Goal: Transaction & Acquisition: Purchase product/service

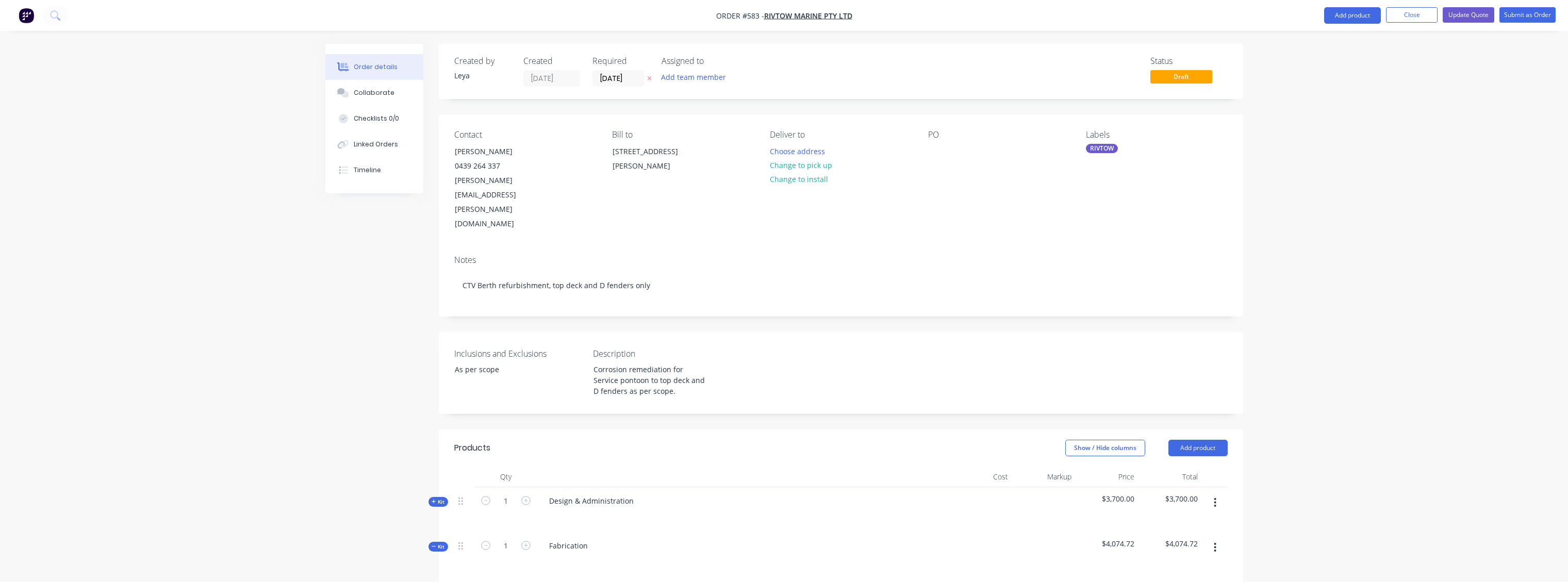
drag, startPoint x: 677, startPoint y: 80, endPoint x: 677, endPoint y: 72, distance: 8.0
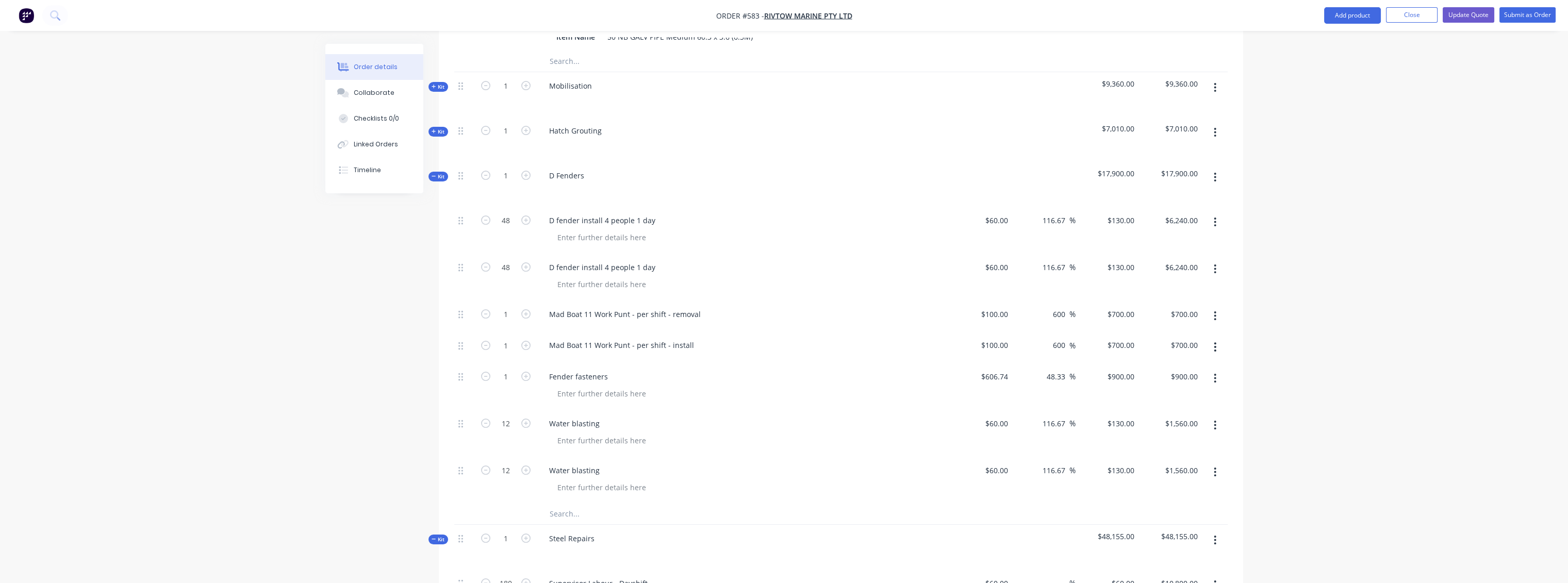
drag, startPoint x: 677, startPoint y: 83, endPoint x: 674, endPoint y: 90, distance: 7.6
click at [677, 117] on div "Hatch Grouting" at bounding box center [743, 139] width 413 height 45
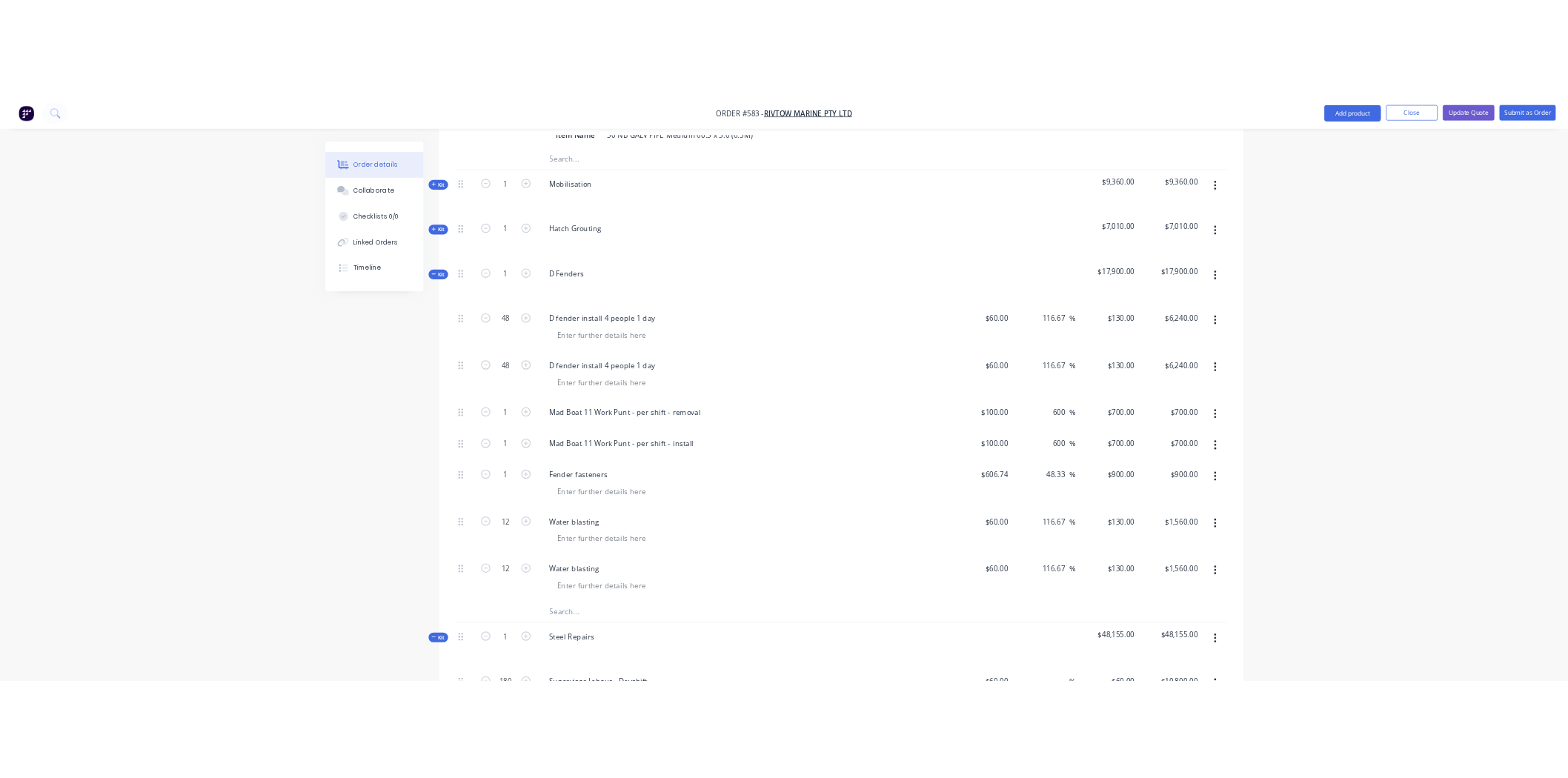
scroll to position [1026, 0]
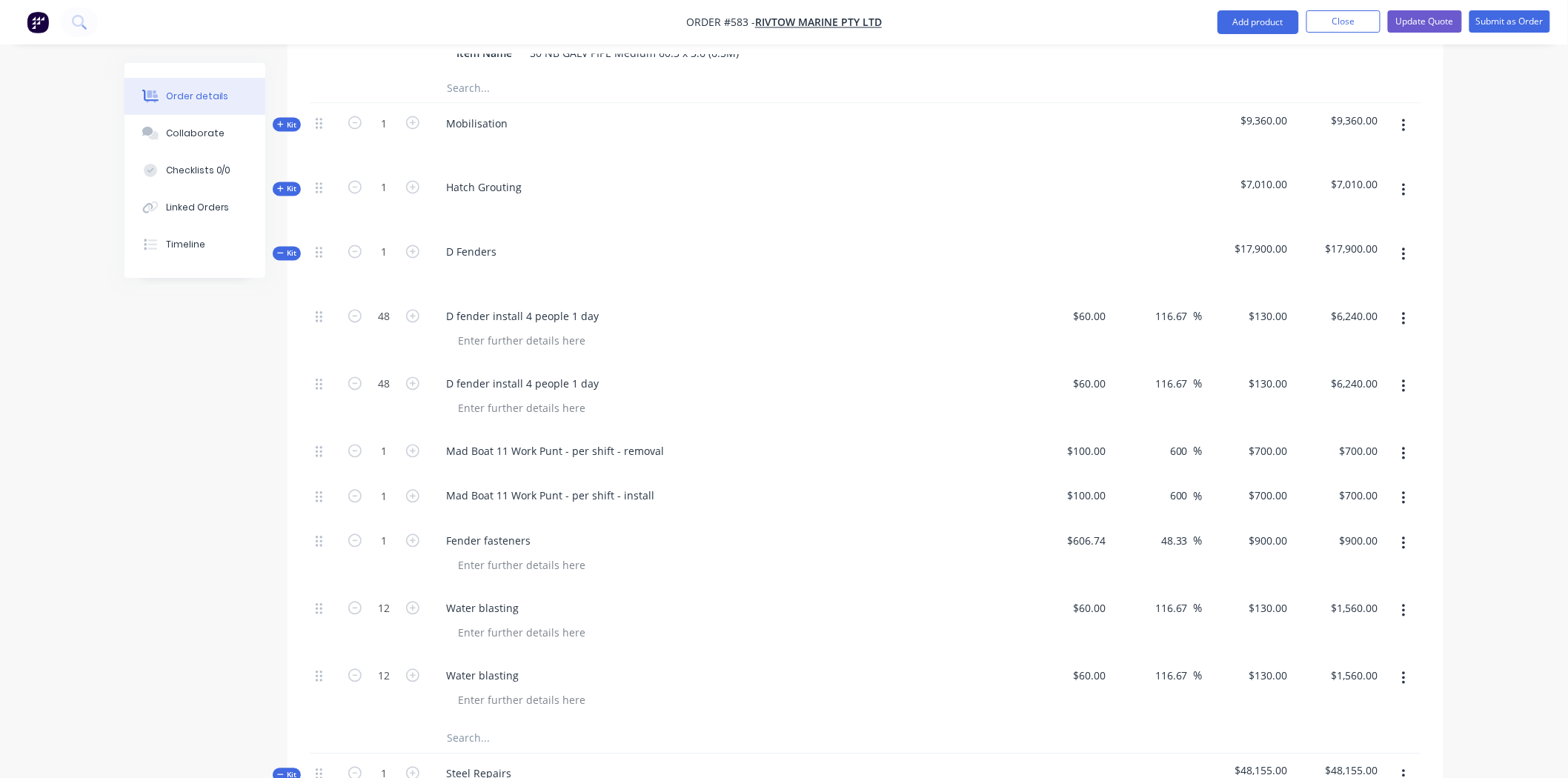
click at [263, 347] on div "Created by [PERSON_NAME] Created [DATE] Required [DATE] Assigned to Add team me…" at bounding box center [783, 497] width 1319 height 2920
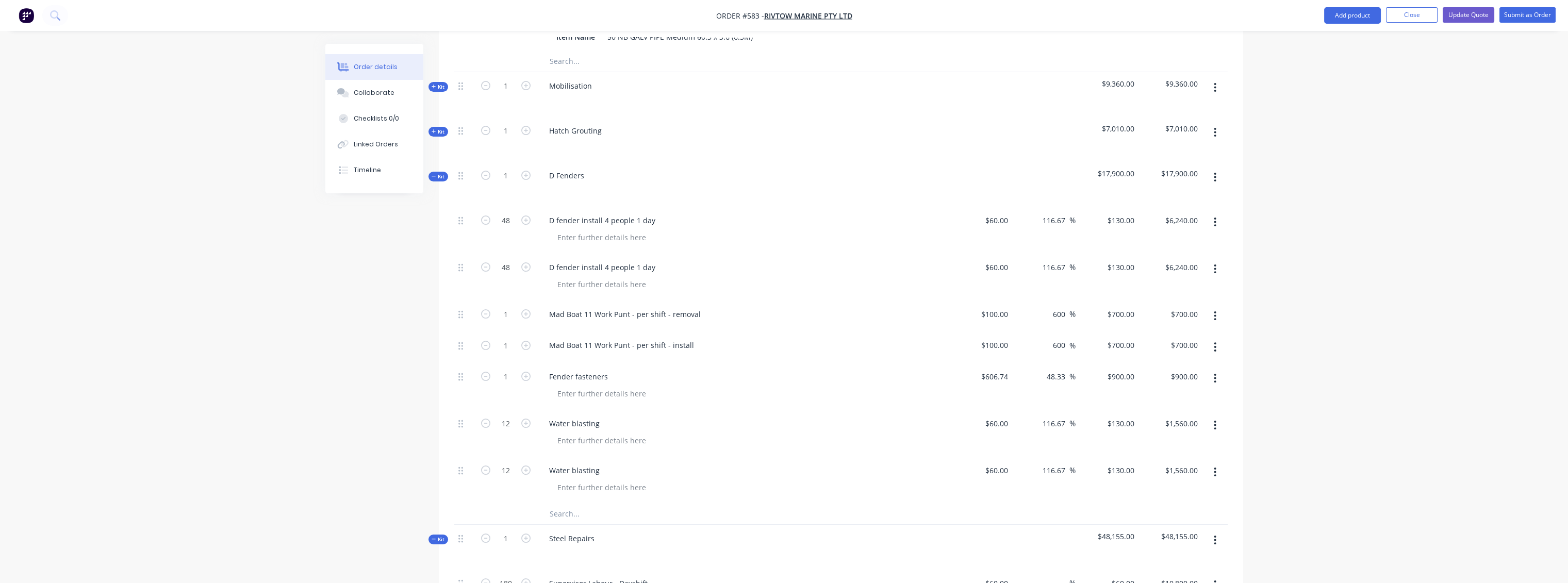
click at [443, 173] on span "Kit" at bounding box center [438, 177] width 13 height 8
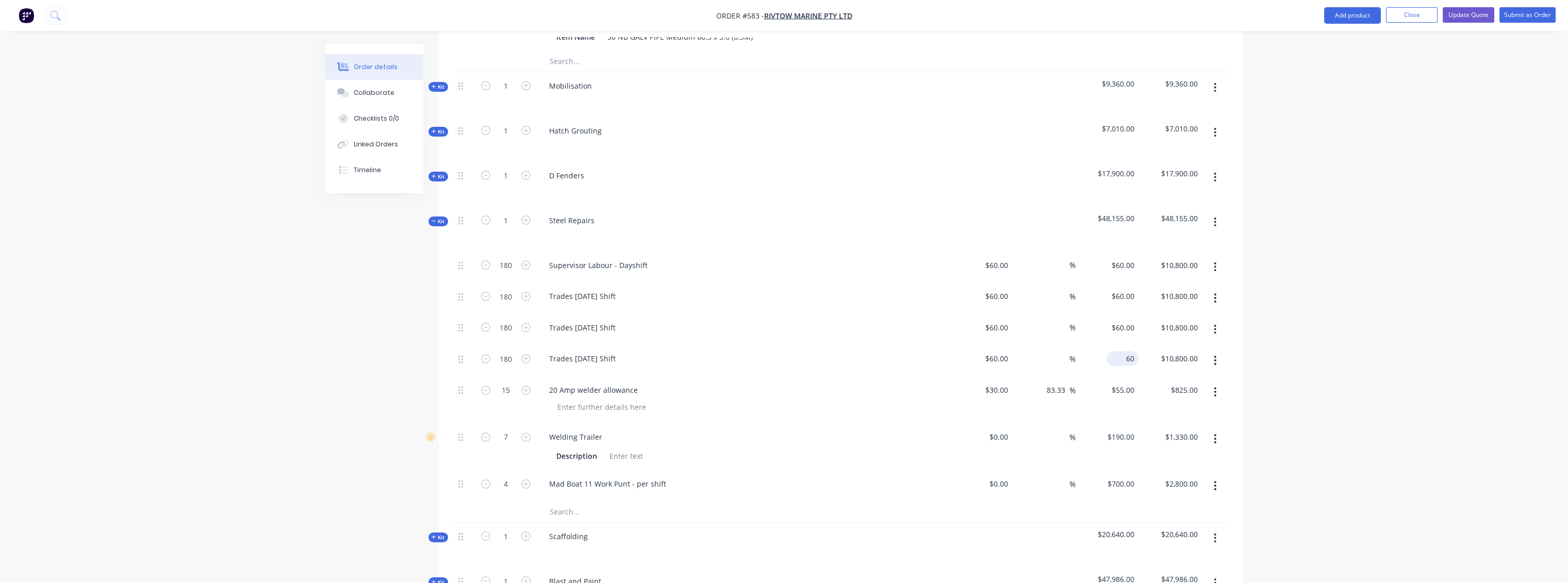
click at [1127, 351] on input "60" at bounding box center [1124, 359] width 28 height 15
type input "130"
click at [1135, 320] on input "$60.00" at bounding box center [1124, 327] width 28 height 15
type input "60"
type input "116.67"
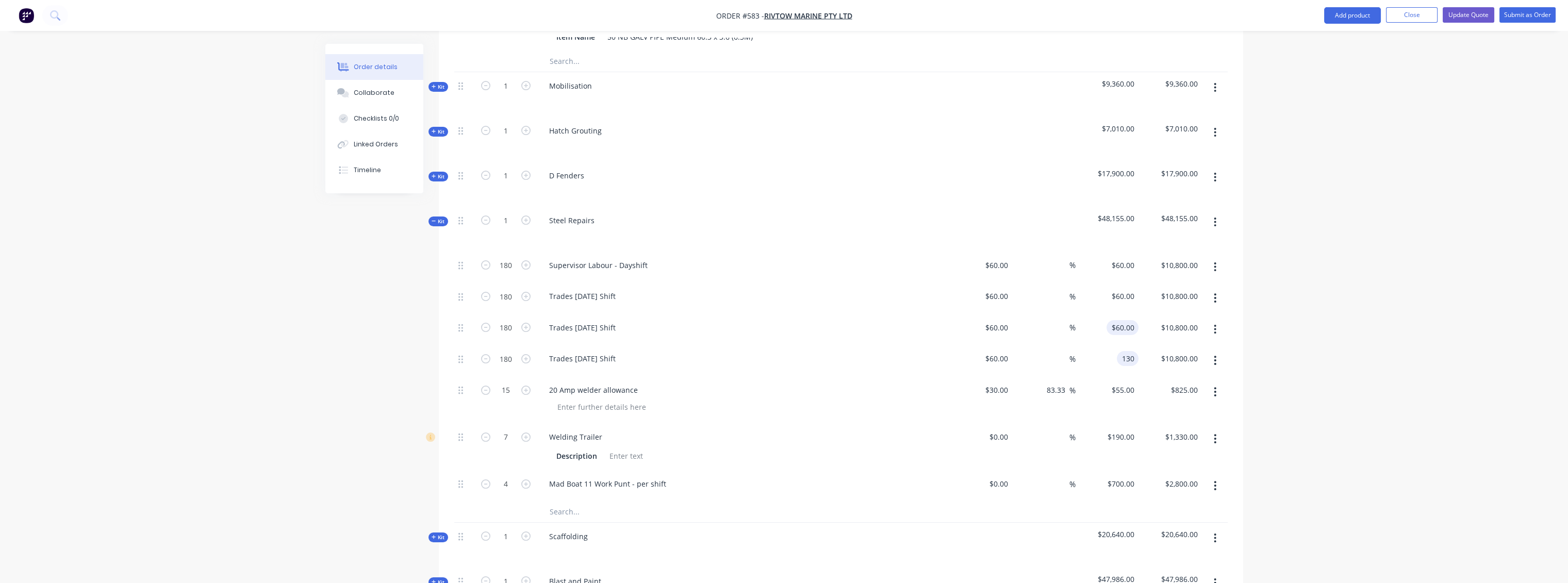
type input "$130.00"
type input "$23,400.00"
type input "130"
type input "60"
type input "116.67"
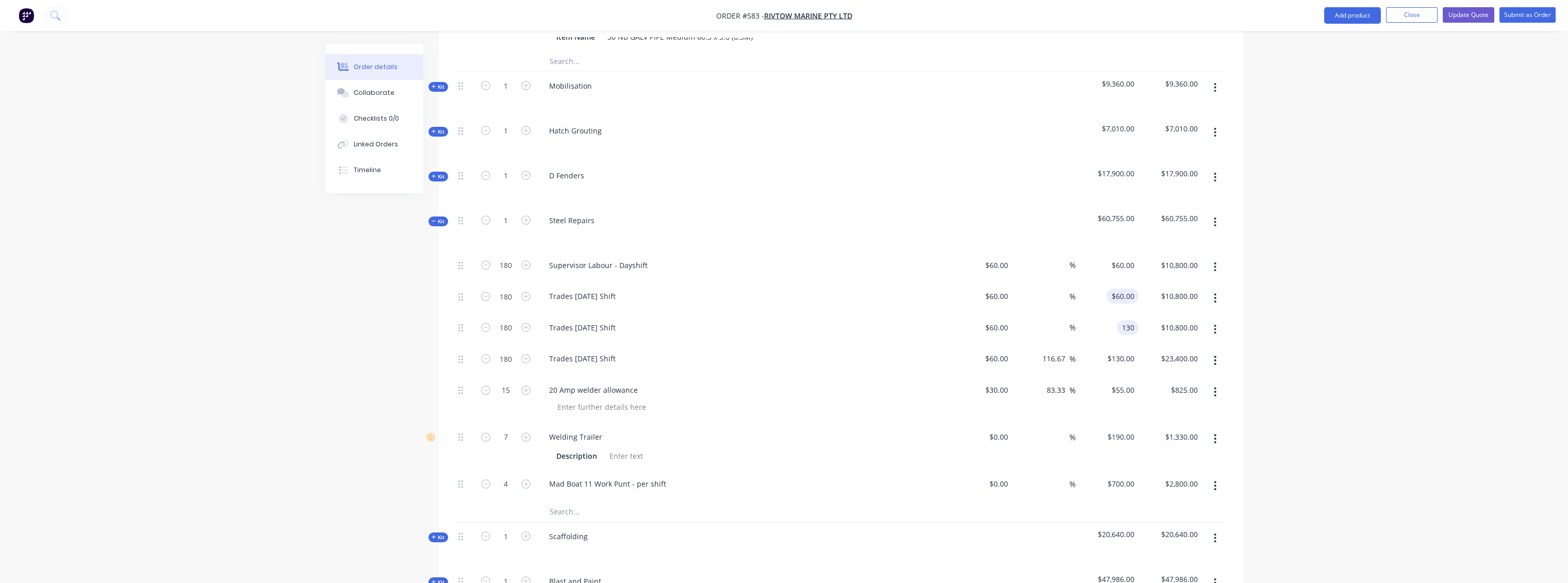
type input "$130.00"
type input "$23,400.00"
click at [1136, 289] on input "60" at bounding box center [1124, 296] width 28 height 15
type input "130"
type input "116.67"
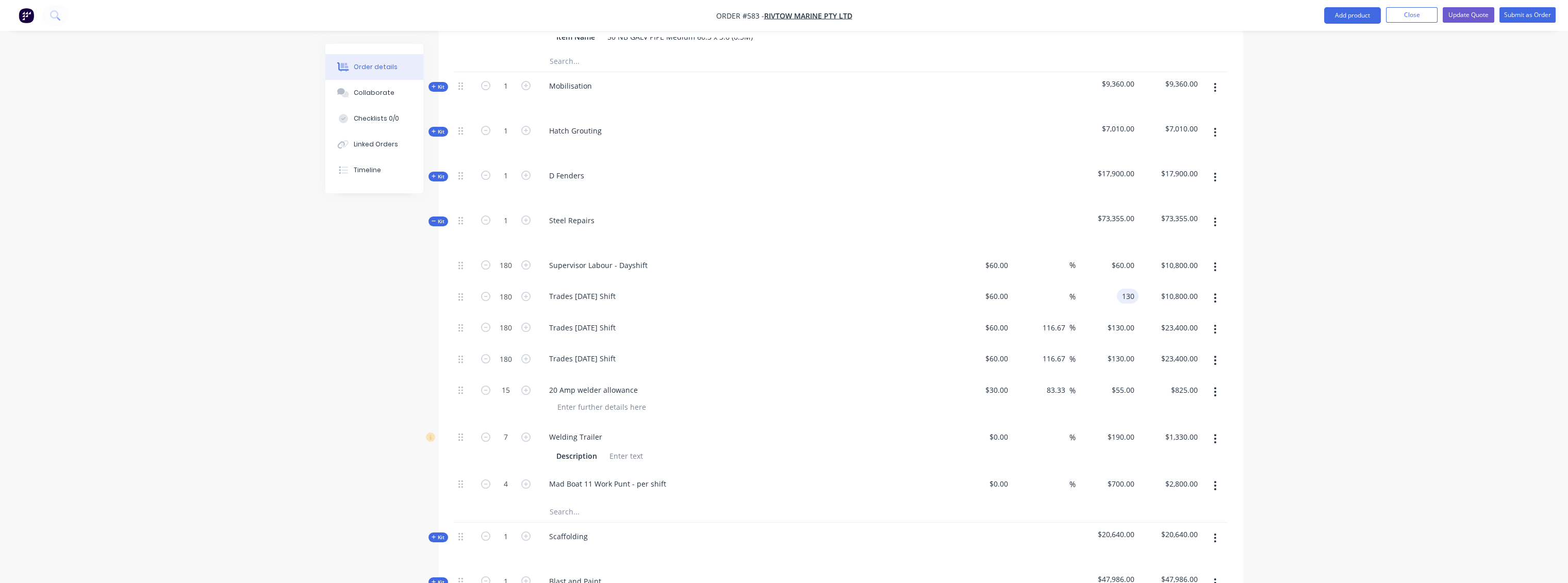
type input "$130.00"
type input "$23,400.00"
click at [1159, 283] on div "$23,400.00 $10,800.00" at bounding box center [1170, 298] width 63 height 31
click at [1135, 258] on input "60" at bounding box center [1124, 265] width 28 height 15
type input "130"
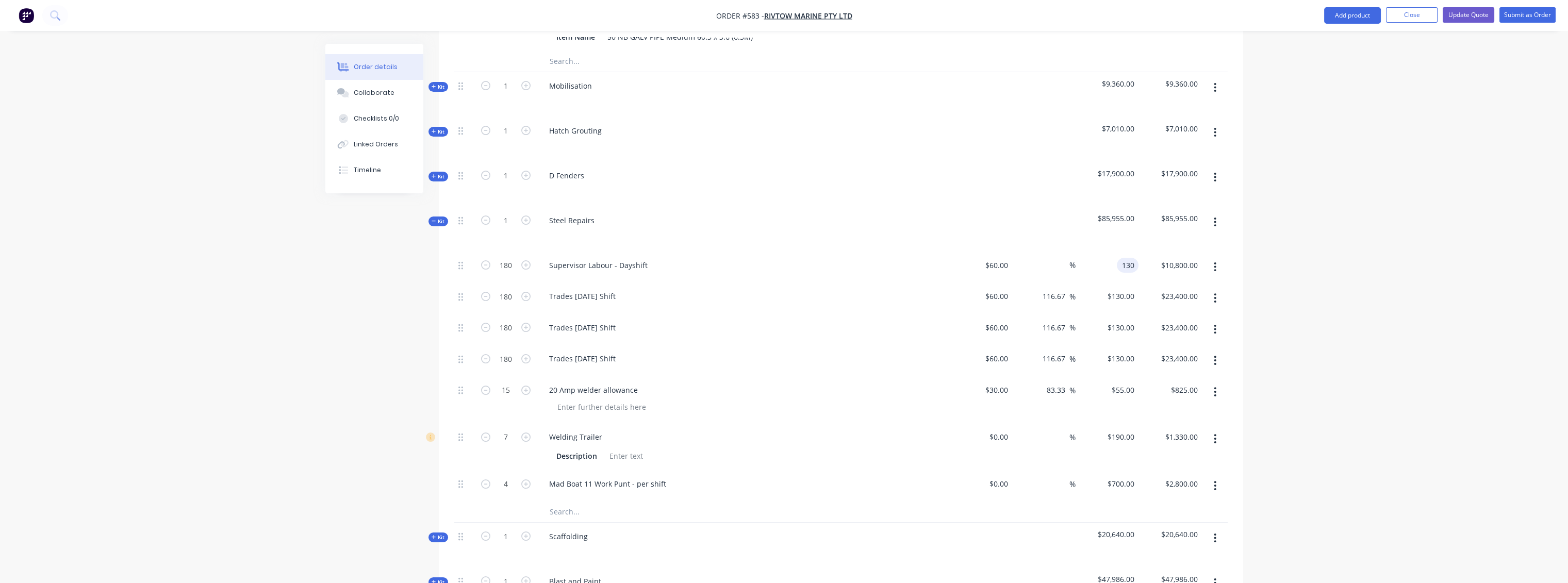
type input "116.67"
type input "$130.00"
type input "$23,400.00"
click at [1159, 283] on div "$23,400.00 $23,400.00" at bounding box center [1170, 298] width 63 height 31
click at [1121, 258] on div "130 130" at bounding box center [1130, 265] width 18 height 15
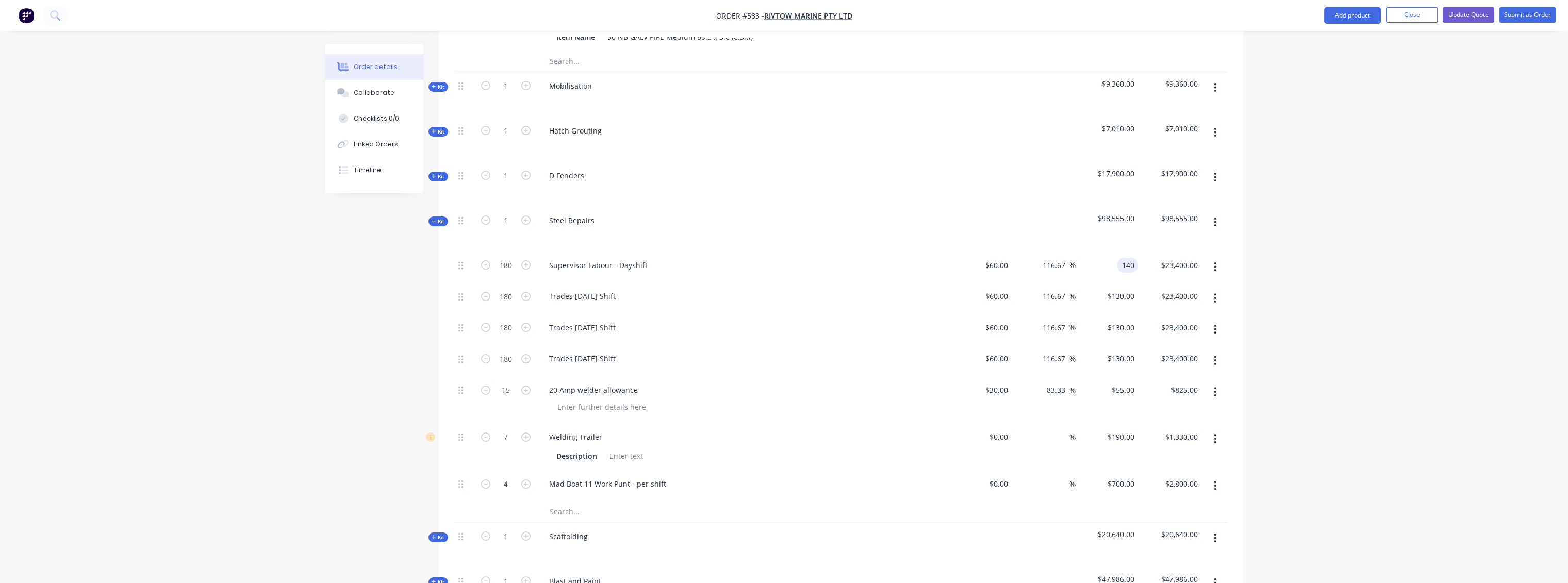
type input "140"
type input "133.33"
type input "$140.00"
type input "$25,200.00"
click at [1184, 289] on input "23400.00" at bounding box center [1181, 296] width 42 height 15
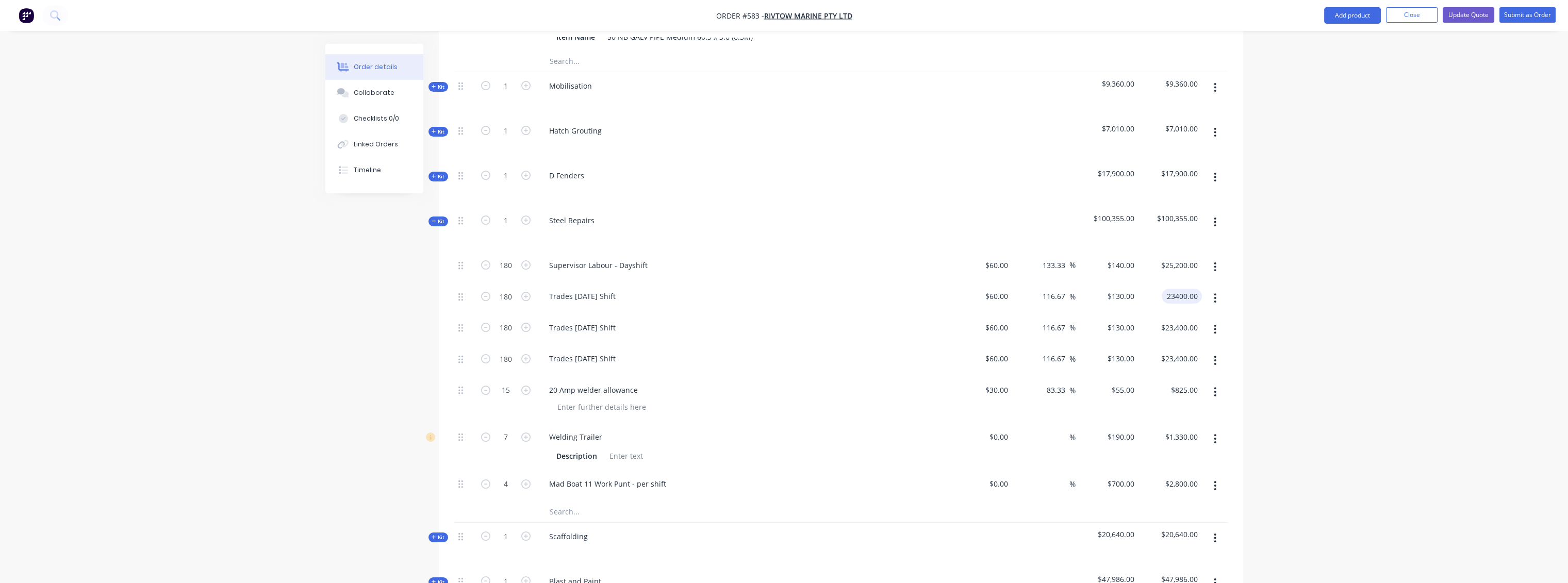
type input "$23,400.00"
click at [1130, 283] on div "$130.00 $130.00" at bounding box center [1107, 298] width 63 height 31
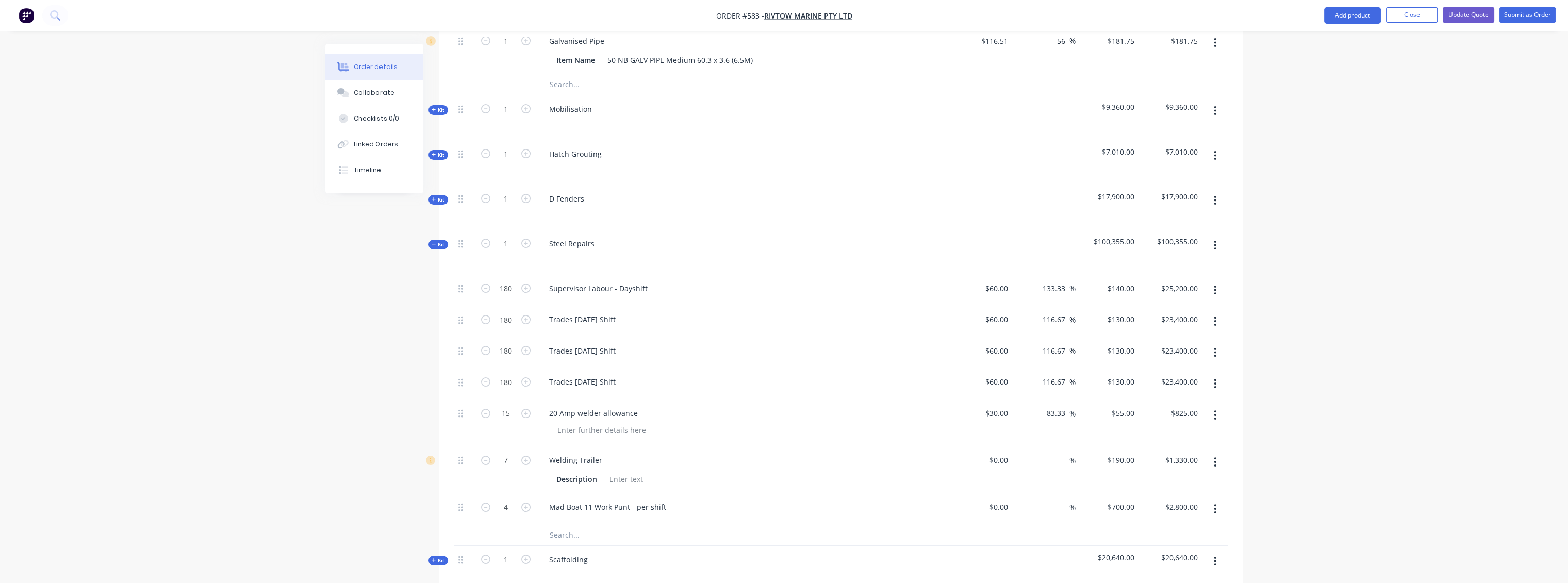
scroll to position [625, 0]
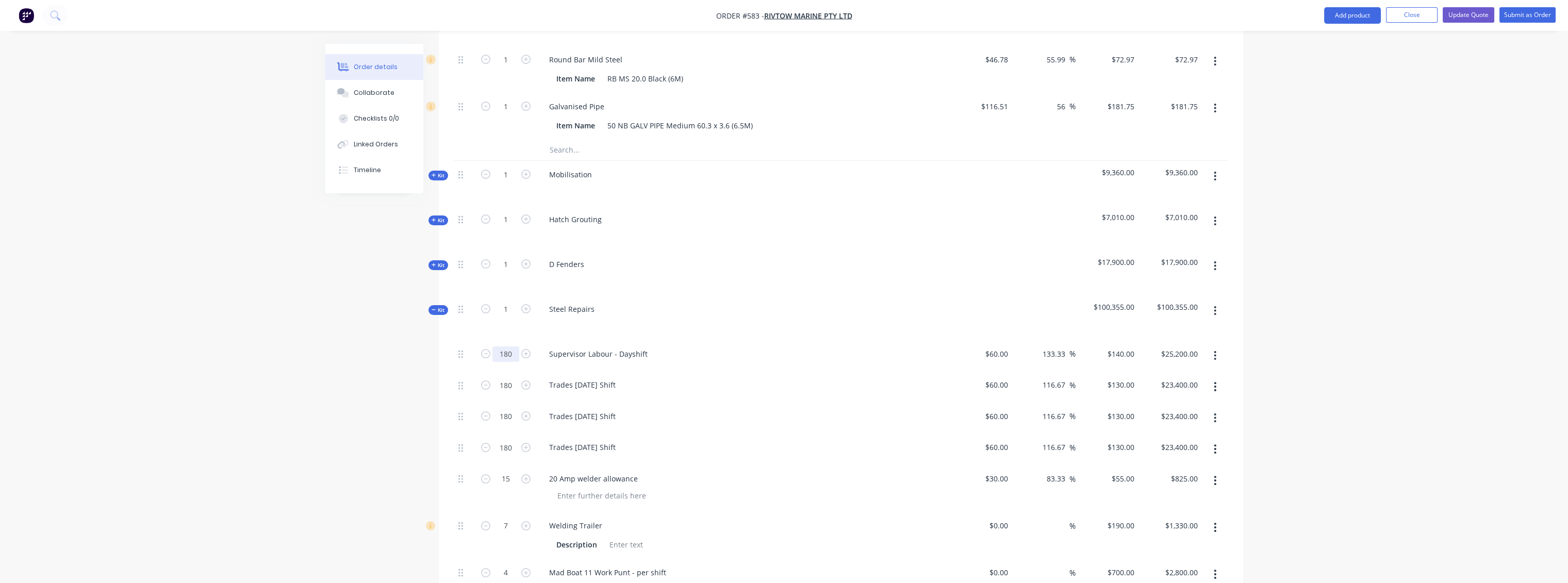
type input "72"
type input "$10,080.00"
type input "72"
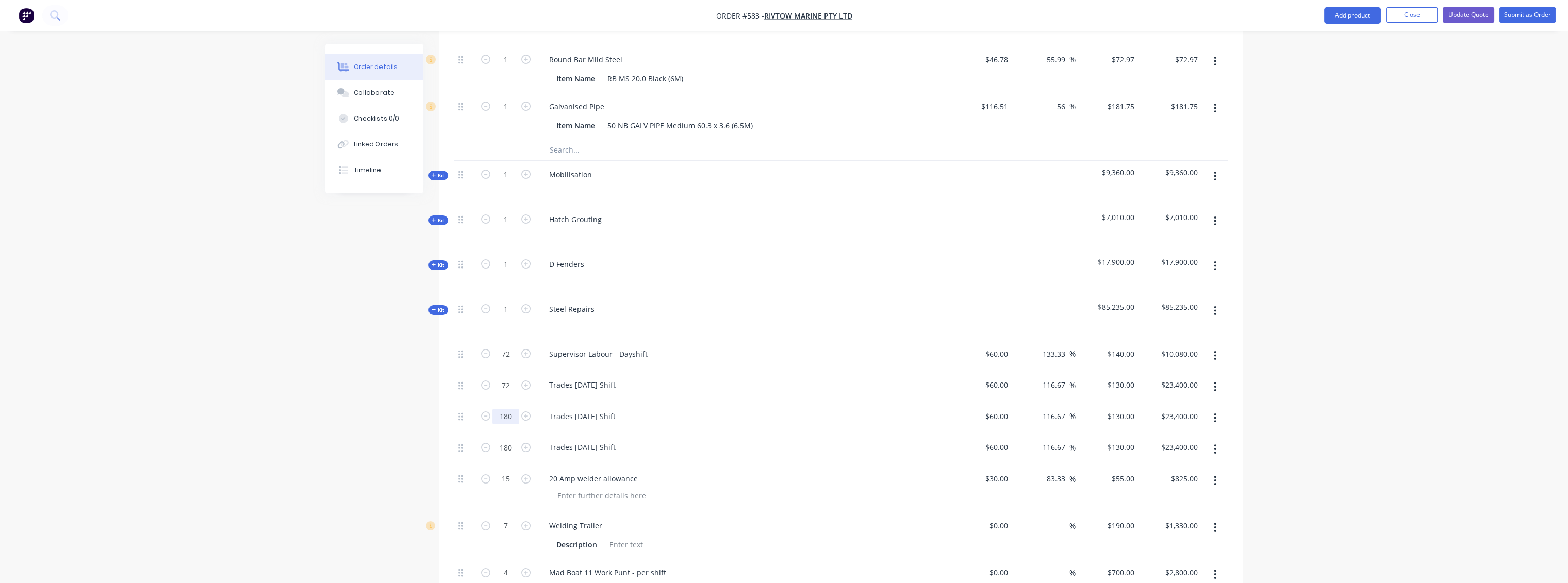
type input "$9,360.00"
type input "72"
type input "$9,360.00"
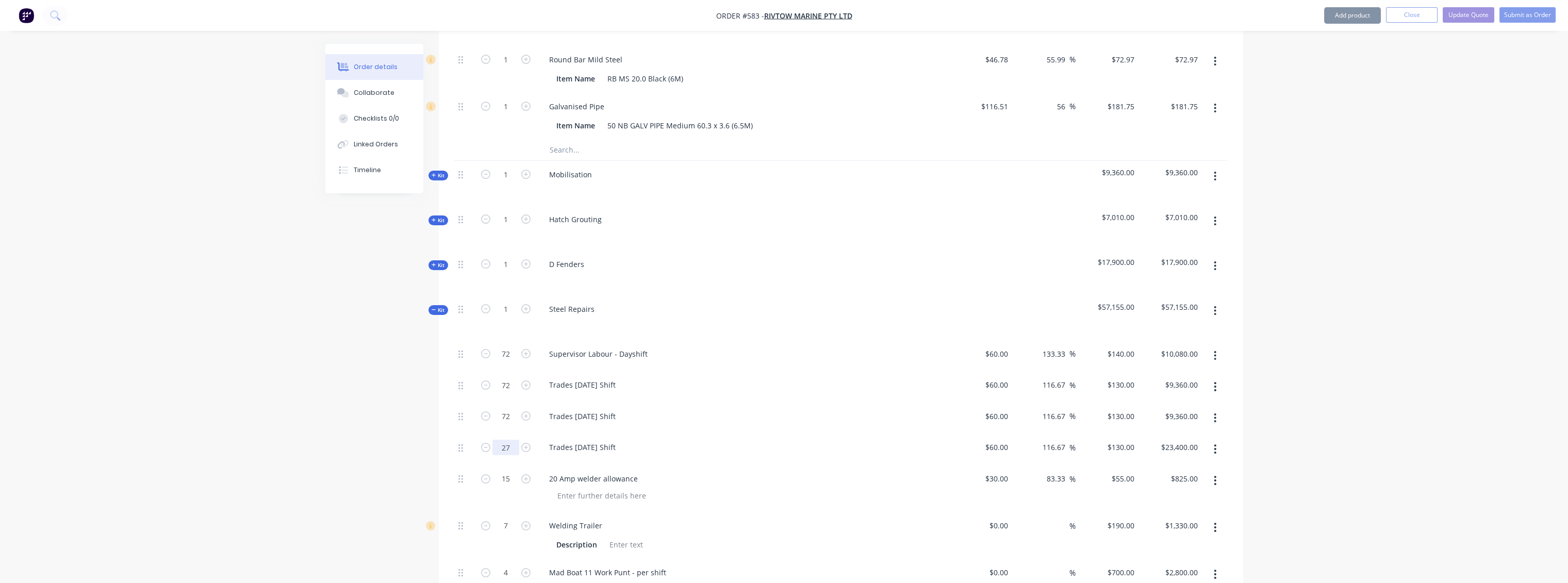
type input "2"
type input "72"
click at [854, 433] on div "Trades [DATE] Shift" at bounding box center [743, 449] width 413 height 31
type input "$9,360.00"
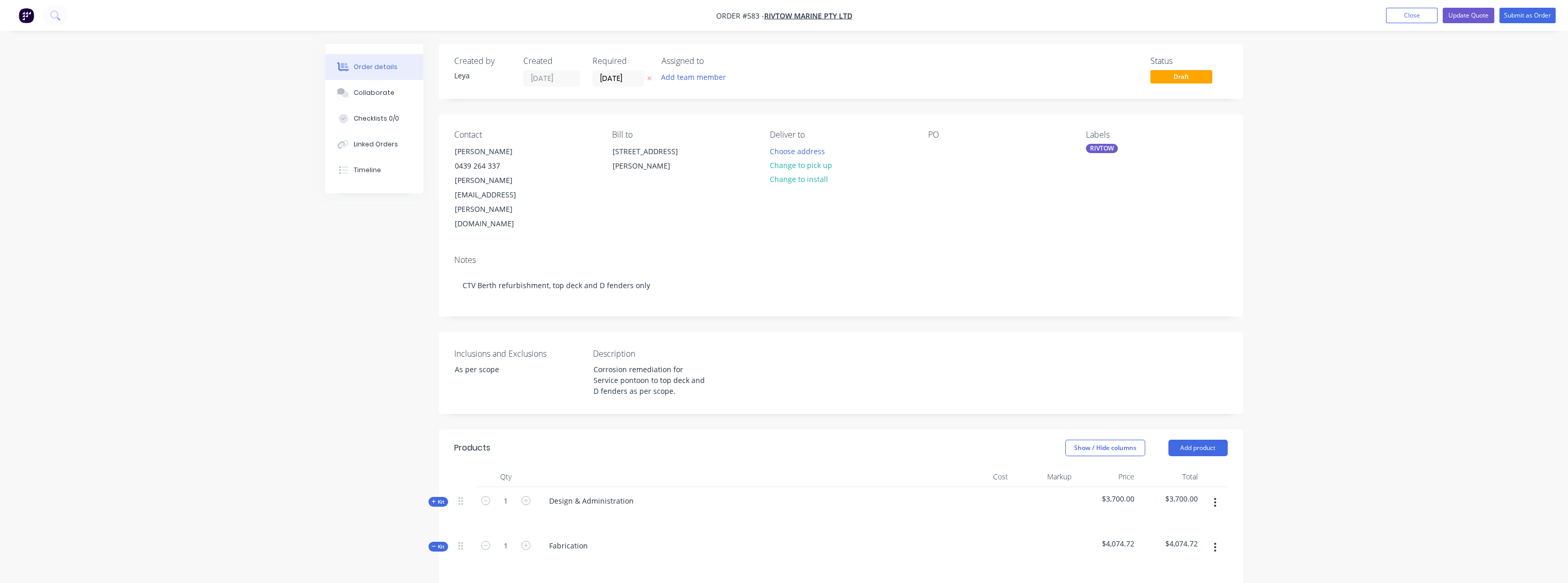
scroll to position [343, 0]
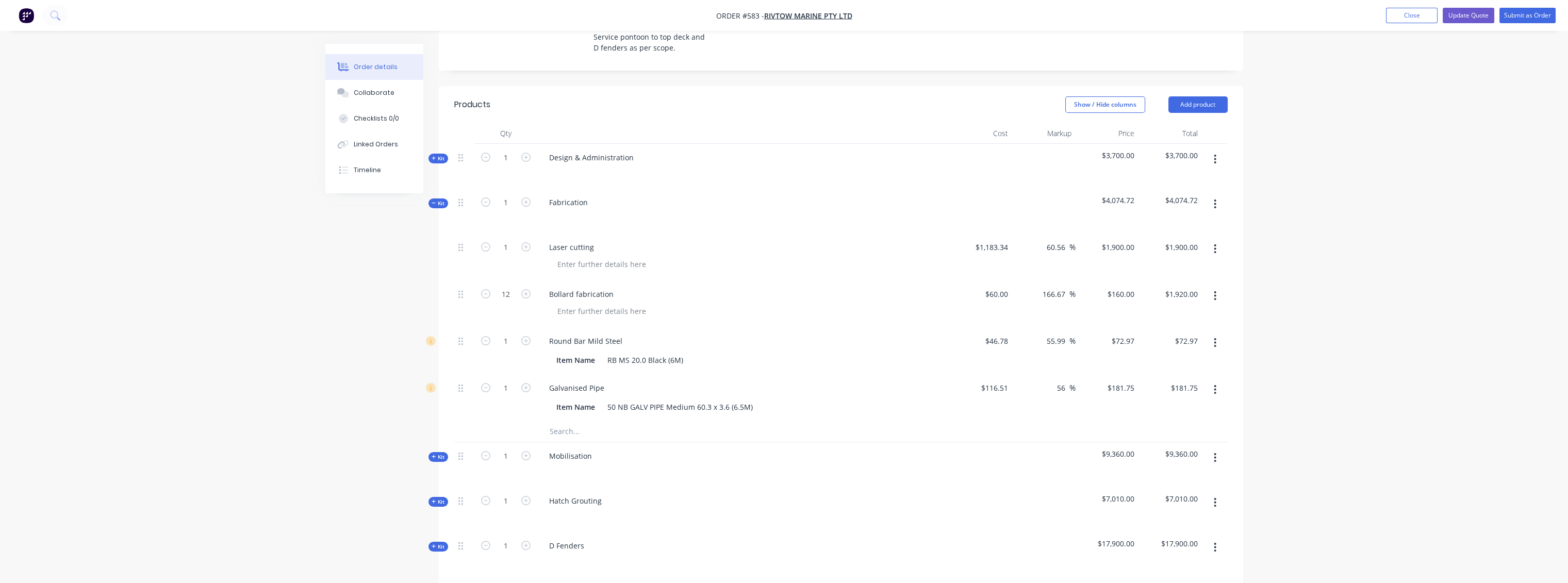
click at [433, 200] on icon at bounding box center [434, 203] width 5 height 5
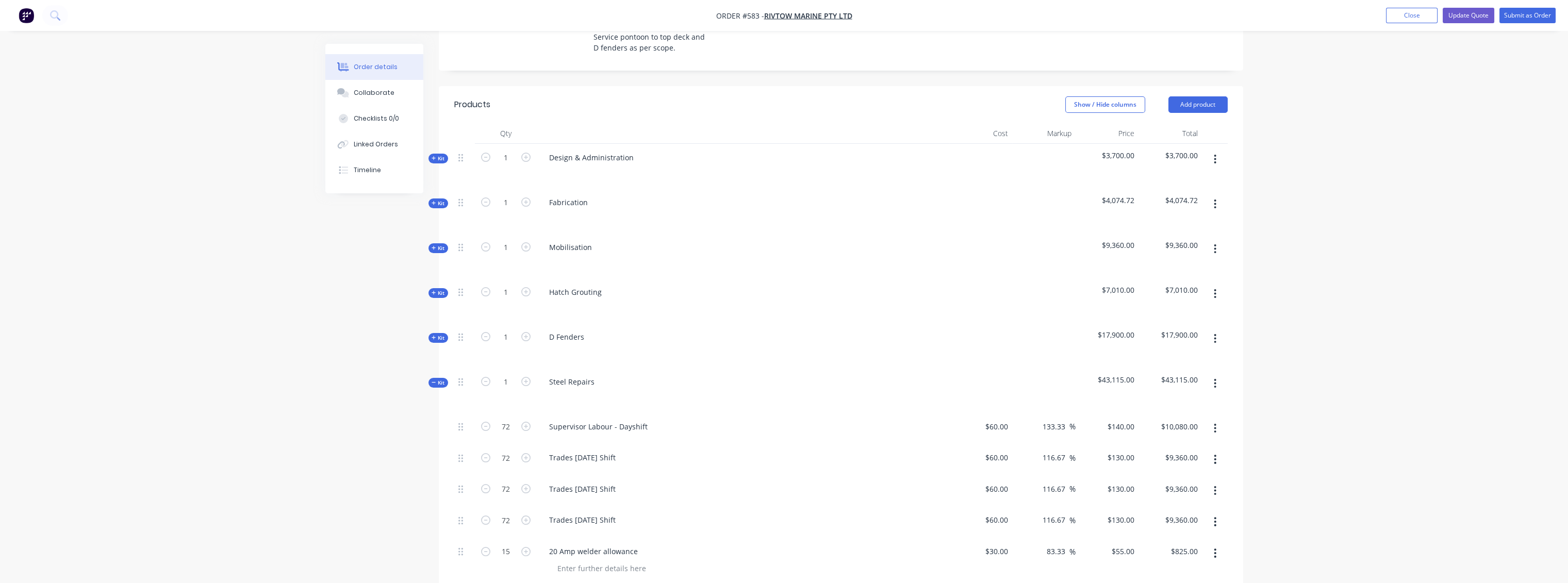
click at [440, 245] on span "Kit" at bounding box center [438, 248] width 13 height 8
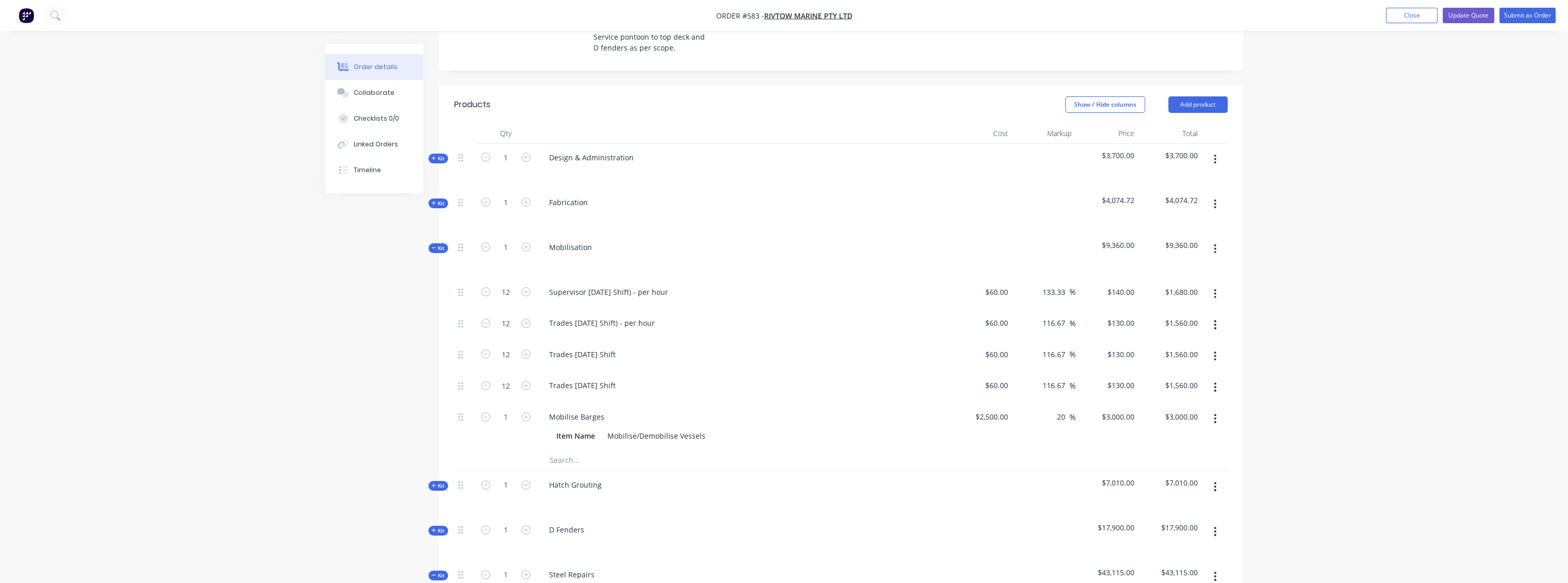
click at [435, 245] on span "Kit" at bounding box center [438, 248] width 13 height 8
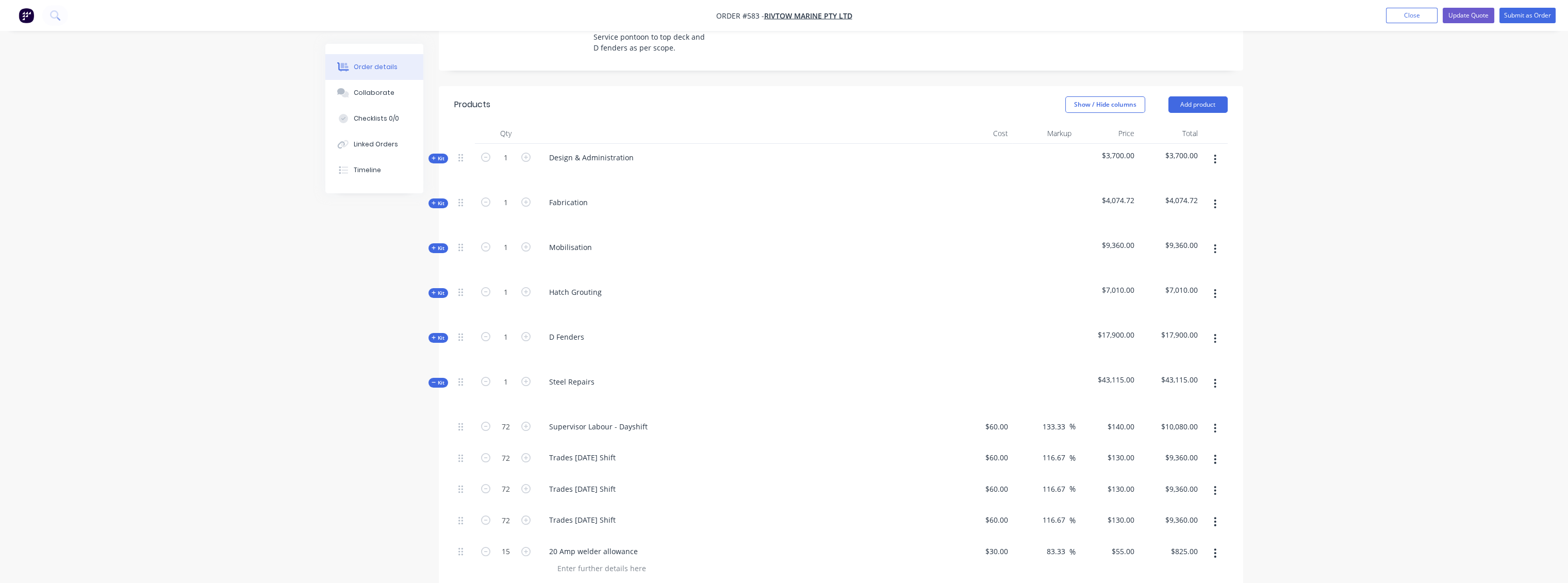
click at [441, 289] on span "Kit" at bounding box center [438, 293] width 13 height 8
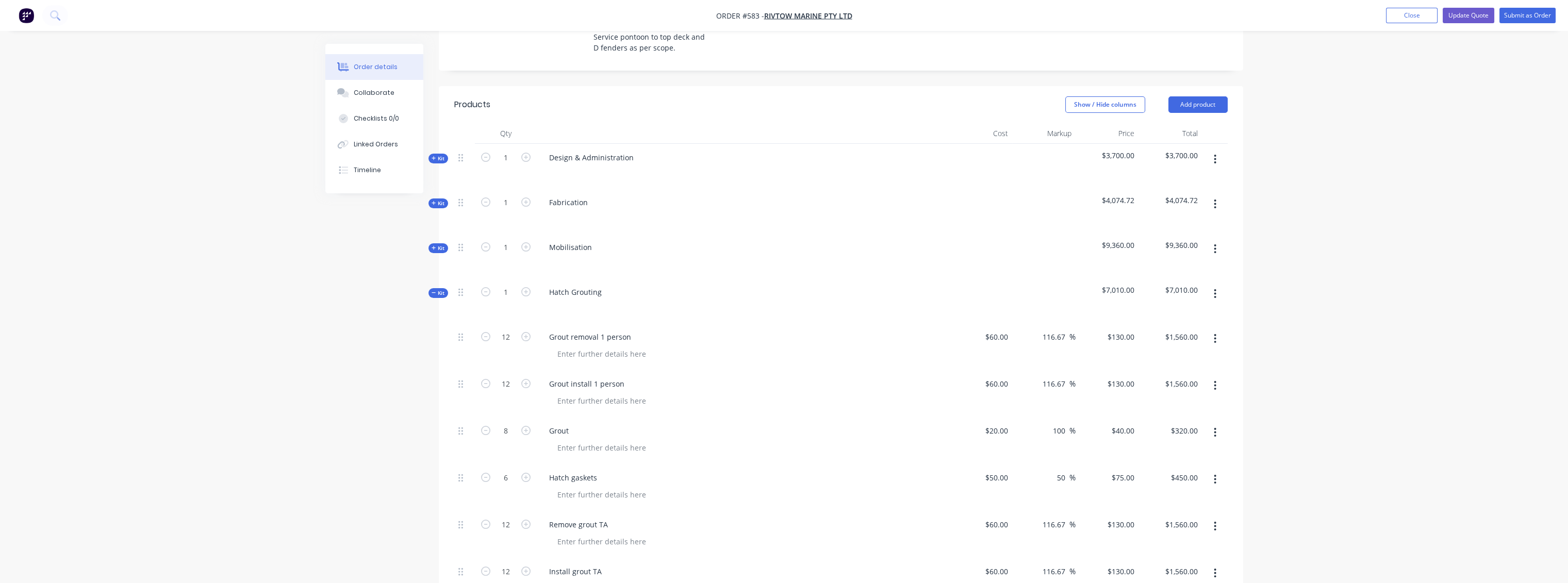
click at [438, 289] on span "Kit" at bounding box center [438, 293] width 13 height 8
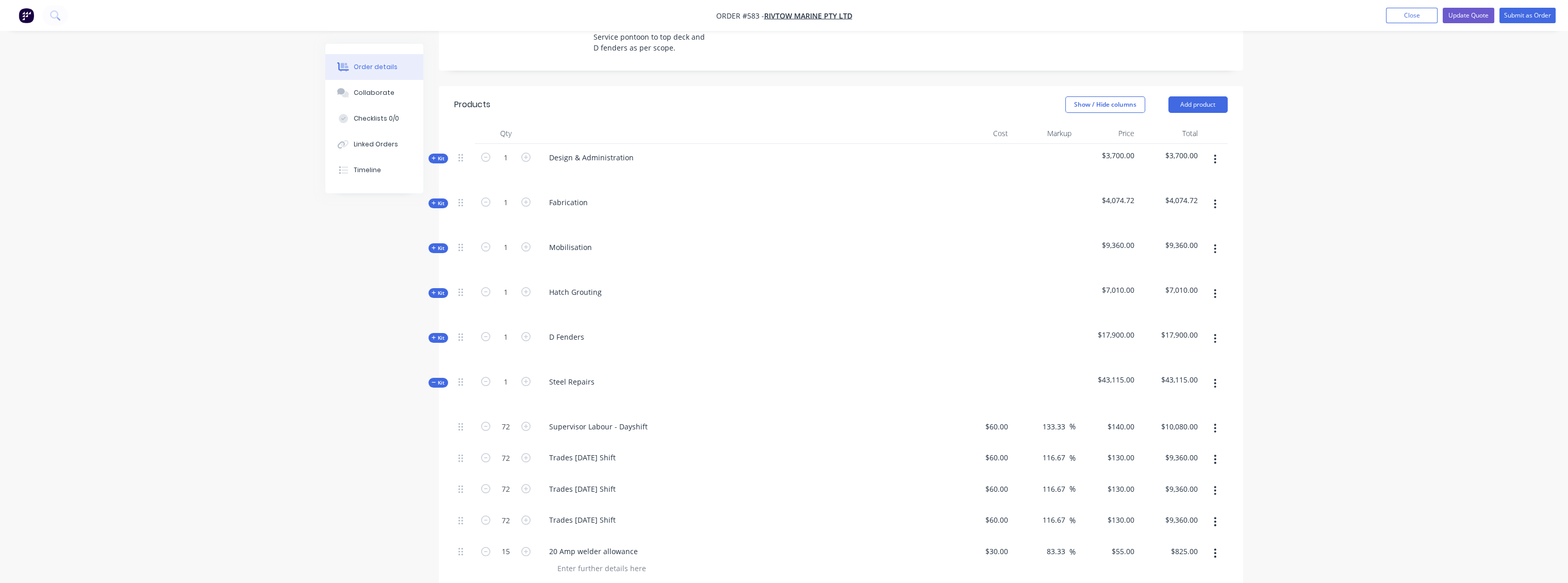
click at [438, 334] on span "Kit" at bounding box center [438, 338] width 13 height 8
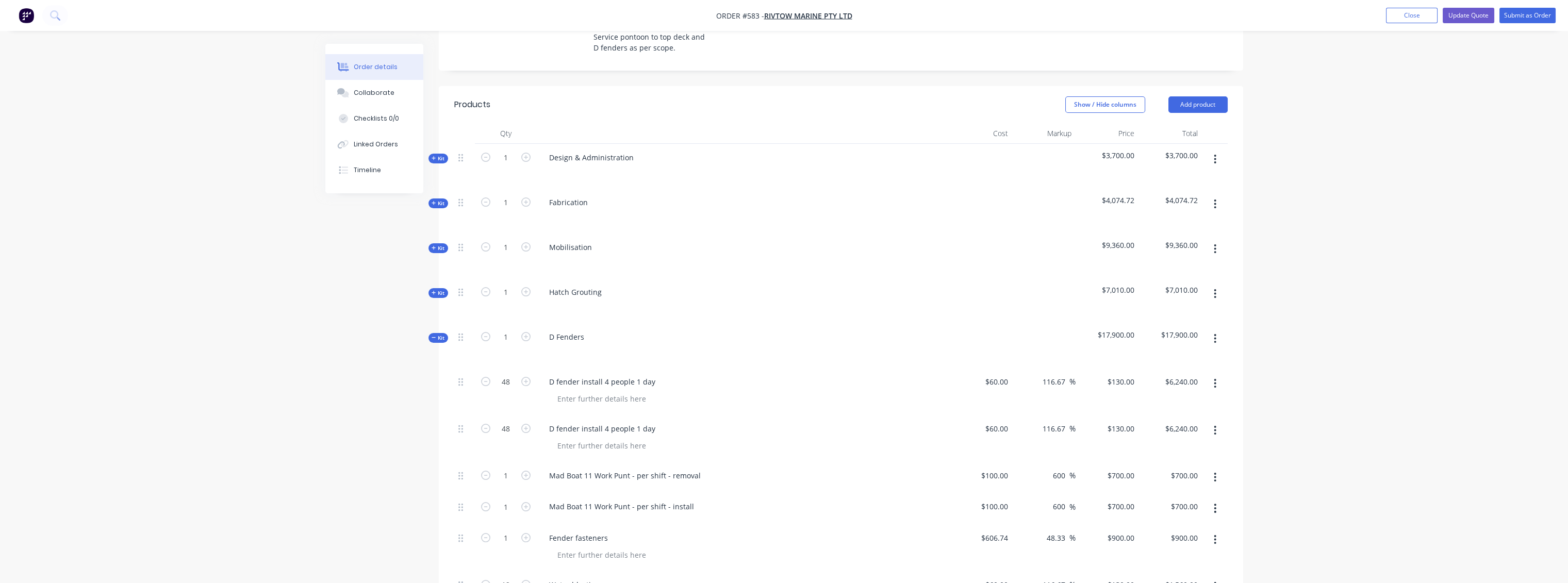
click at [435, 335] on icon at bounding box center [434, 338] width 5 height 5
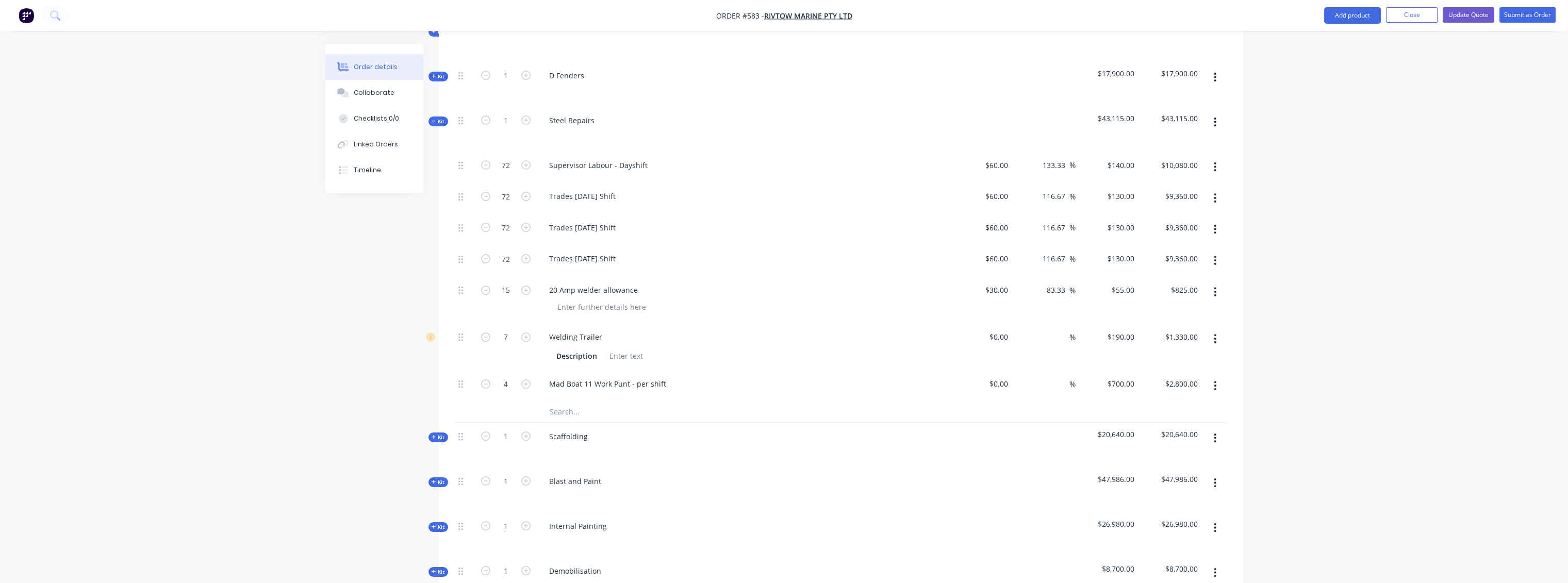
scroll to position [745, 0]
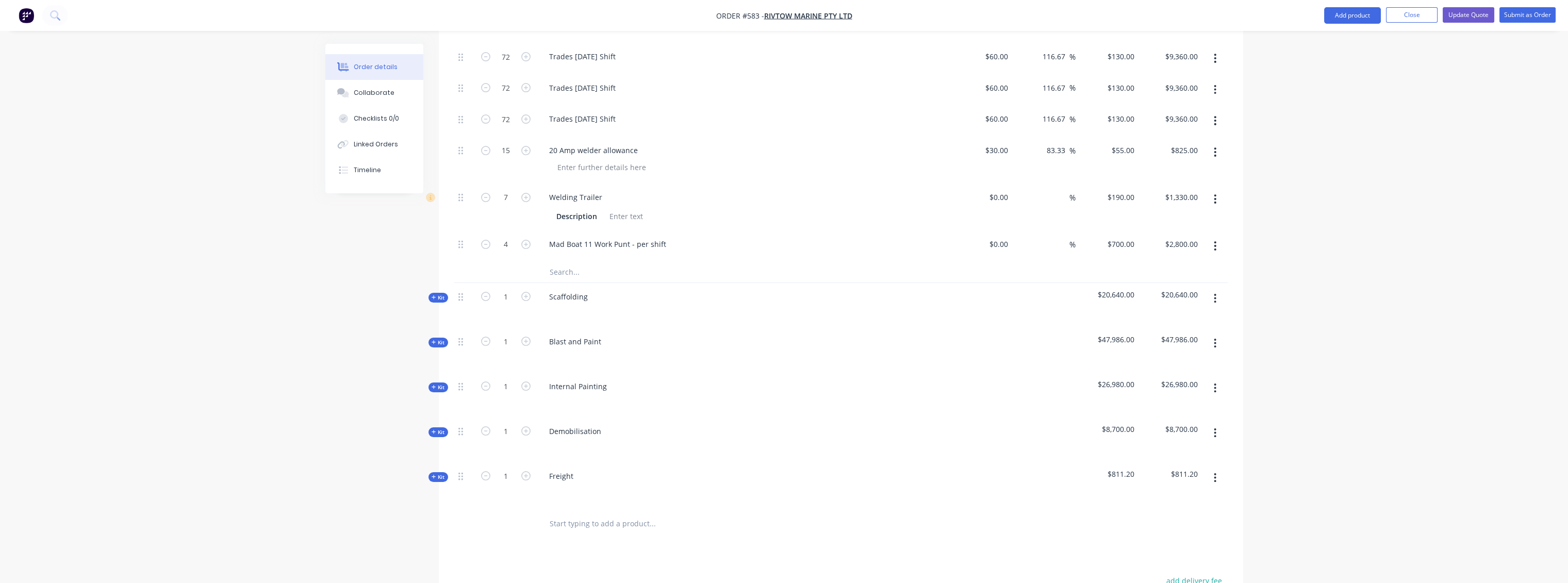
click at [436, 293] on div "Kit" at bounding box center [438, 298] width 20 height 10
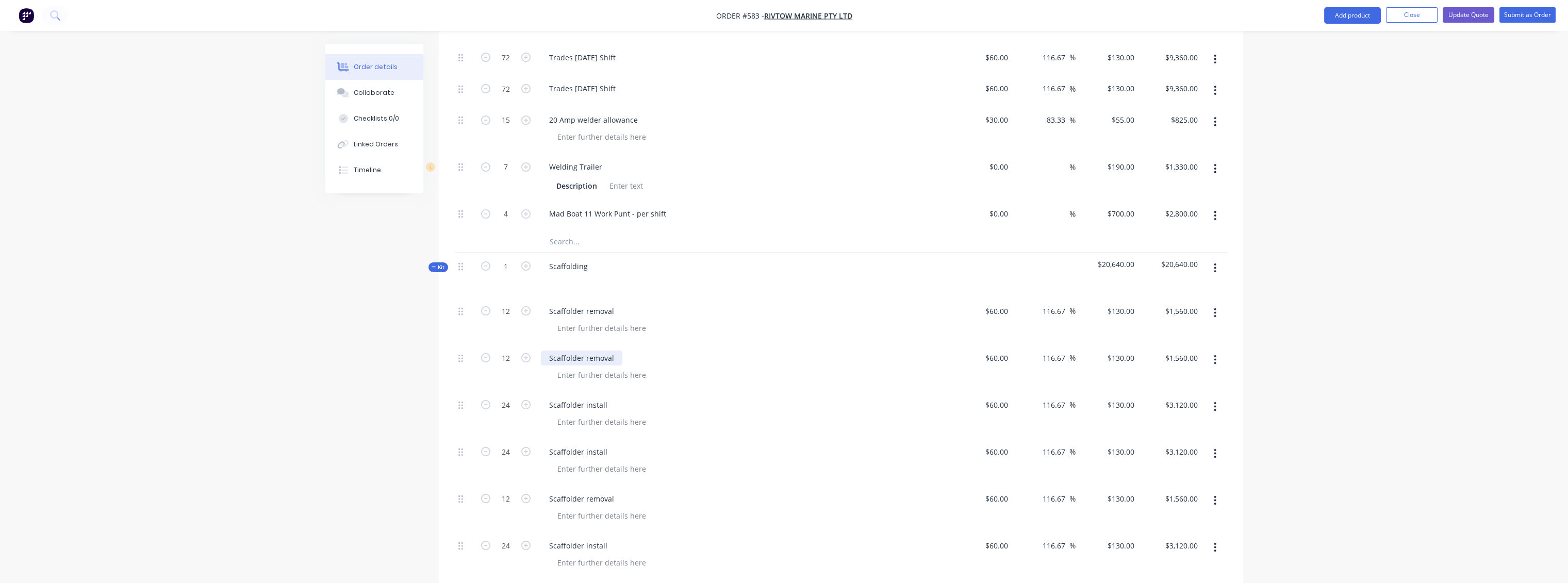
scroll to position [916, 0]
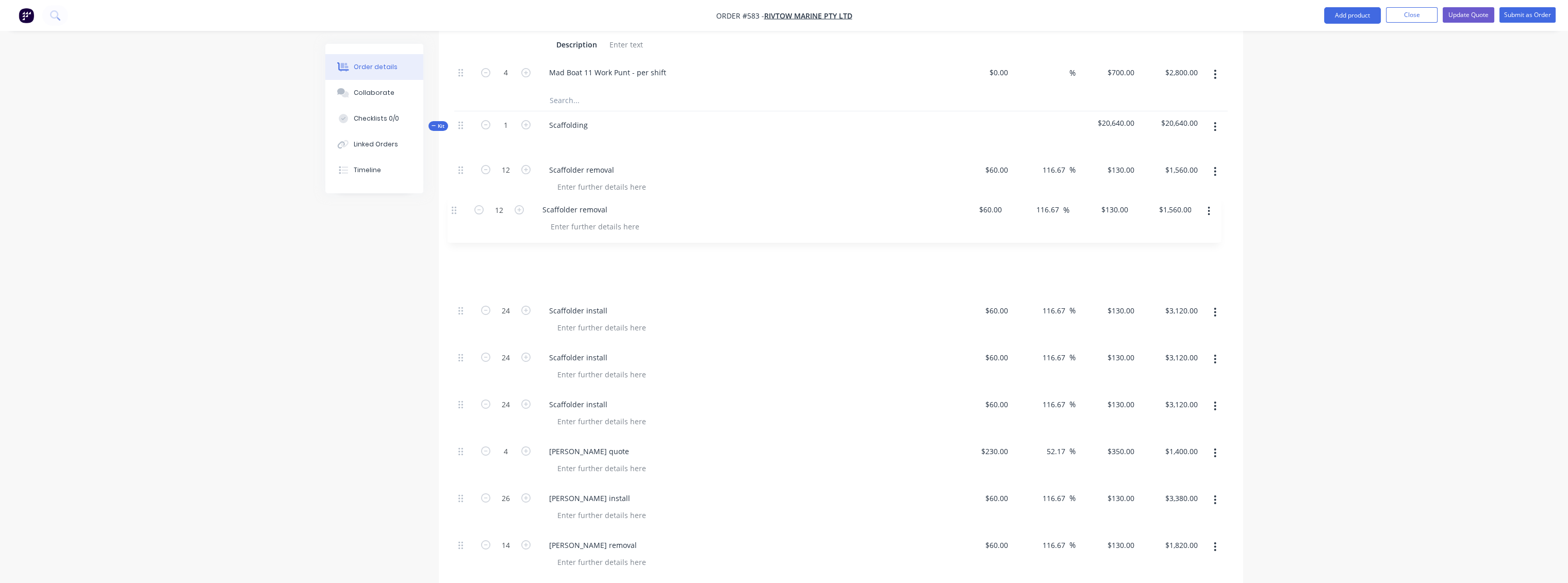
drag, startPoint x: 459, startPoint y: 313, endPoint x: 453, endPoint y: 208, distance: 105.2
click at [453, 208] on div "Qty Cost Markup Price Total Kit 1 Design & Administration $3,700.00 $3,700.00 K…" at bounding box center [841, 181] width 804 height 1262
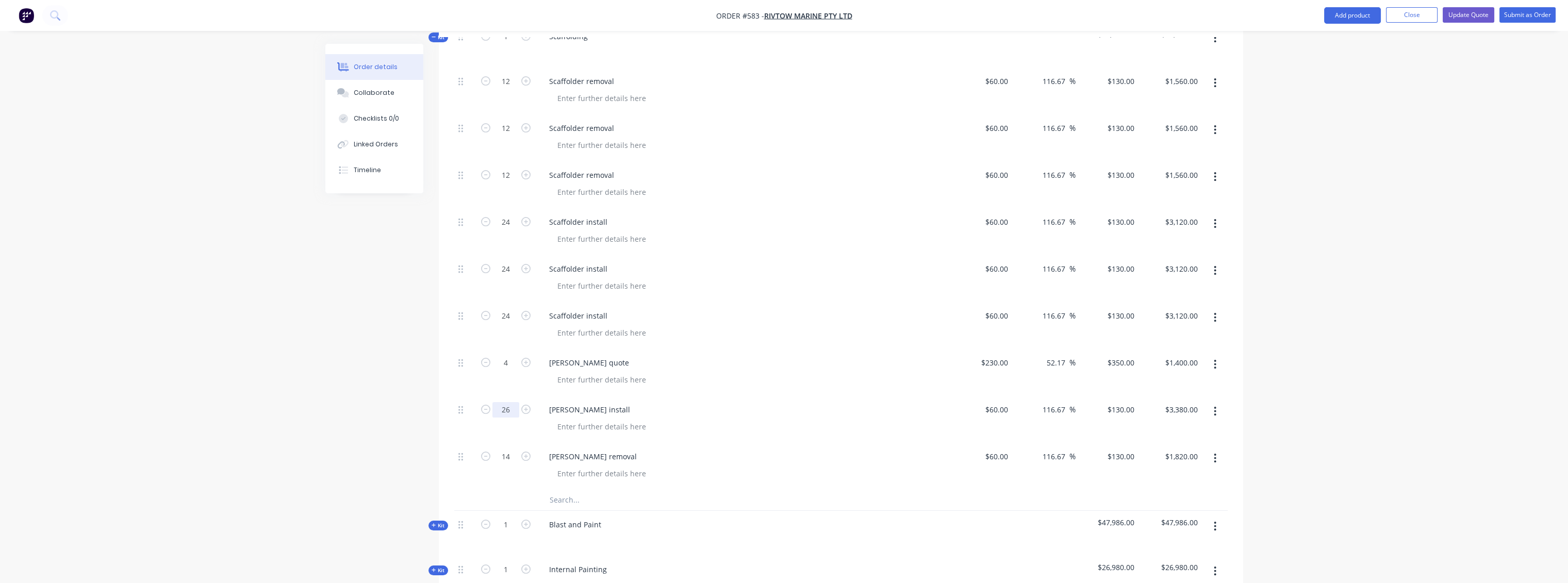
scroll to position [974, 0]
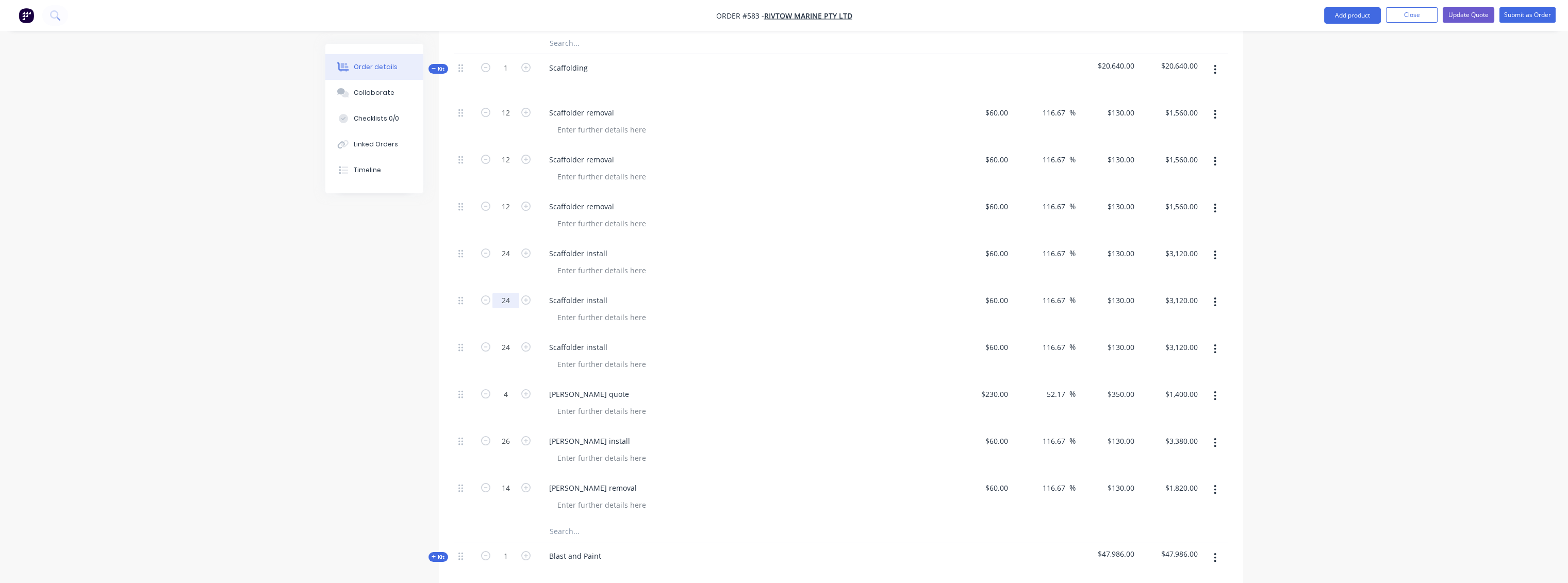
type input "26"
type input "$3,380.00"
type input "26"
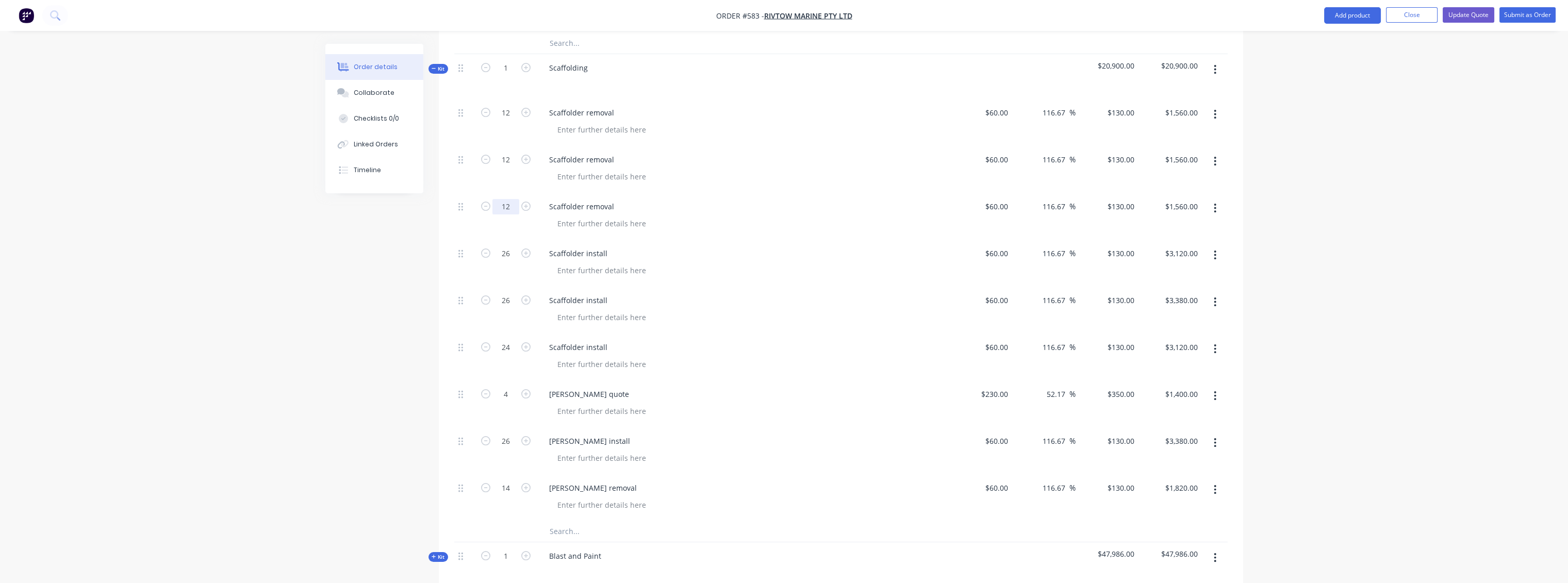
type input "$3,380.00"
type input "26"
type input "$3,380.00"
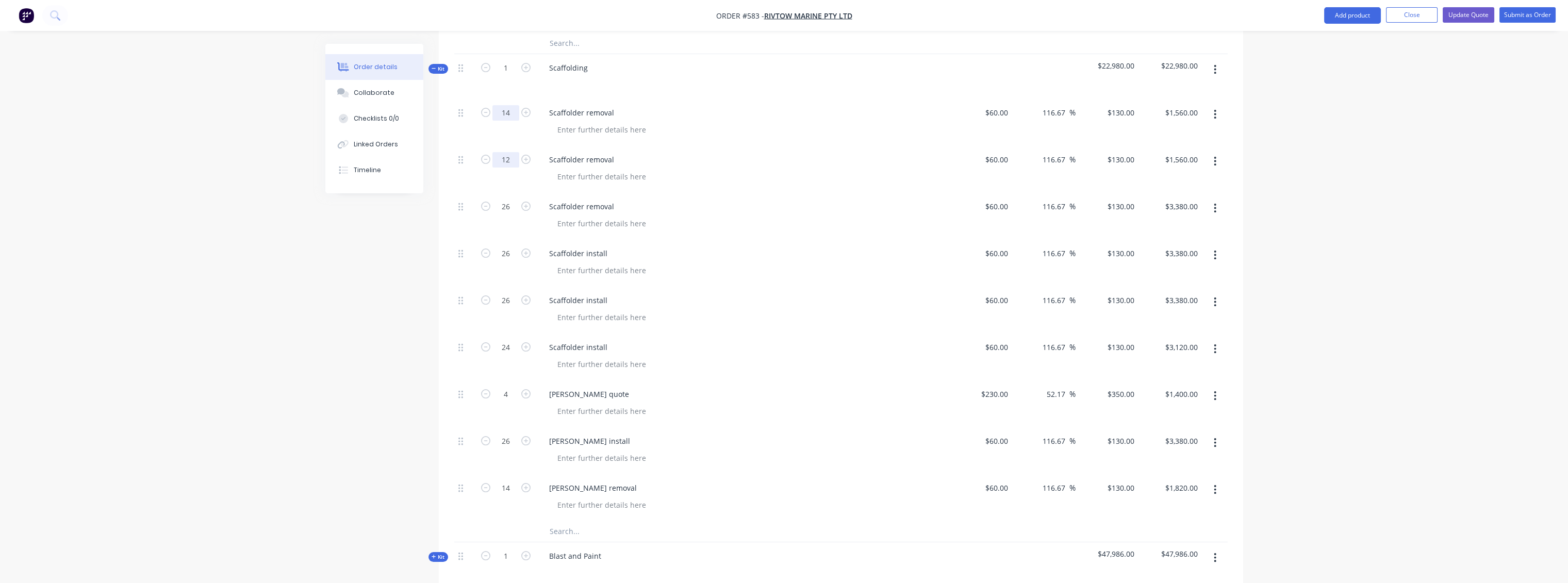
type input "14"
type input "$1,820.00"
type input "14"
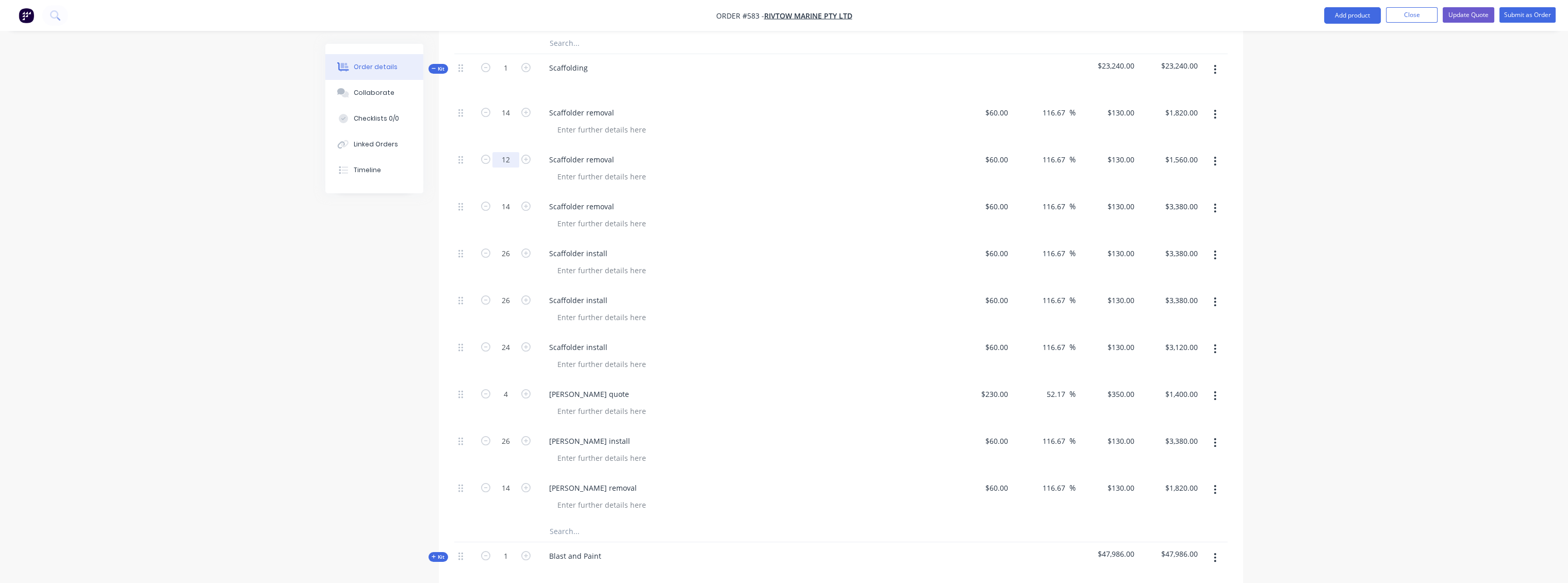
type input "$1,820.00"
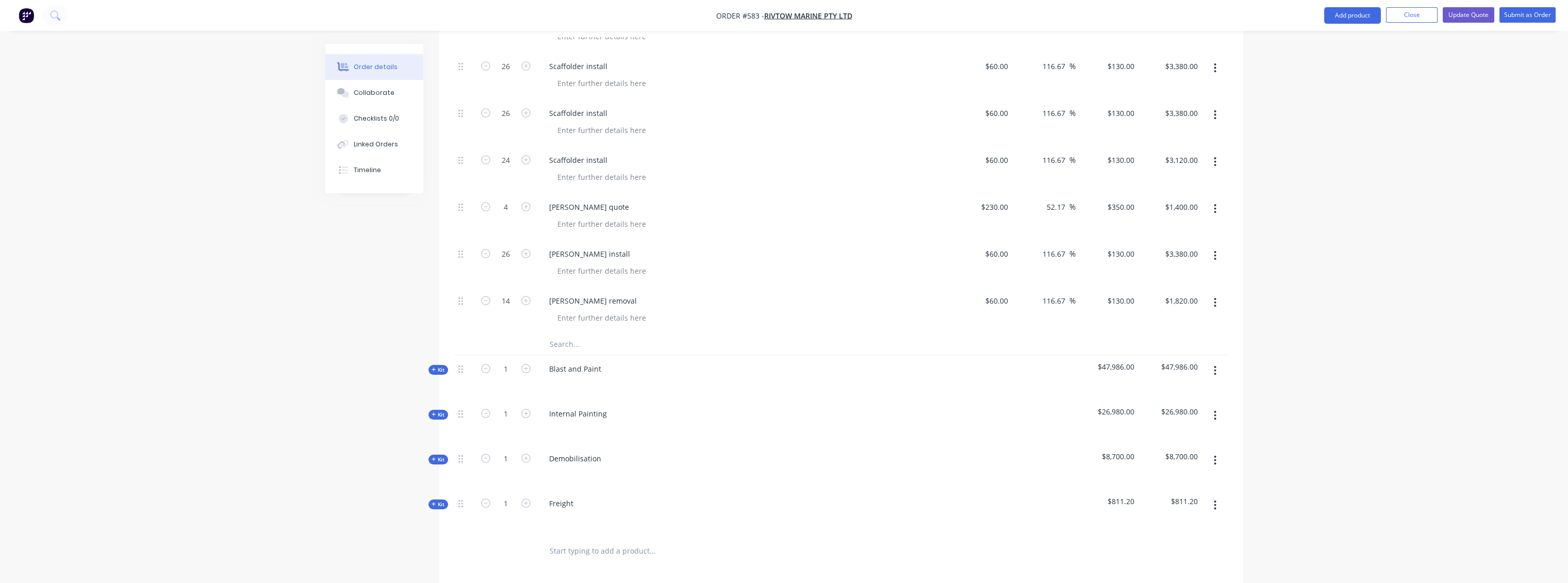
scroll to position [1203, 0]
type input "14"
click at [444, 324] on span "Kit" at bounding box center [438, 327] width 13 height 8
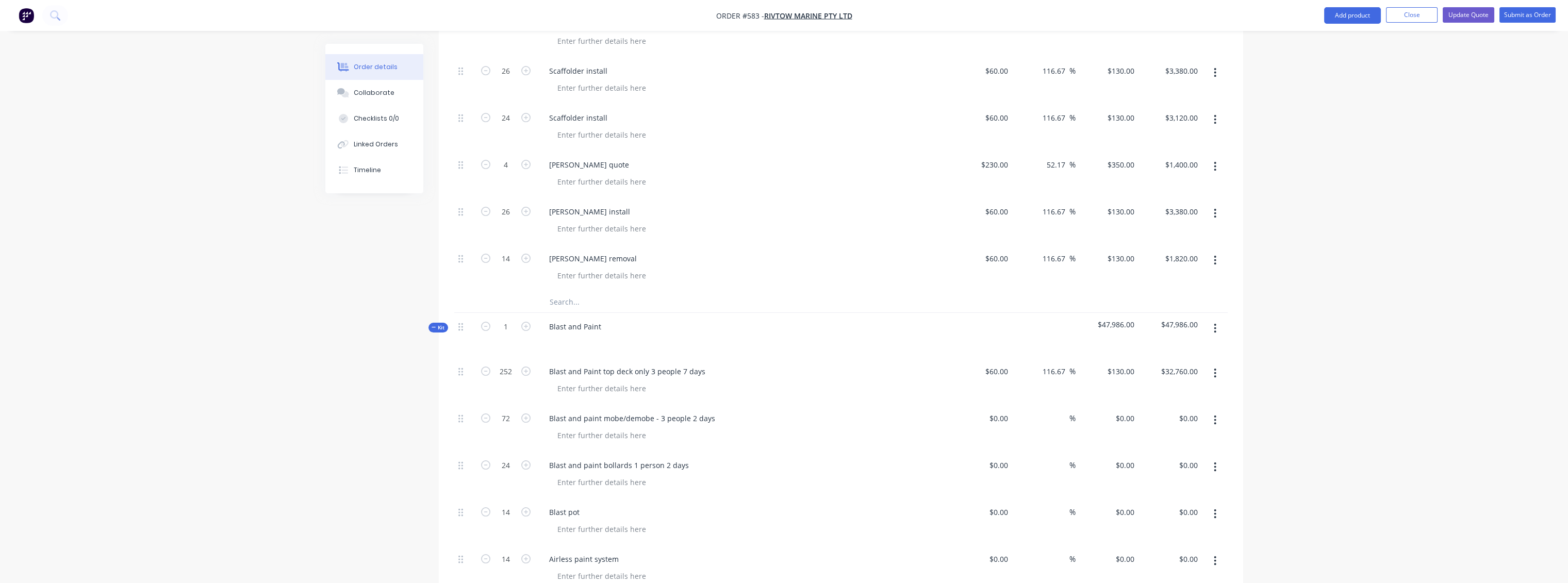
type input "$1,820.00"
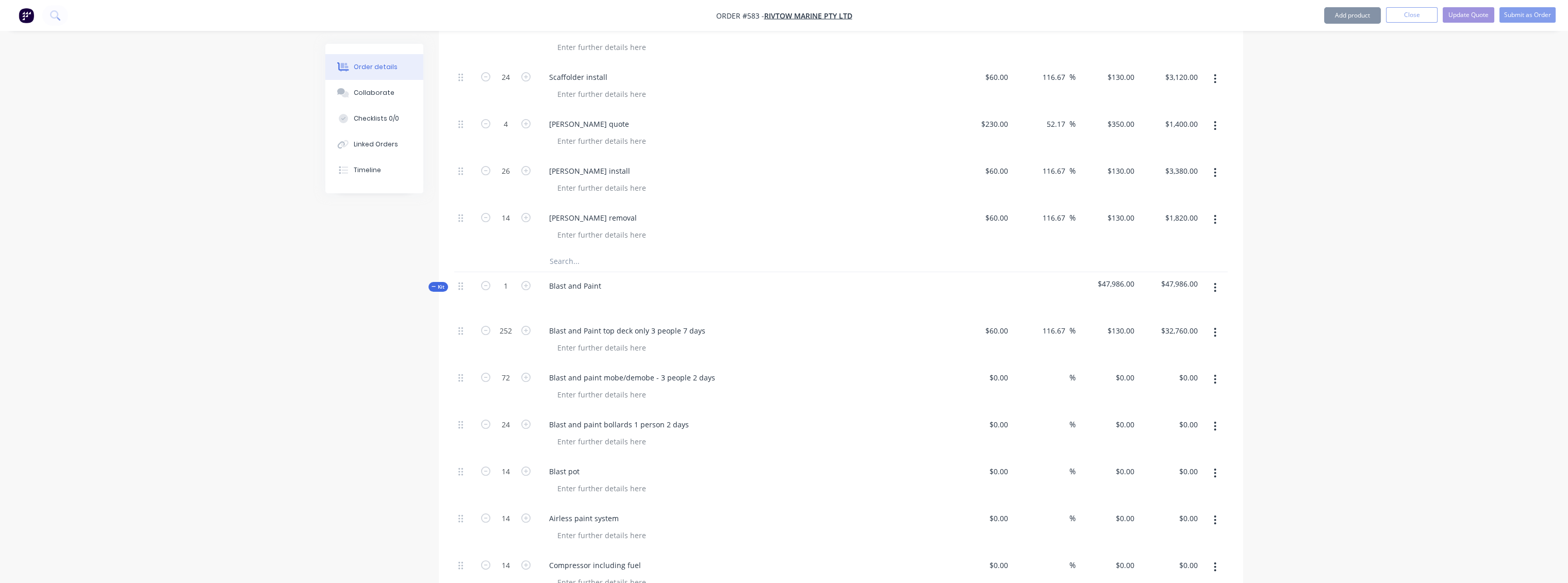
scroll to position [1375, 0]
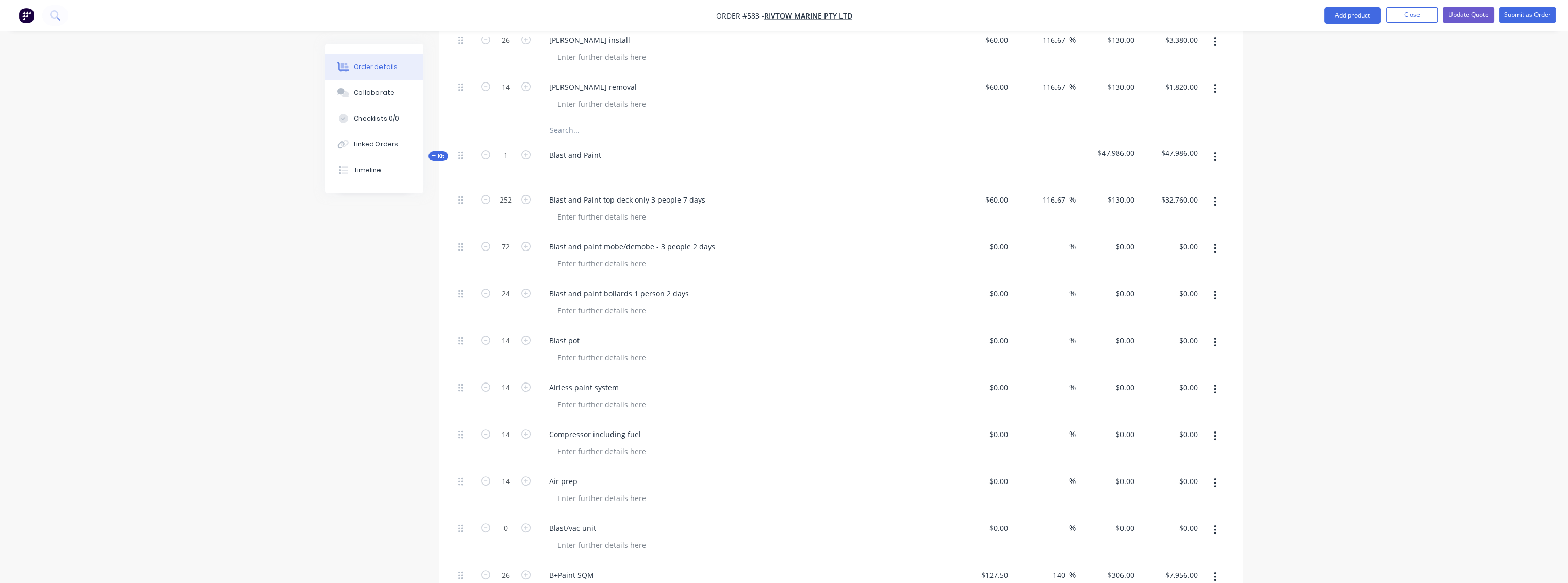
click at [1214, 244] on icon "button" at bounding box center [1215, 248] width 2 height 9
click at [1169, 330] on div "Delete" at bounding box center [1179, 337] width 80 height 15
click at [1214, 243] on icon "button" at bounding box center [1215, 248] width 2 height 12
click at [1160, 330] on div "Delete" at bounding box center [1179, 337] width 80 height 15
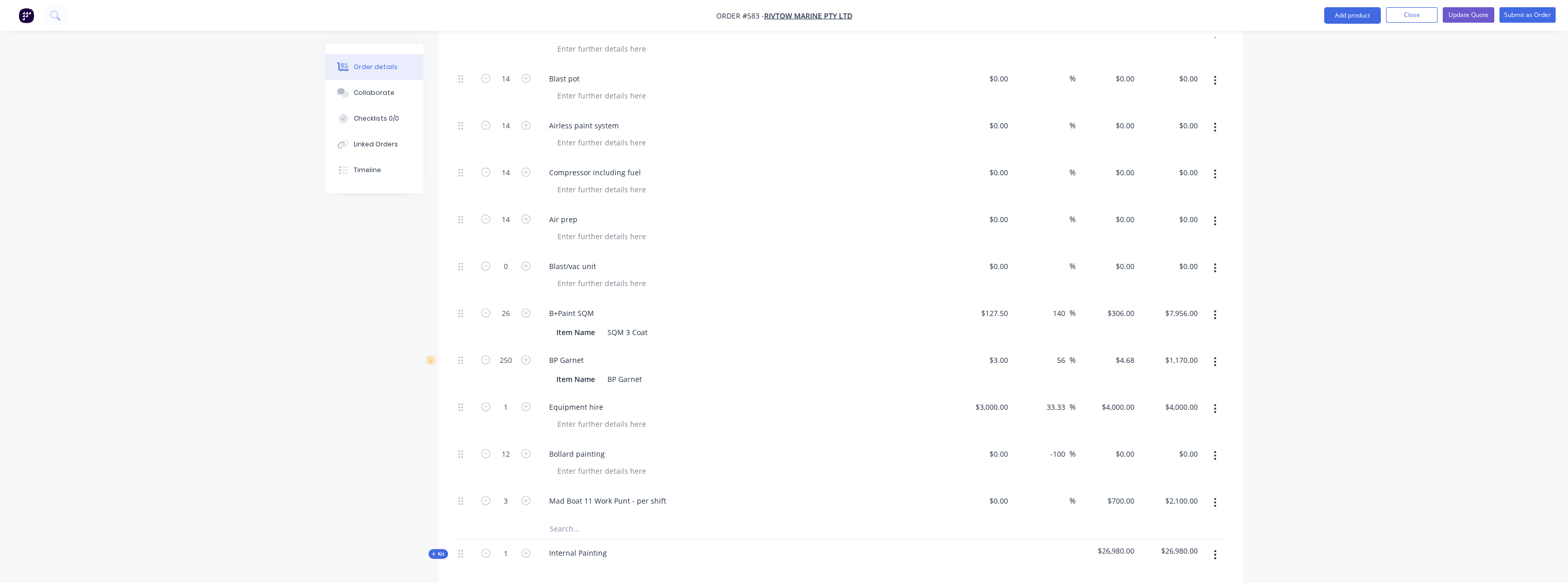
scroll to position [1547, 0]
type input "1000"
type input "$4,680.00"
click at [769, 368] on div "Item Name BP Garnet" at bounding box center [741, 375] width 378 height 15
click at [913, 343] on div "BP Garnet Item Name BP Garnet" at bounding box center [743, 366] width 413 height 47
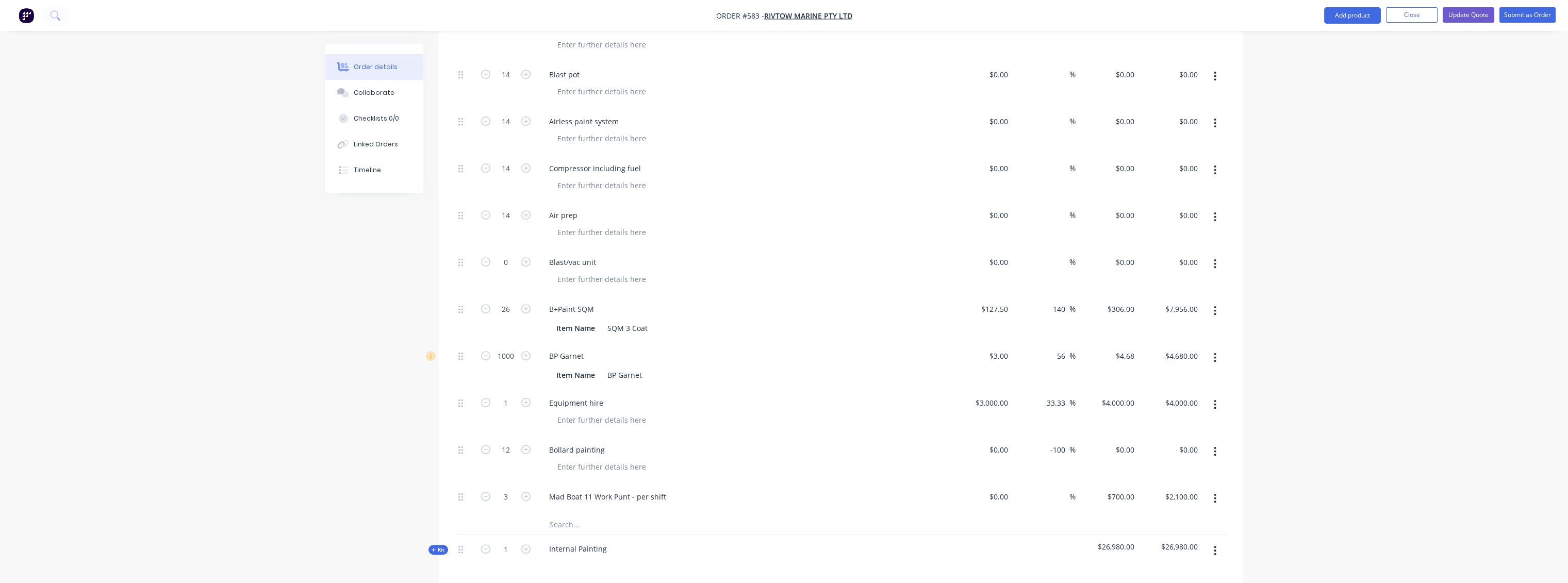
click at [1216, 447] on icon "button" at bounding box center [1215, 451] width 2 height 9
click at [1214, 446] on icon "button" at bounding box center [1215, 452] width 2 height 12
click at [994, 436] on div "0 $0.00" at bounding box center [981, 460] width 63 height 47
type input "$60.00"
click at [1124, 443] on div "0 0" at bounding box center [1130, 450] width 16 height 15
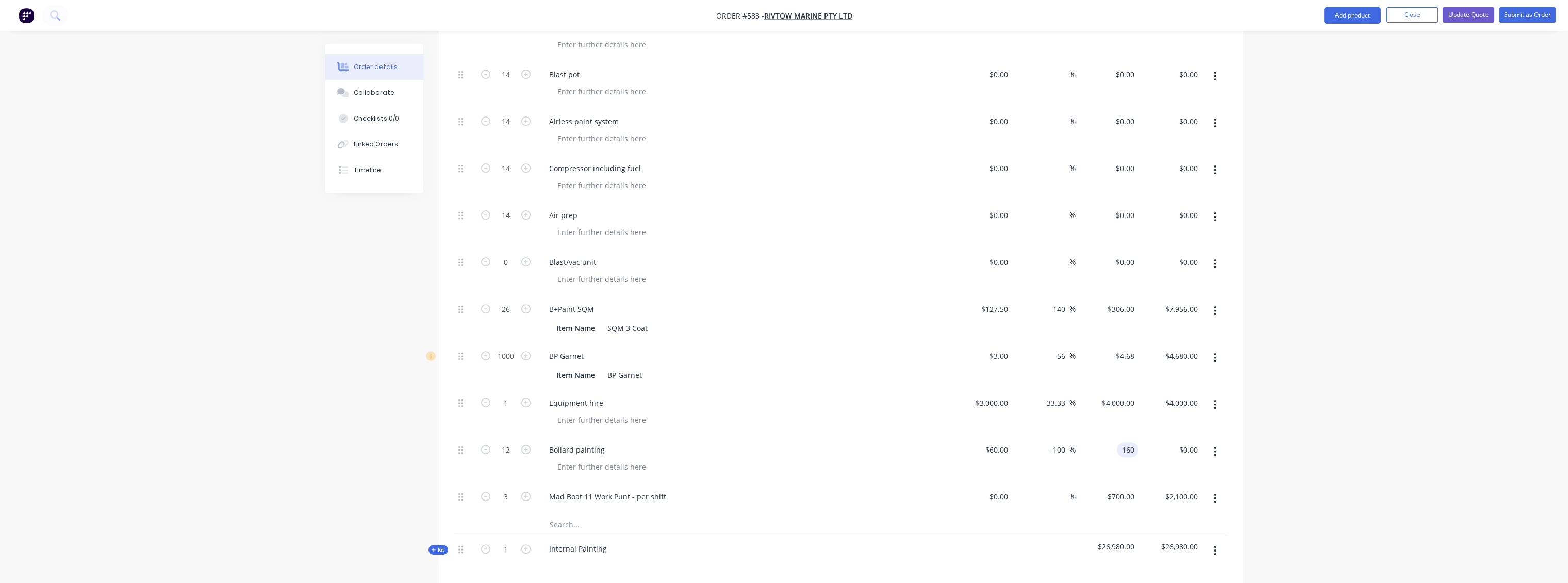
type input "160"
type input "166.67"
type input "$160.00"
type input "$1,920.00"
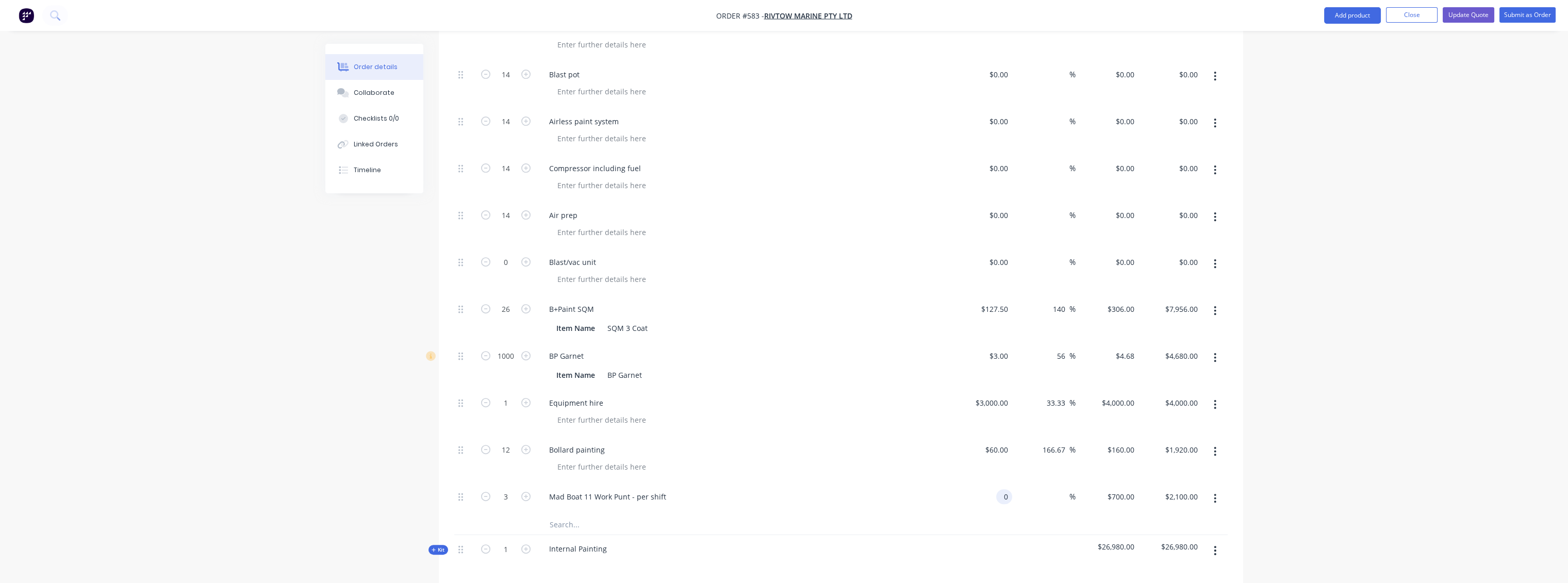
click at [1009, 489] on input "0" at bounding box center [1006, 497] width 12 height 15
type input "$700.00"
click at [1095, 514] on div at bounding box center [841, 525] width 774 height 21
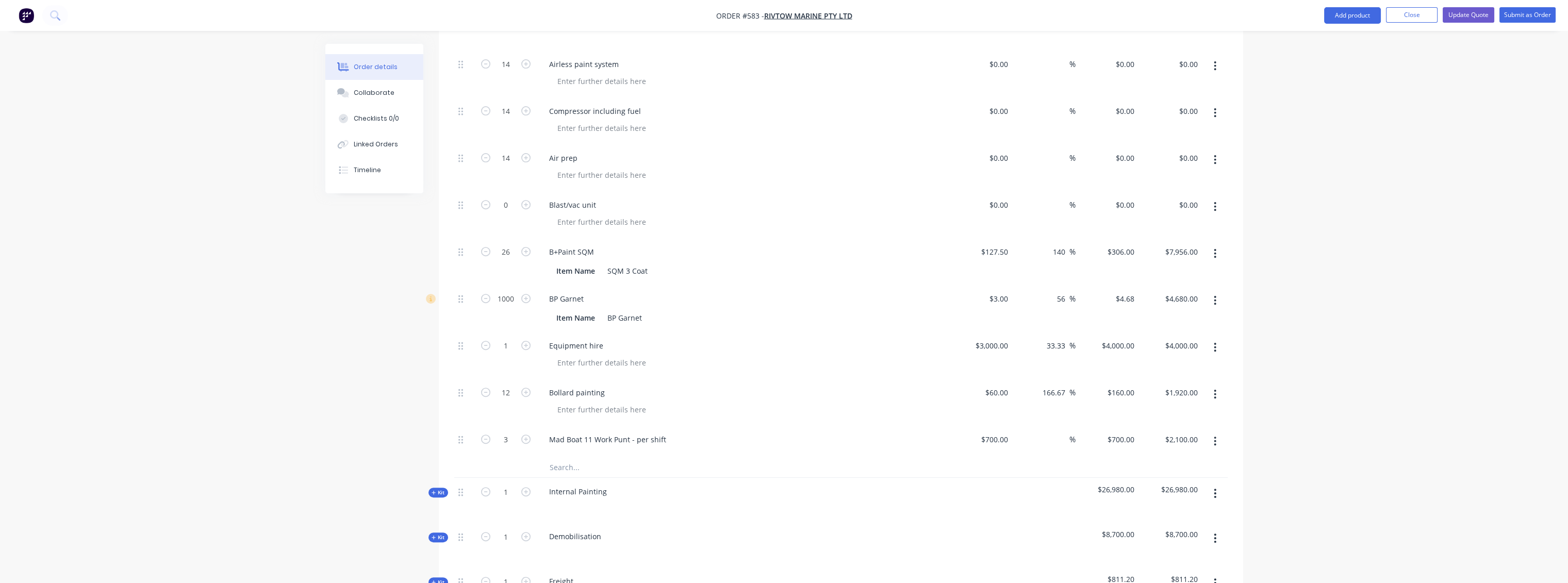
click at [441, 489] on span "Kit" at bounding box center [438, 492] width 13 height 8
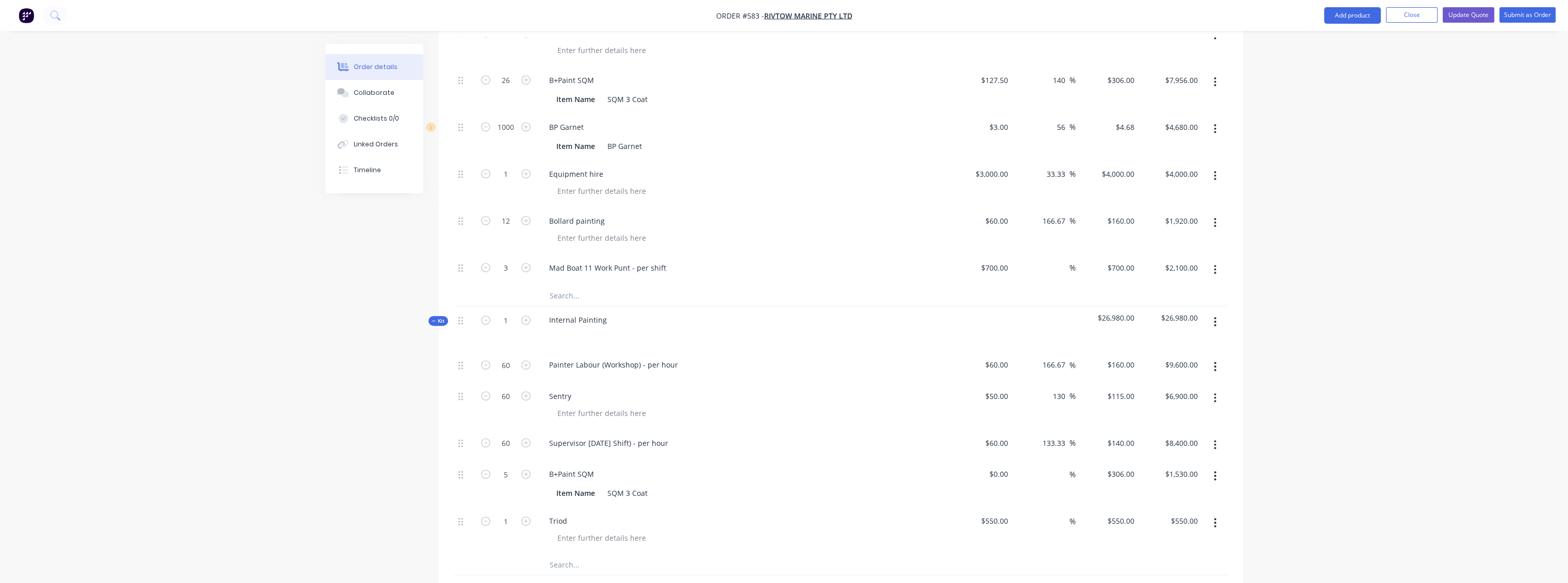
scroll to position [1833, 0]
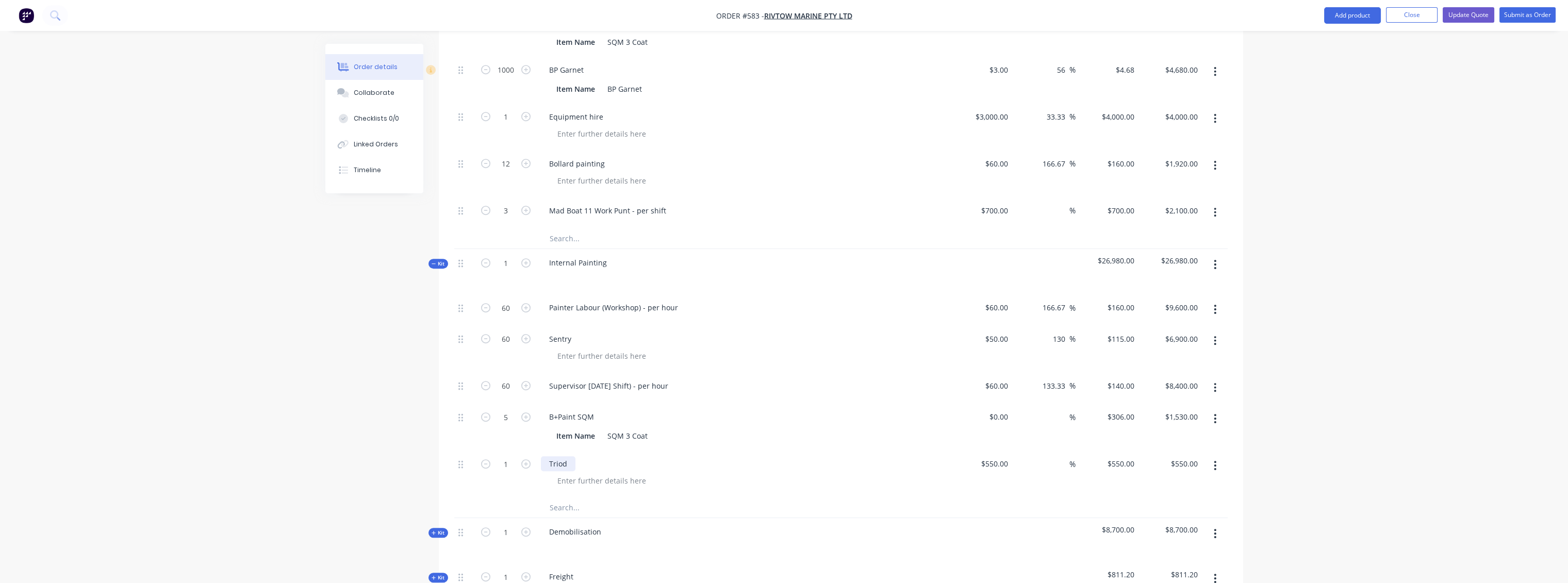
click at [557, 456] on div "Triod" at bounding box center [558, 463] width 34 height 15
click at [720, 473] on div at bounding box center [747, 481] width 396 height 15
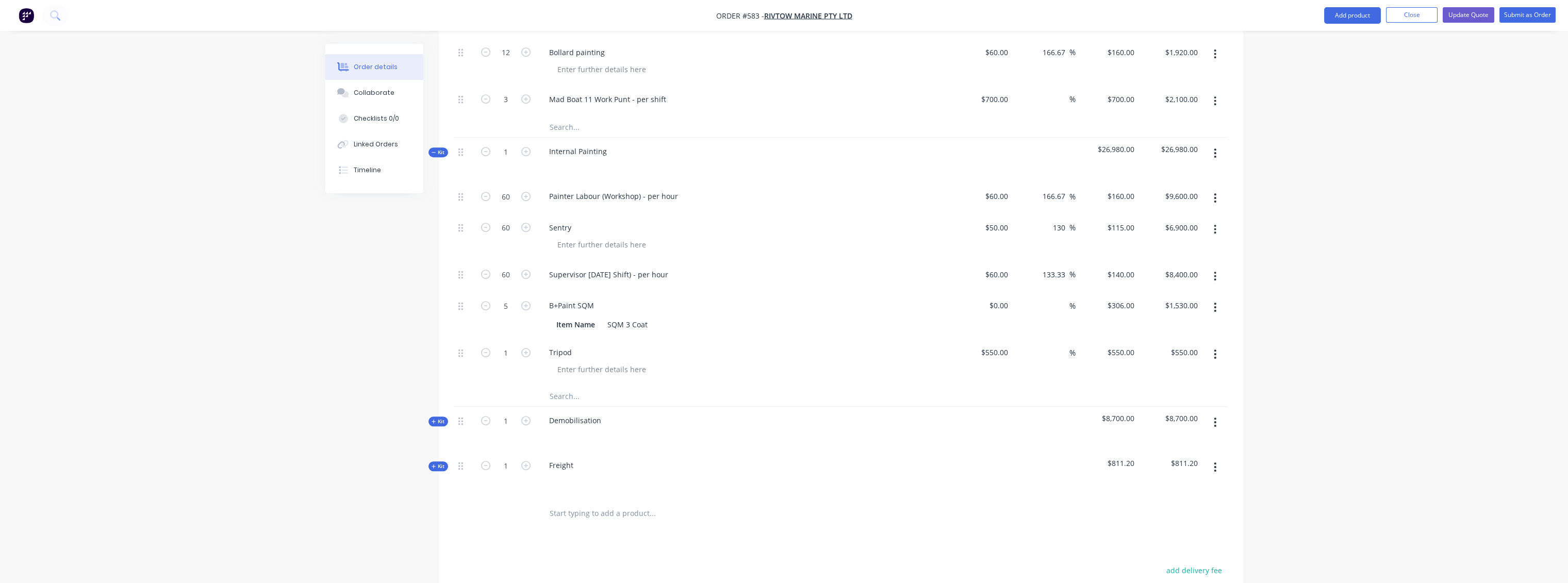
scroll to position [1948, 0]
click at [444, 145] on span "Kit" at bounding box center [438, 149] width 13 height 8
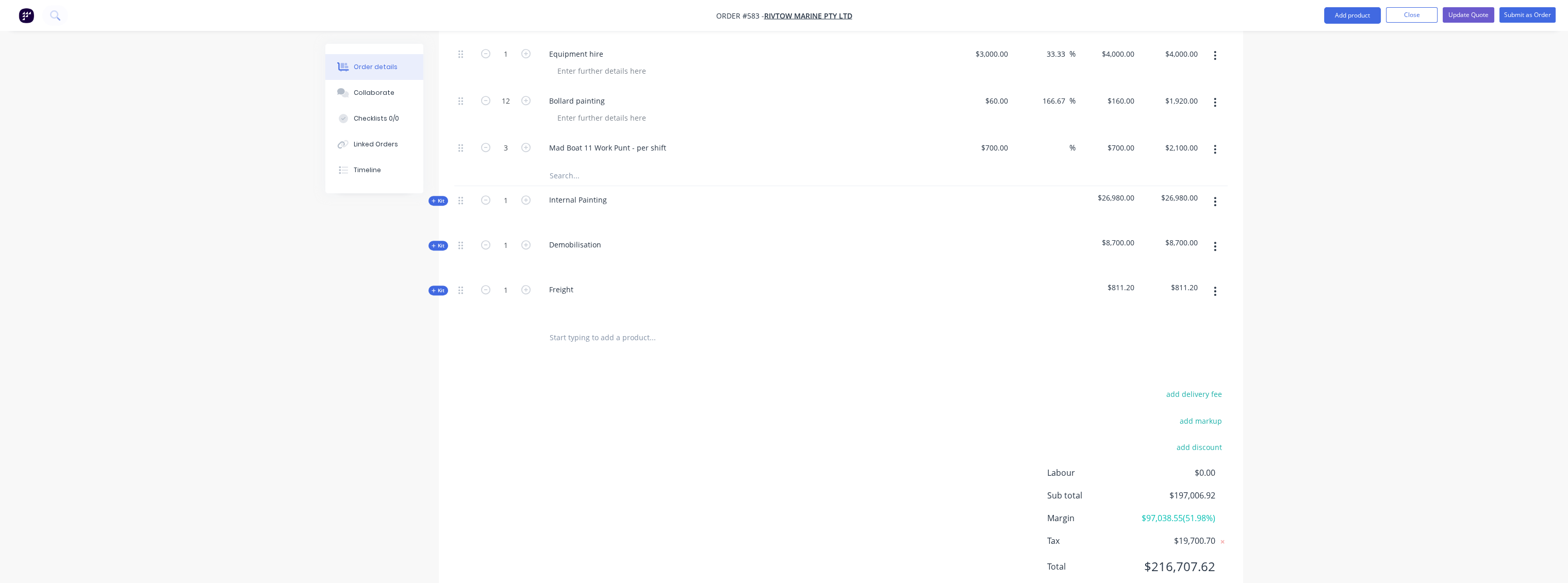
click at [437, 197] on span "Kit" at bounding box center [438, 200] width 13 height 8
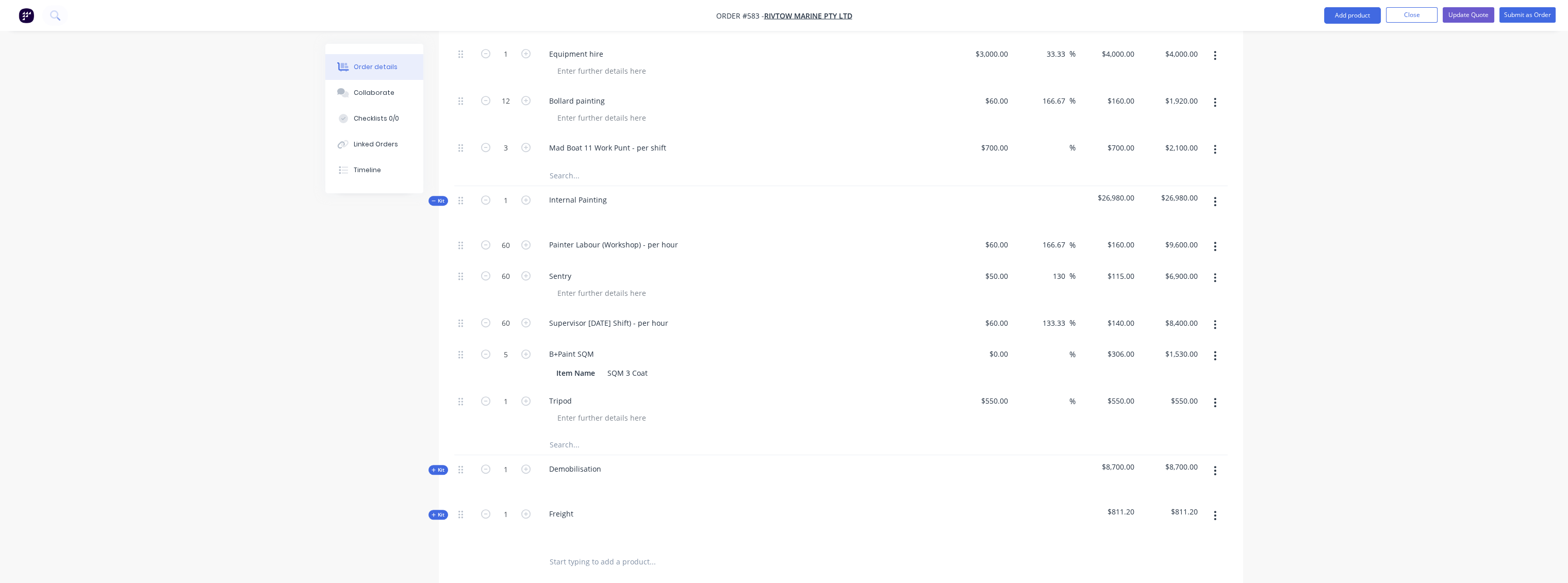
scroll to position [1948, 0]
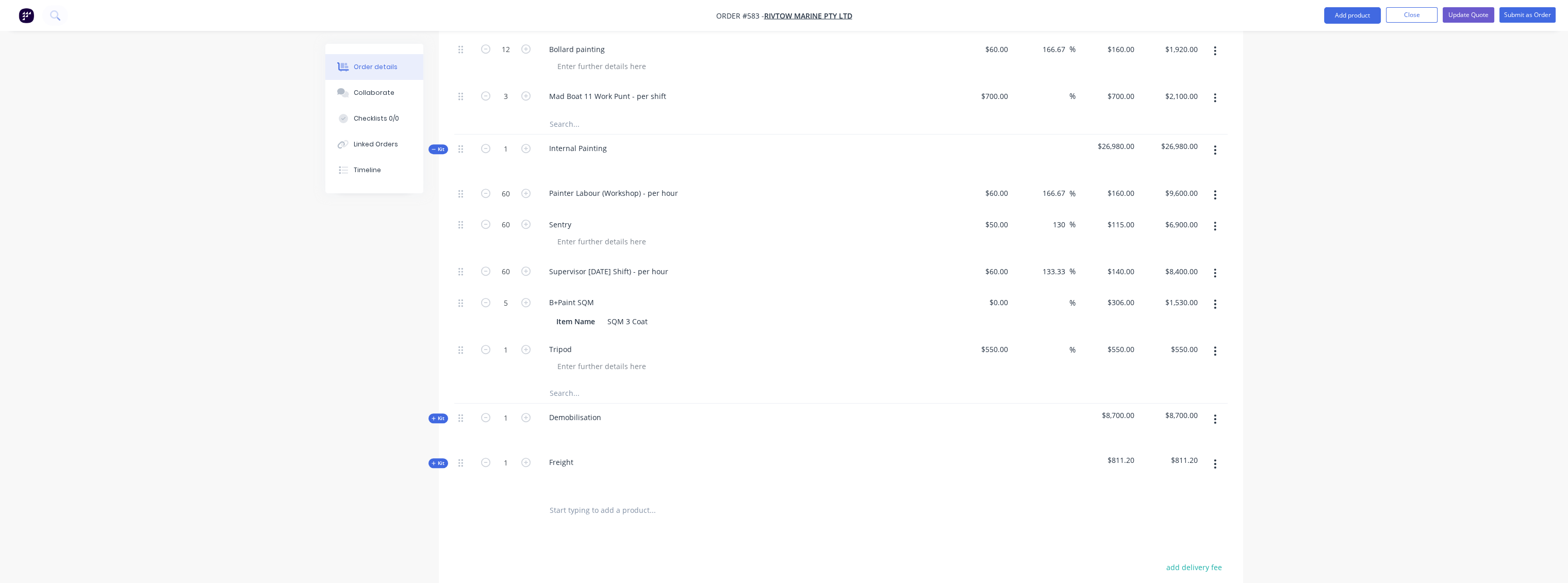
click at [438, 145] on span "Kit" at bounding box center [438, 149] width 13 height 8
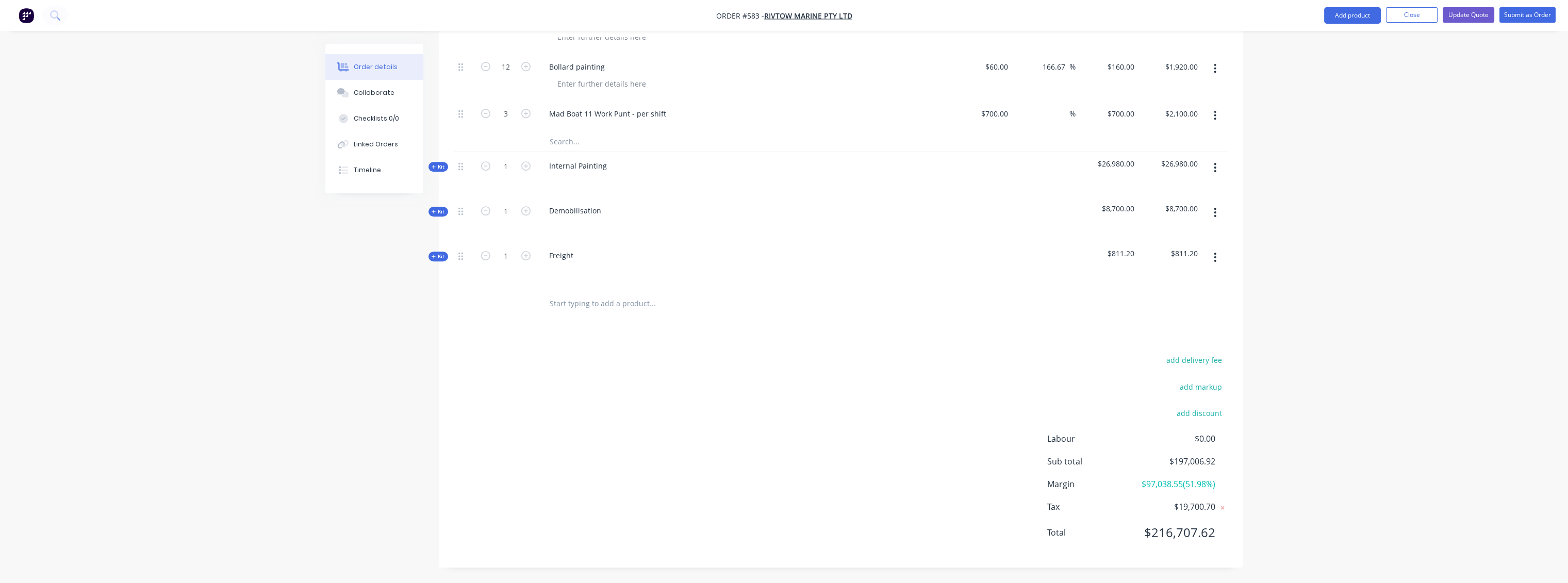
scroll to position [1896, 0]
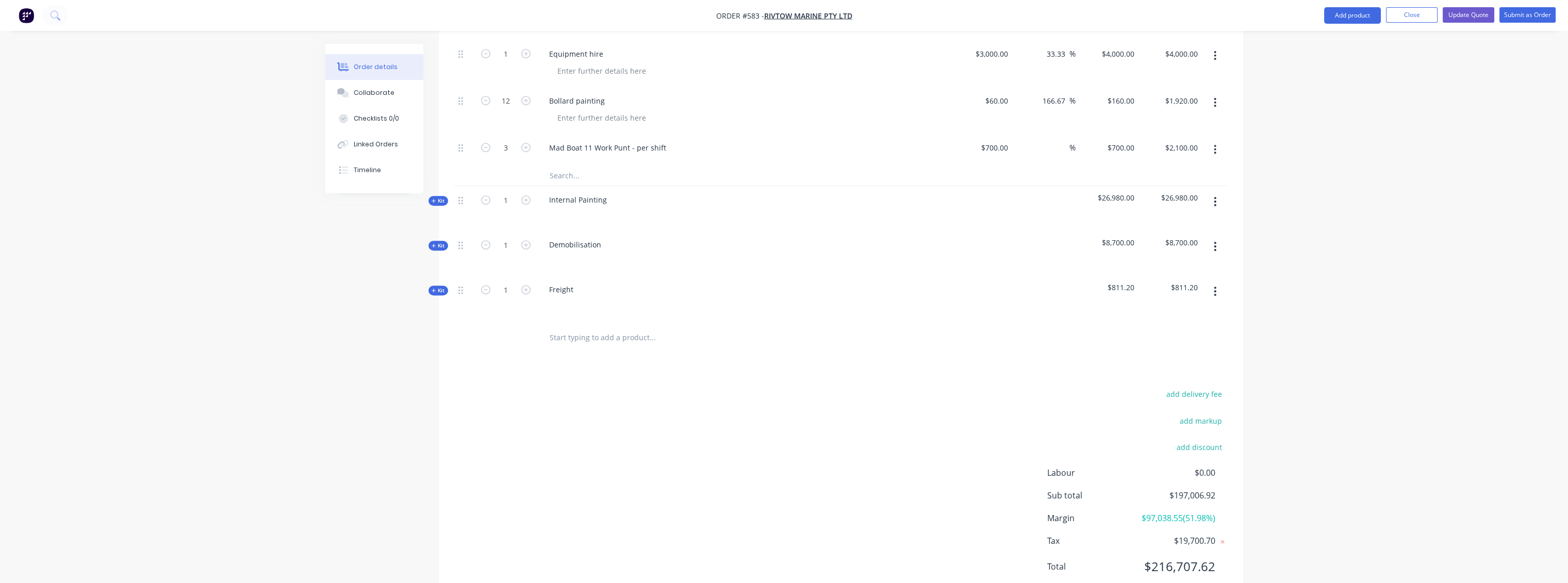
click at [440, 242] on span "Kit" at bounding box center [438, 245] width 13 height 8
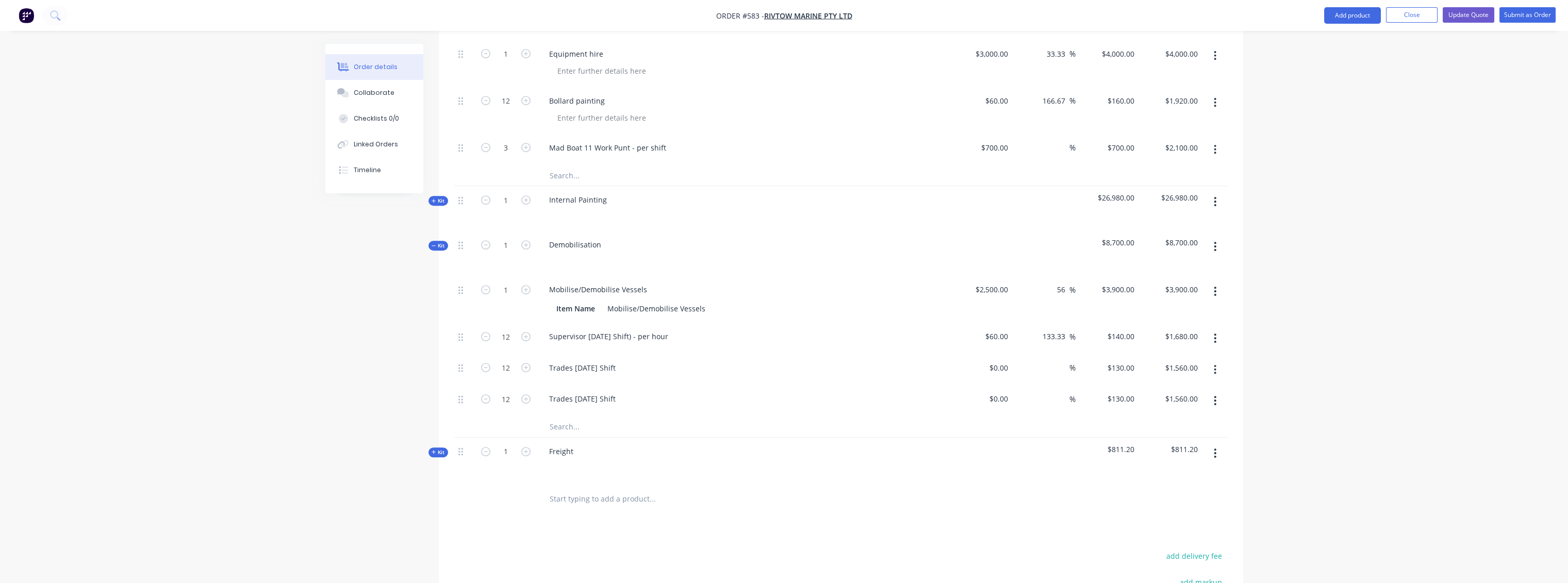
click at [565, 417] on input "text" at bounding box center [652, 427] width 206 height 21
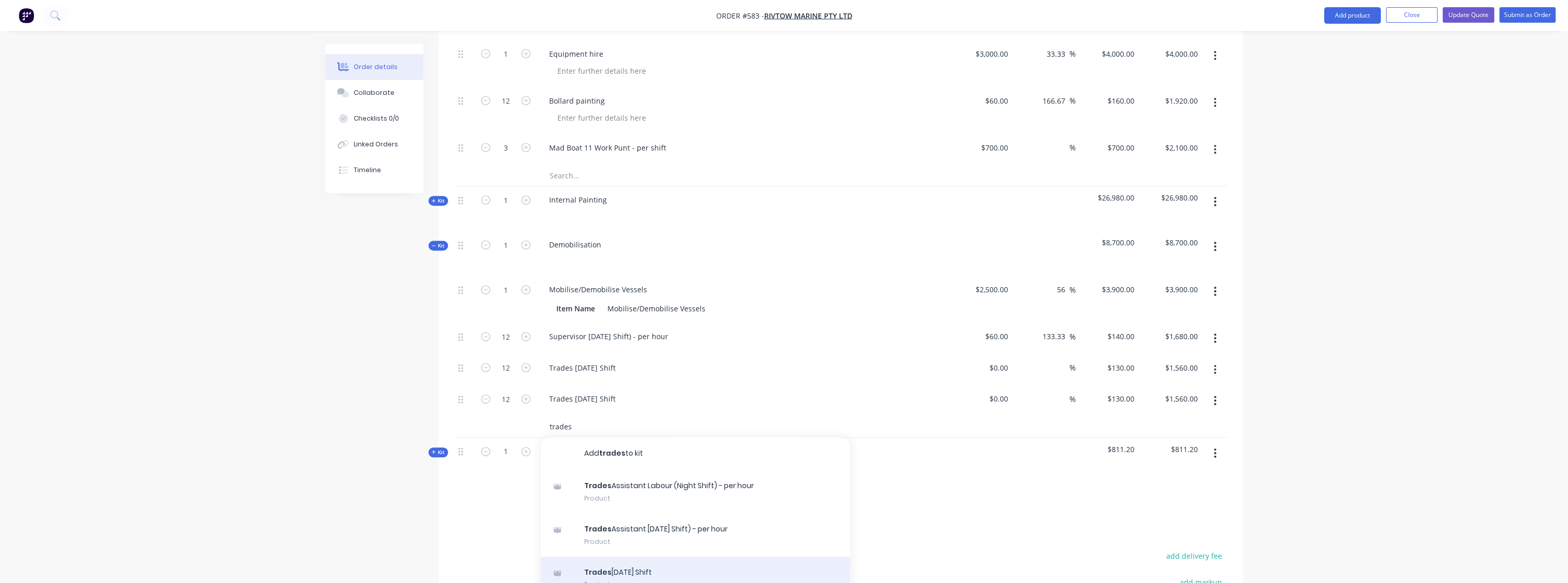
type input "trades"
click at [625, 557] on div "Trades [DATE] Shift Product" at bounding box center [695, 578] width 310 height 44
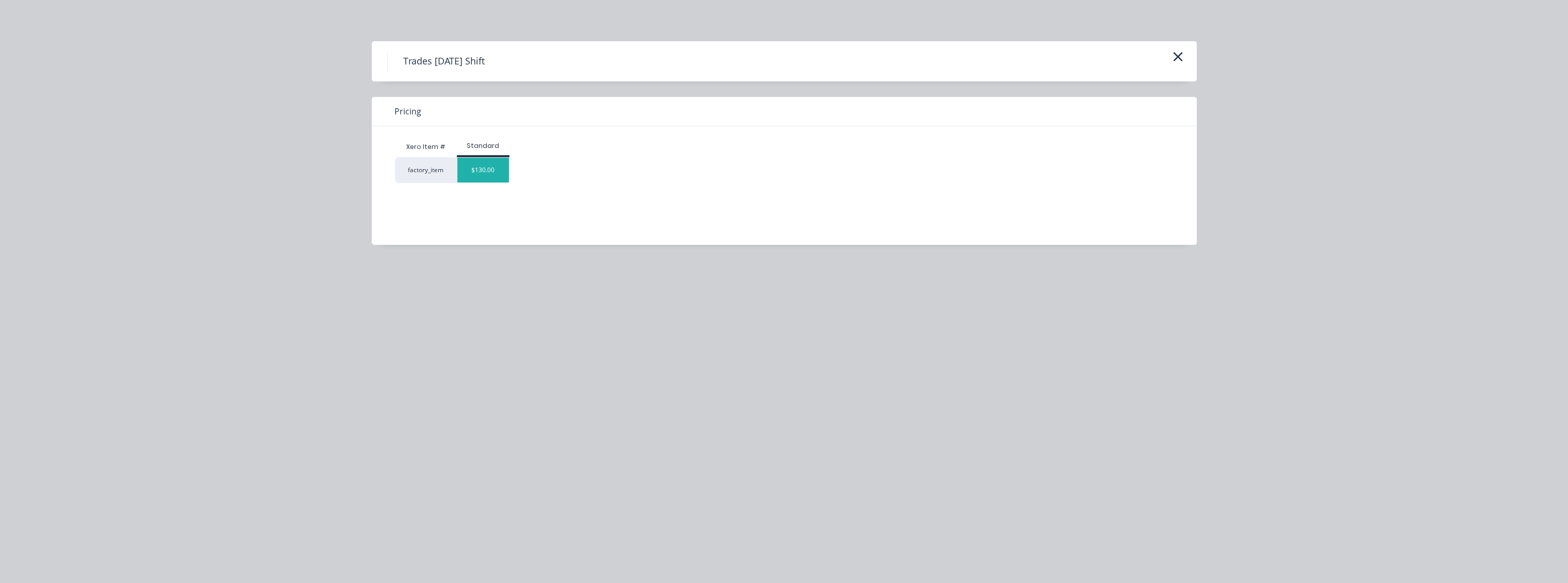
click at [498, 164] on div "$130.00" at bounding box center [483, 170] width 51 height 25
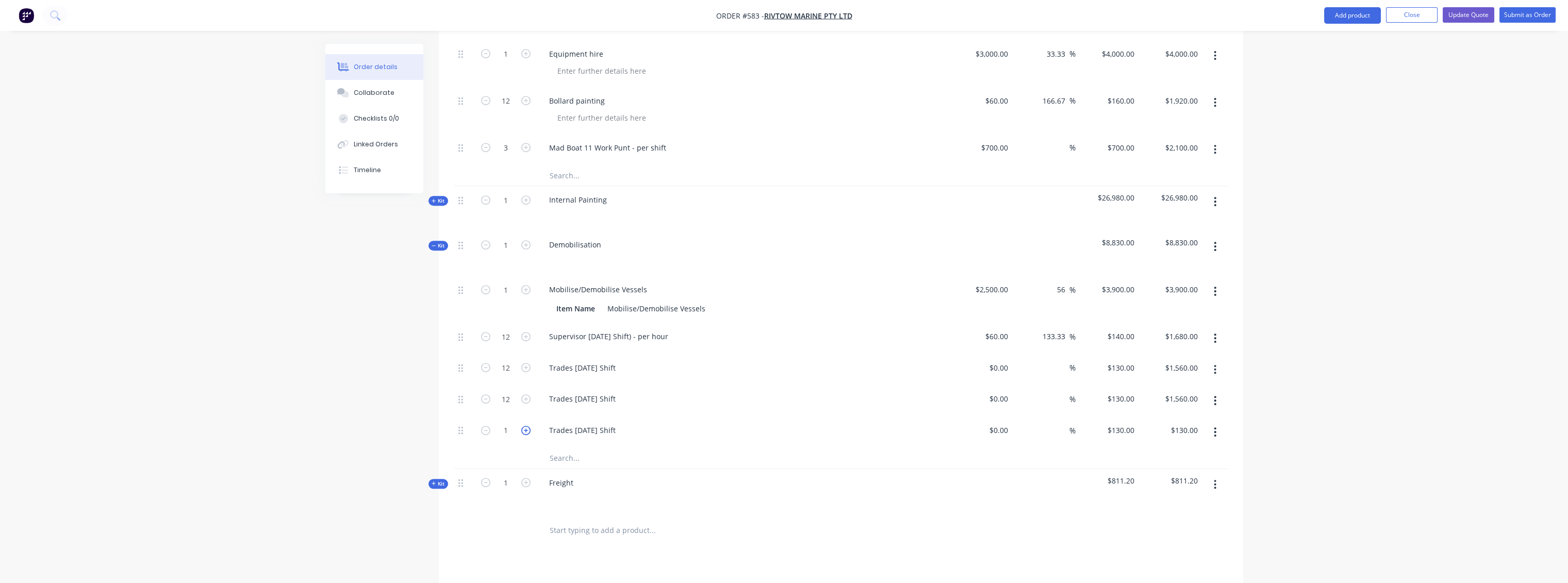
click at [527, 426] on icon "button" at bounding box center [525, 430] width 9 height 9
type input "2"
type input "$260.00"
click at [527, 426] on icon "button" at bounding box center [525, 430] width 9 height 9
type input "3"
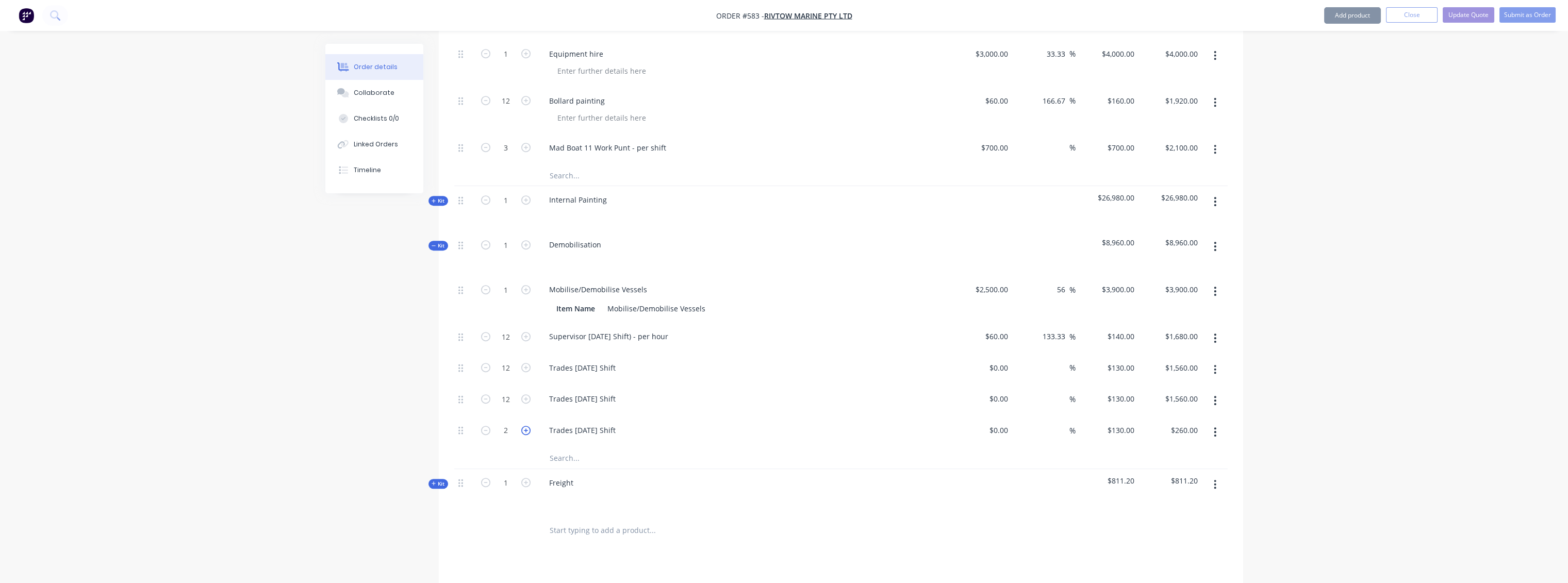
type input "$390.00"
click at [527, 426] on icon "button" at bounding box center [525, 430] width 9 height 9
type input "4"
type input "$520.00"
click at [527, 426] on icon "button" at bounding box center [525, 430] width 9 height 9
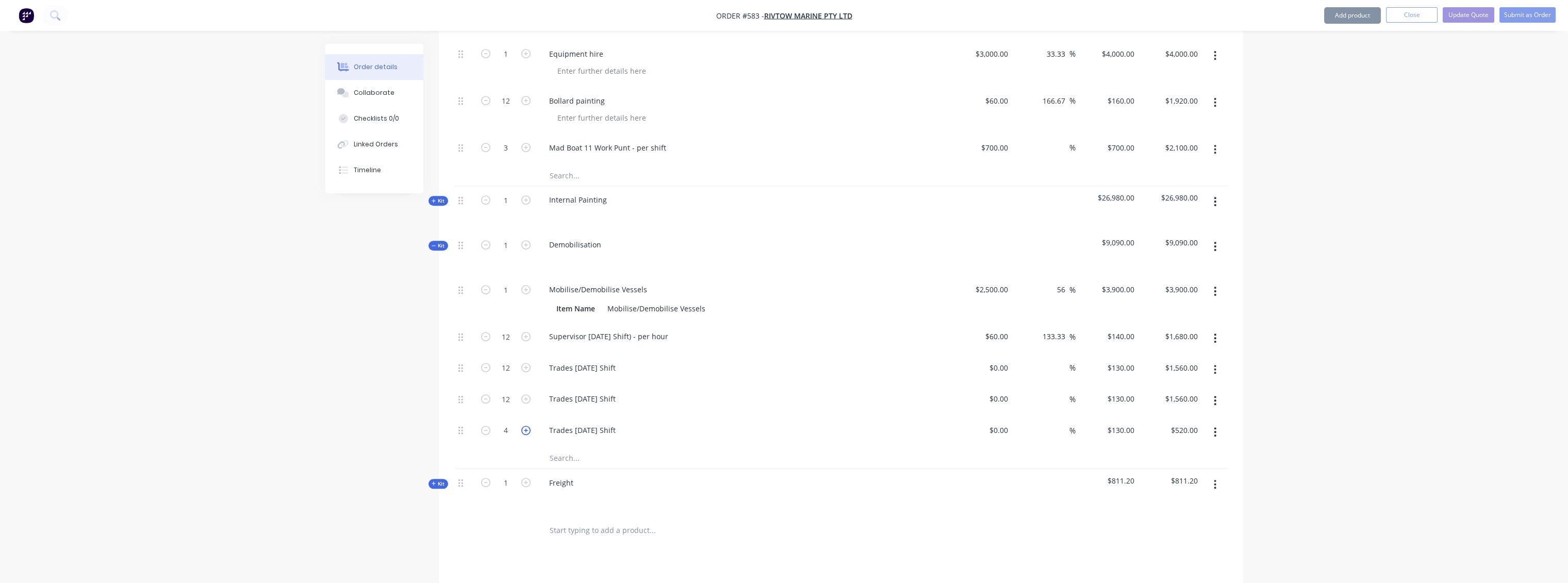
type input "5"
type input "$650.00"
click at [527, 426] on icon "button" at bounding box center [525, 430] width 9 height 9
type input "6"
type input "$780.00"
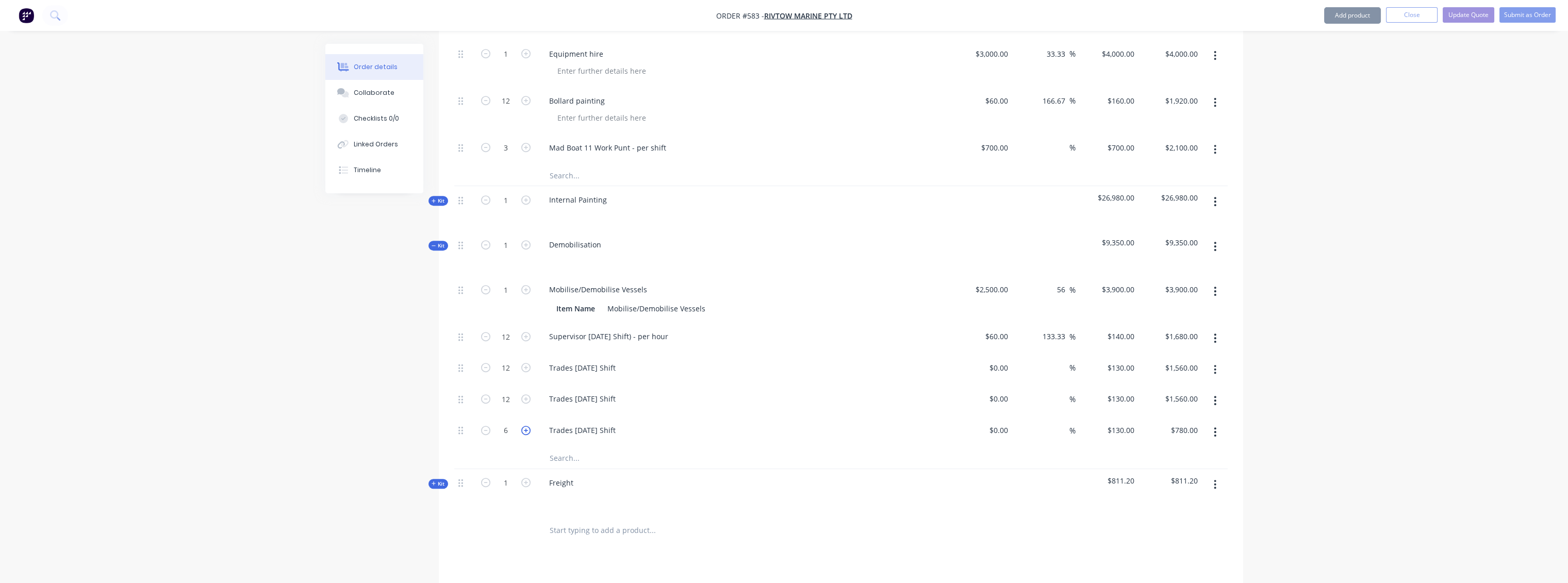
click at [527, 426] on icon "button" at bounding box center [525, 430] width 9 height 9
type input "7"
type input "$910.00"
click at [527, 426] on icon "button" at bounding box center [525, 430] width 9 height 9
type input "8"
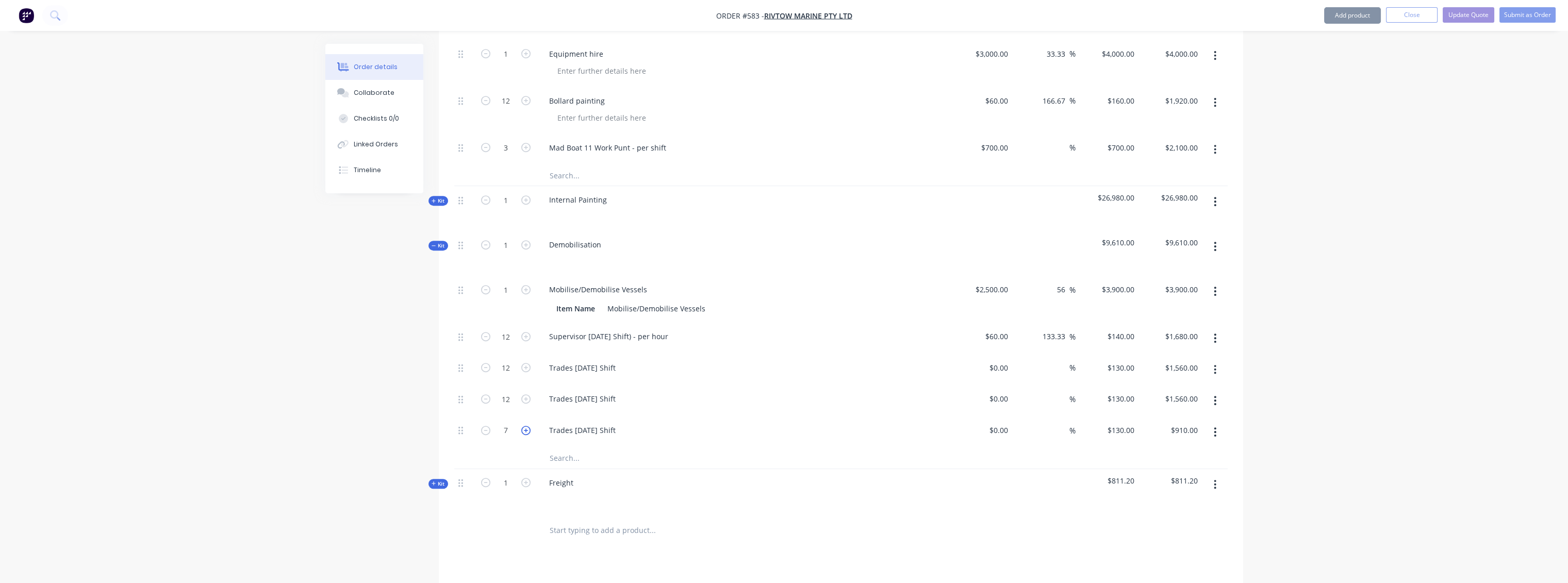
type input "$1,040.00"
click at [527, 426] on icon "button" at bounding box center [525, 430] width 9 height 9
type input "9"
type input "$1,170.00"
click at [527, 426] on icon "button" at bounding box center [525, 430] width 9 height 9
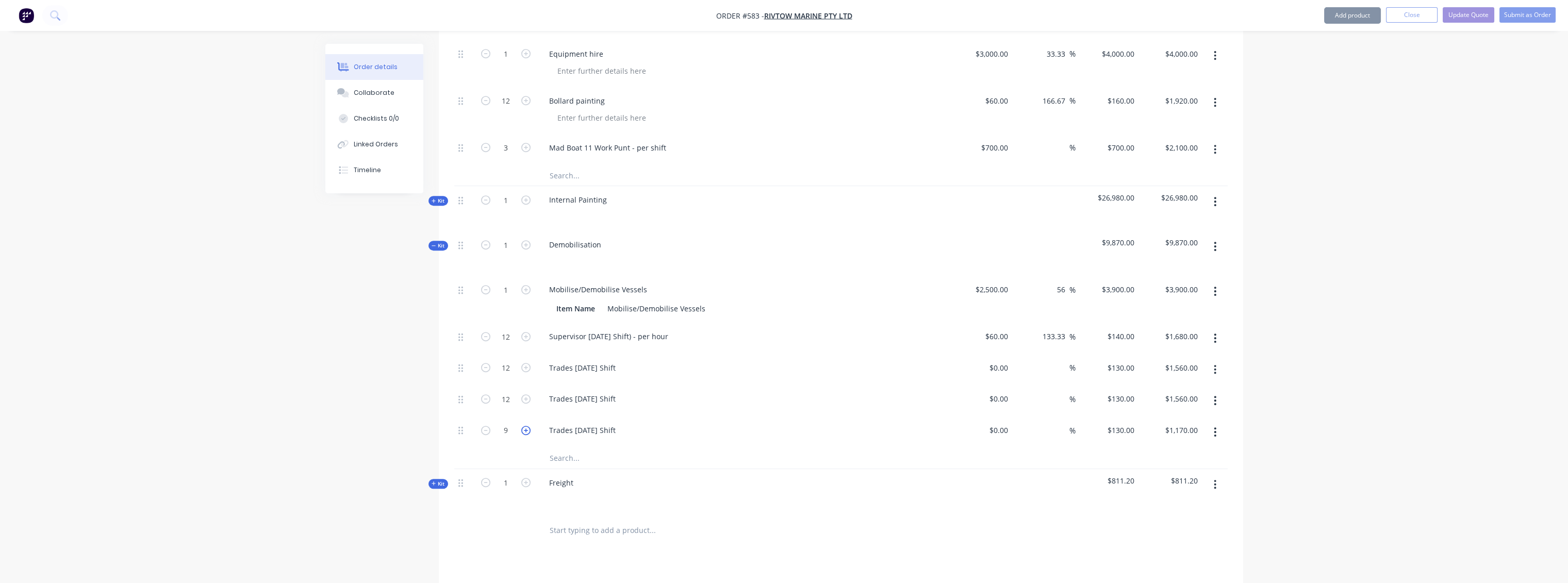
type input "10"
type input "$1,300.00"
click at [527, 426] on icon "button" at bounding box center [525, 430] width 9 height 9
type input "11"
type input "$1,430.00"
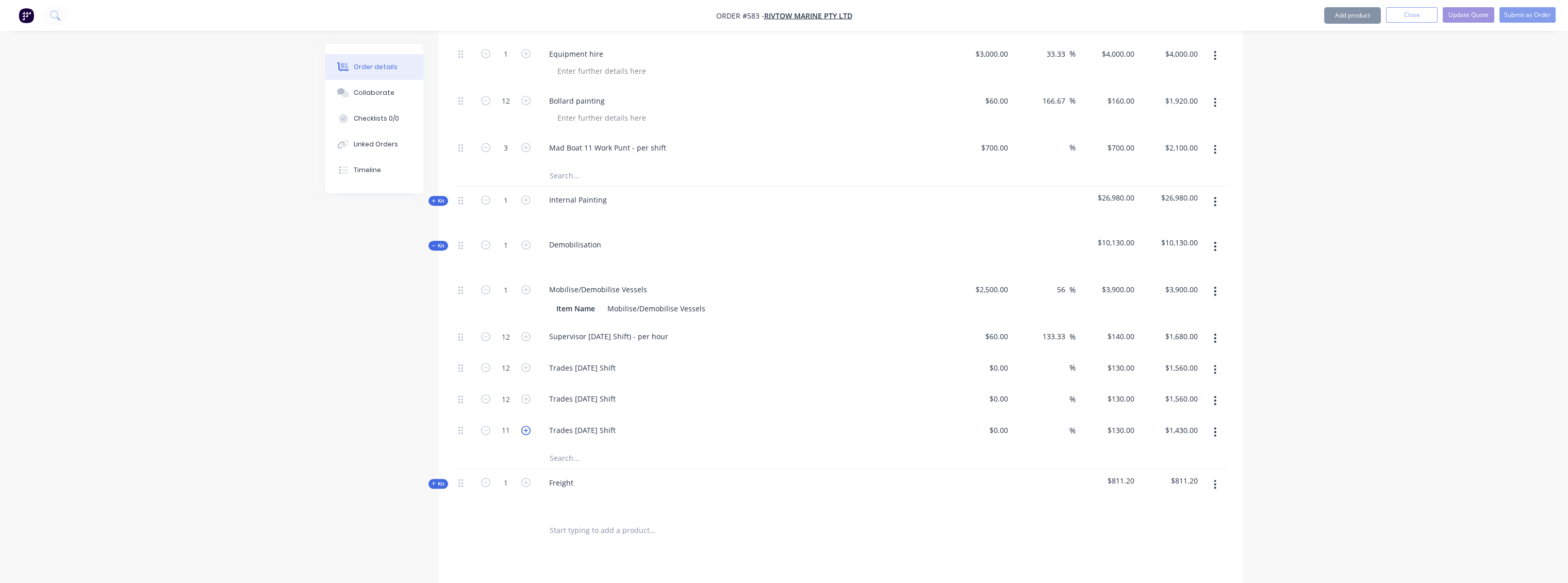
click at [527, 426] on icon "button" at bounding box center [525, 430] width 9 height 9
type input "12"
type input "$1,560.00"
click at [1007, 360] on input "0" at bounding box center [1006, 368] width 12 height 15
type input "$60.00"
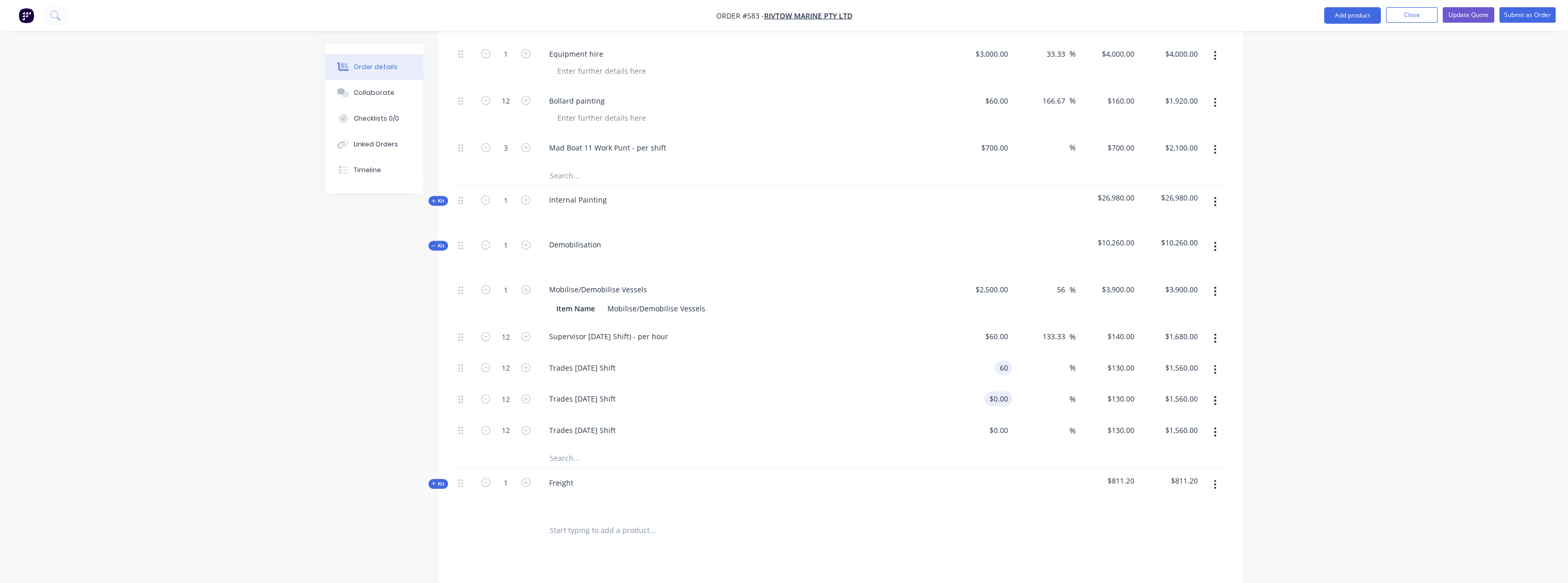
type input "$60.00"
type input "$720.00"
click at [1007, 391] on input "0" at bounding box center [1000, 398] width 24 height 15
type input "$60.00"
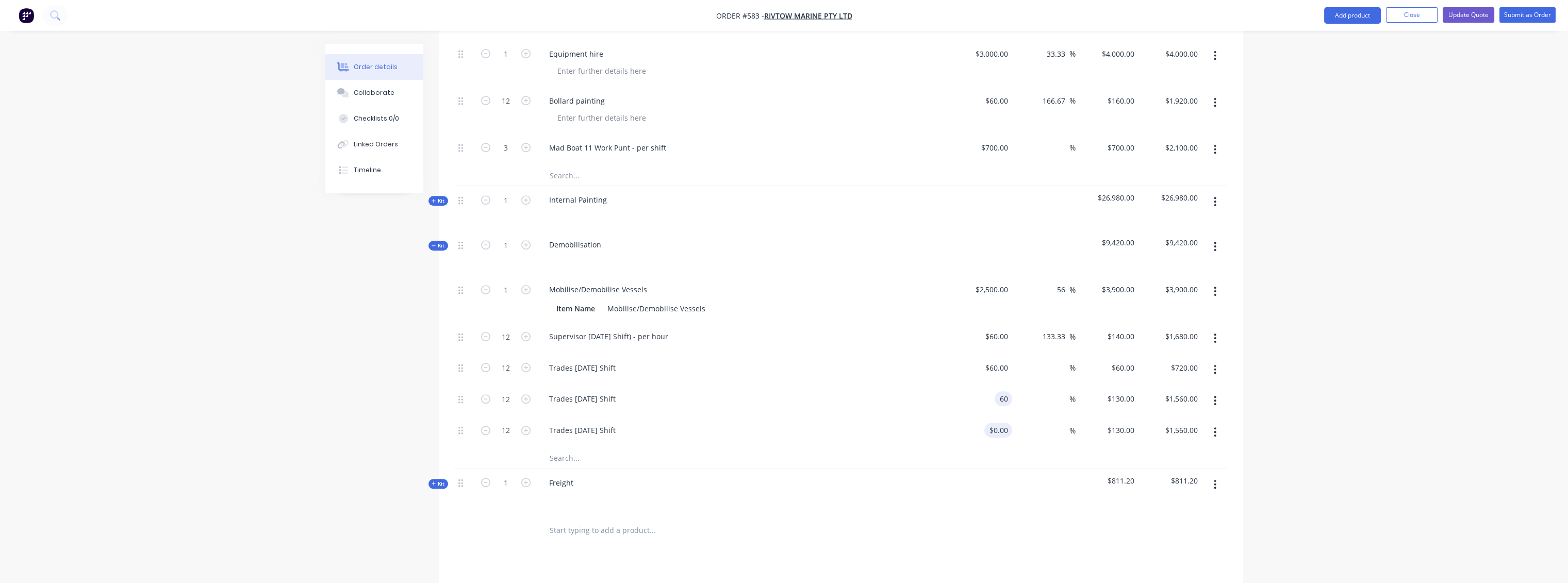
type input "$720.00"
click at [1008, 423] on input at bounding box center [1000, 430] width 24 height 15
type input "$60.00"
type input "$720.00"
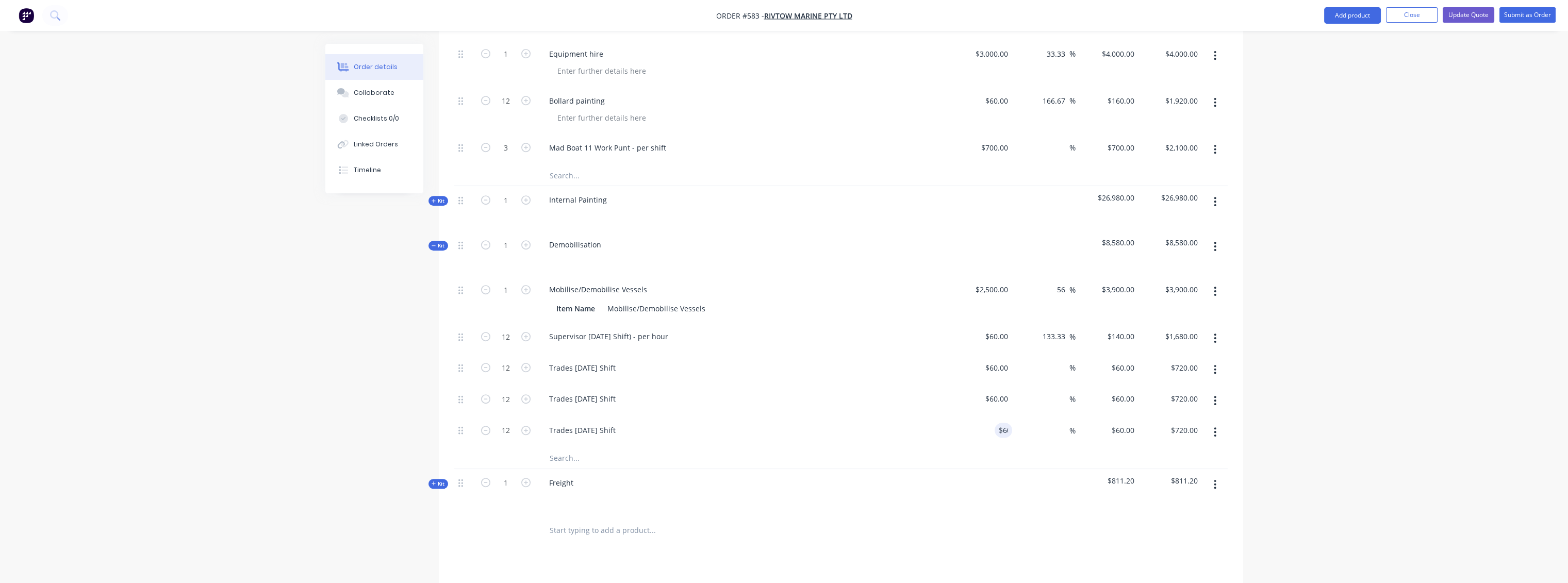
click at [1034, 417] on div "%" at bounding box center [1043, 432] width 63 height 31
click at [1128, 360] on input "60" at bounding box center [1124, 368] width 28 height 15
click at [1062, 360] on input at bounding box center [1063, 368] width 12 height 15
click at [1130, 360] on input "60" at bounding box center [1132, 368] width 13 height 15
type input "130"
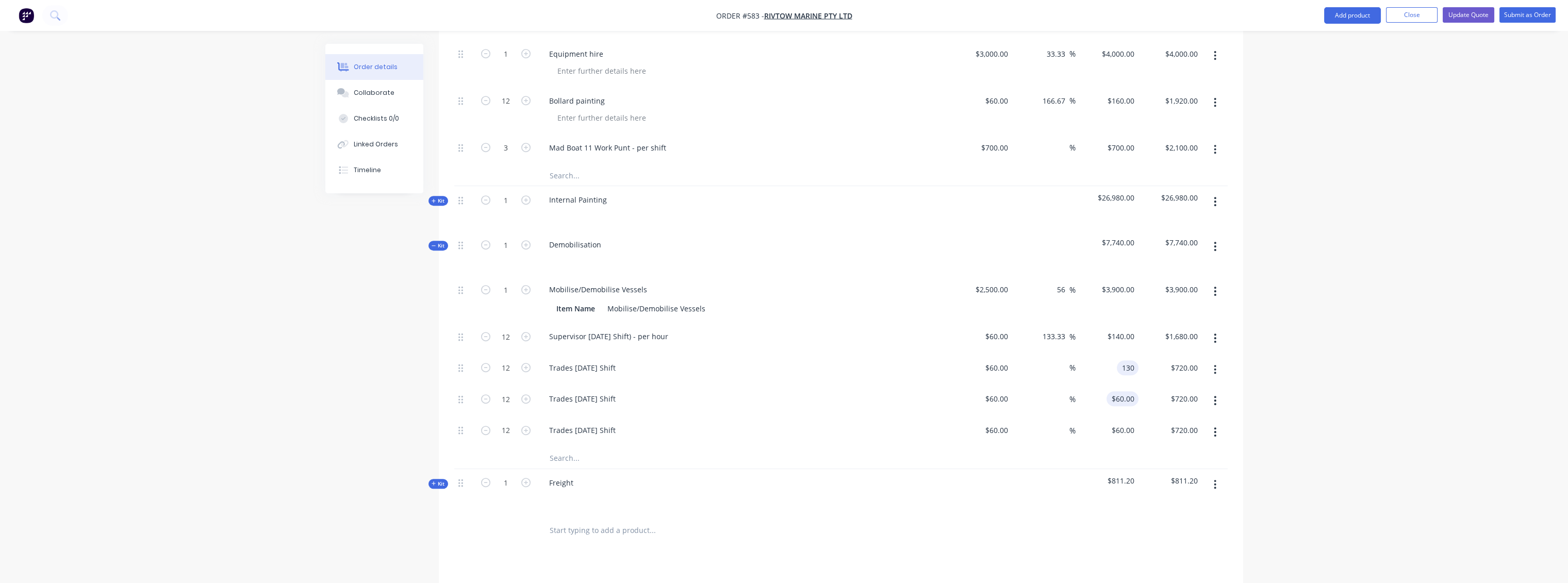
type input "116.67"
type input "$130.00"
type input "$1,560.00"
click at [1134, 391] on input "60" at bounding box center [1132, 398] width 13 height 15
type input "130"
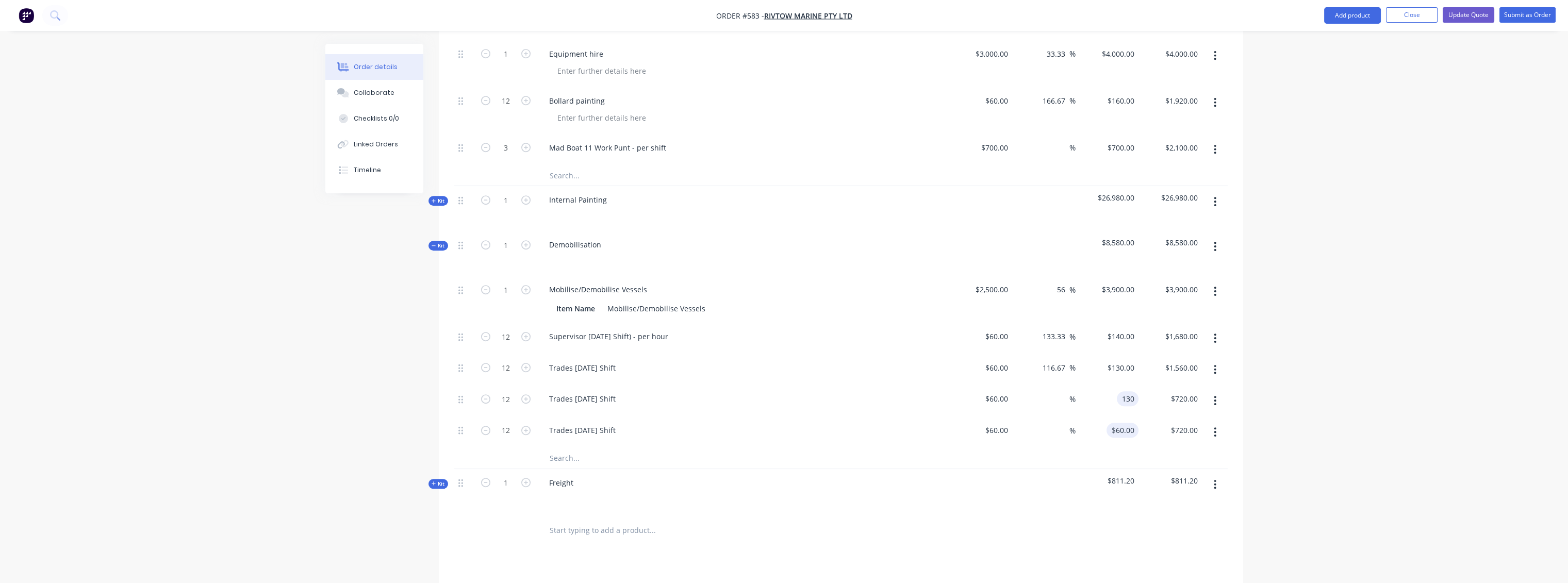
type input "116.67"
type input "$130.00"
type input "$1,560.00"
click at [1128, 423] on input "60" at bounding box center [1132, 430] width 13 height 15
type input "130"
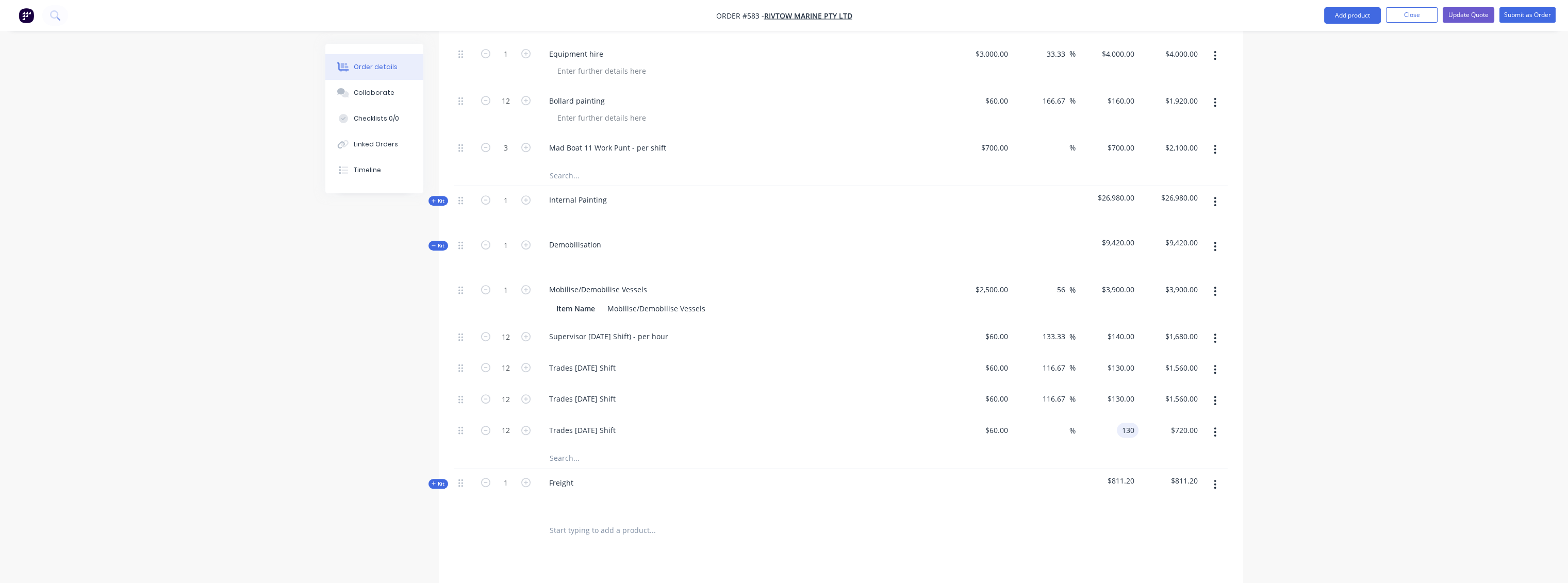
type input "116.67"
type input "$130.00"
type input "$1,560.00"
click at [1121, 448] on div at bounding box center [841, 459] width 774 height 21
click at [563, 448] on input "text" at bounding box center [652, 459] width 206 height 21
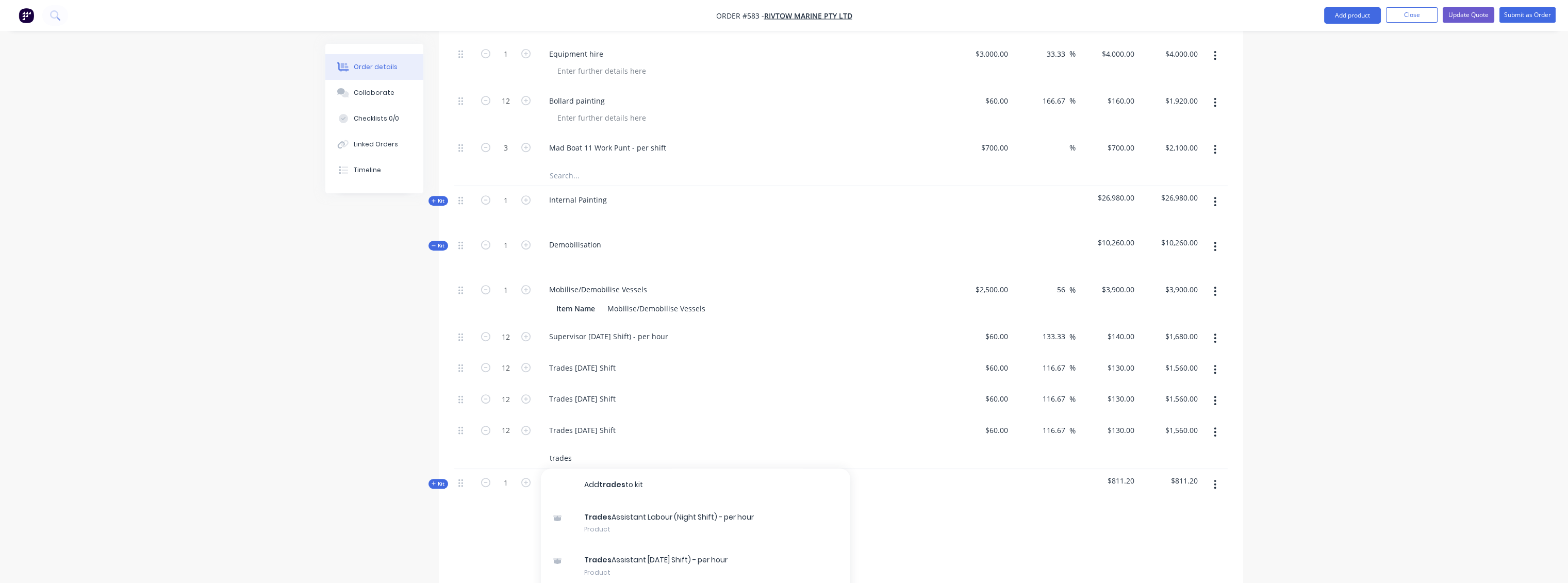
type input "trades"
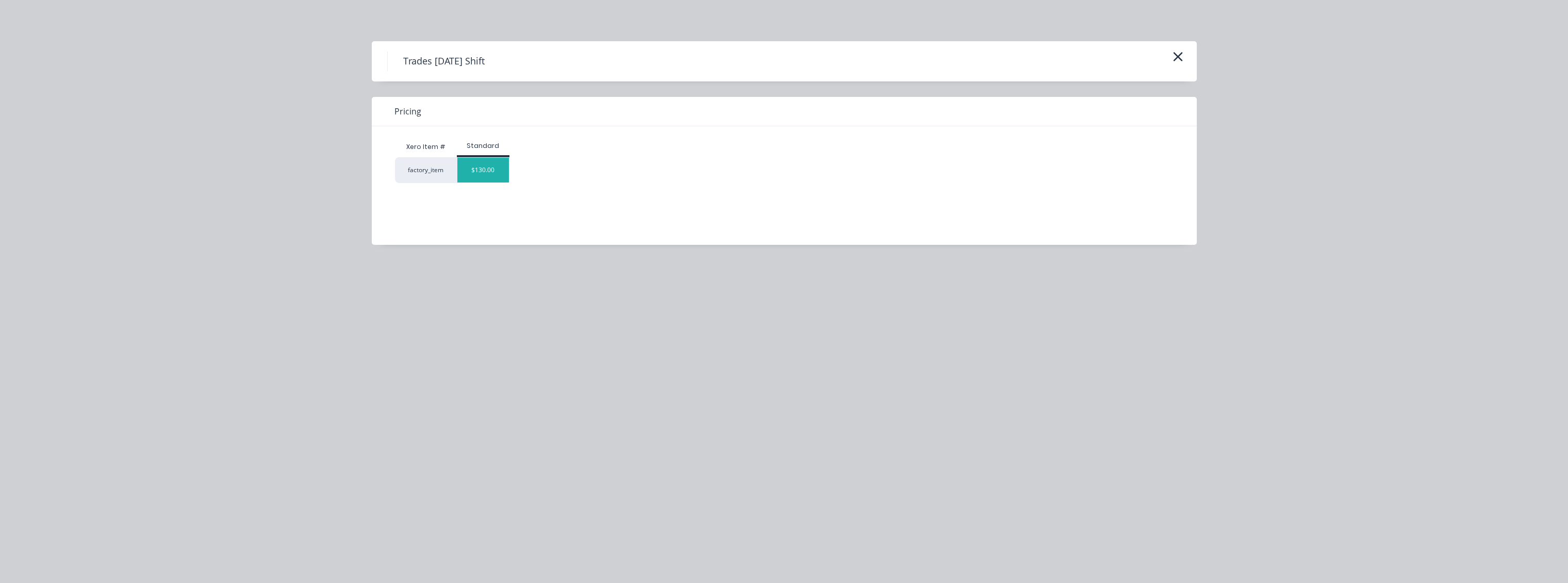
click at [501, 178] on div "$130.00" at bounding box center [483, 170] width 51 height 25
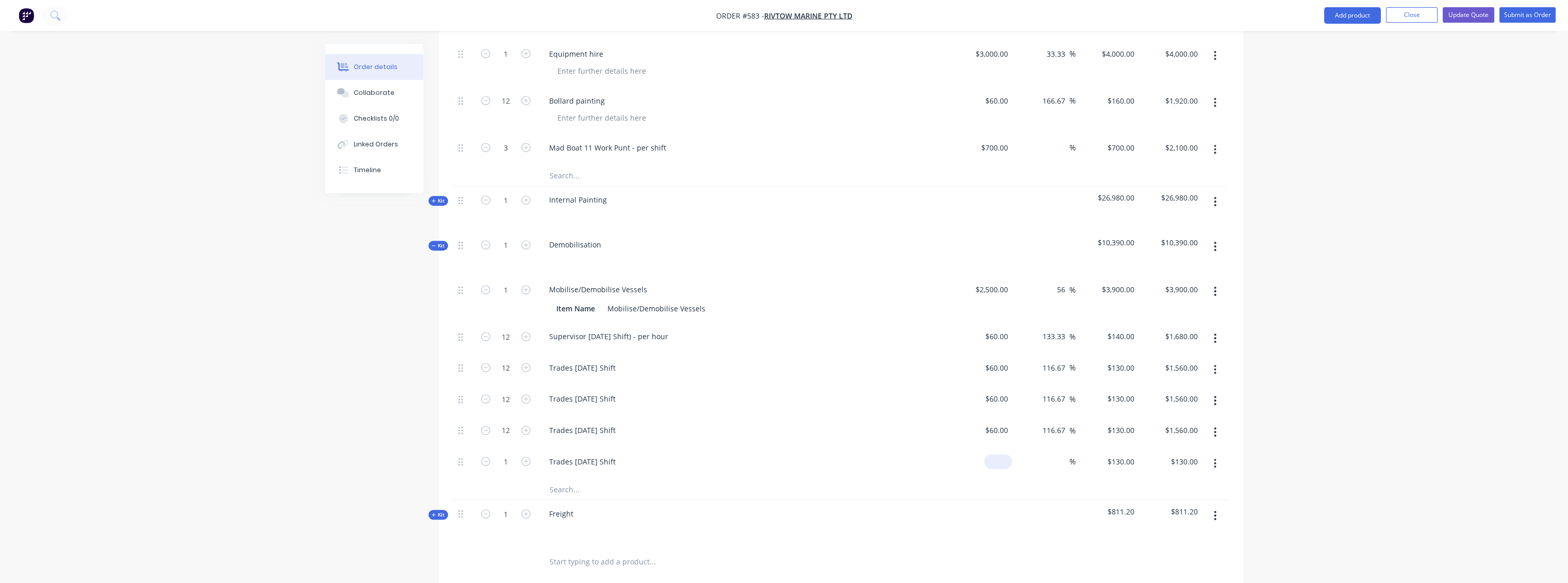
click at [1007, 454] on input at bounding box center [1000, 462] width 24 height 15
type input "$60.00"
click at [1052, 500] on div at bounding box center [1043, 522] width 63 height 45
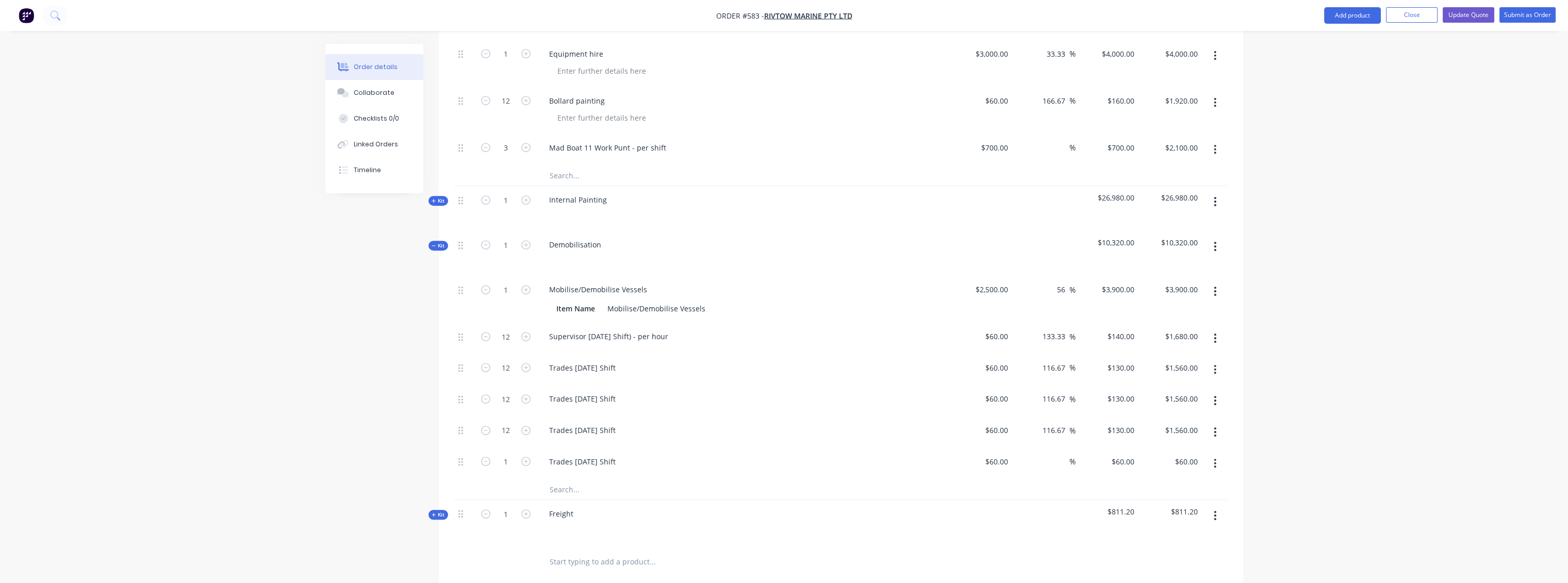
click at [1219, 454] on button "button" at bounding box center [1215, 463] width 25 height 18
click at [1160, 524] on div "Delete" at bounding box center [1179, 532] width 80 height 15
click at [443, 480] on span "Kit" at bounding box center [438, 484] width 13 height 8
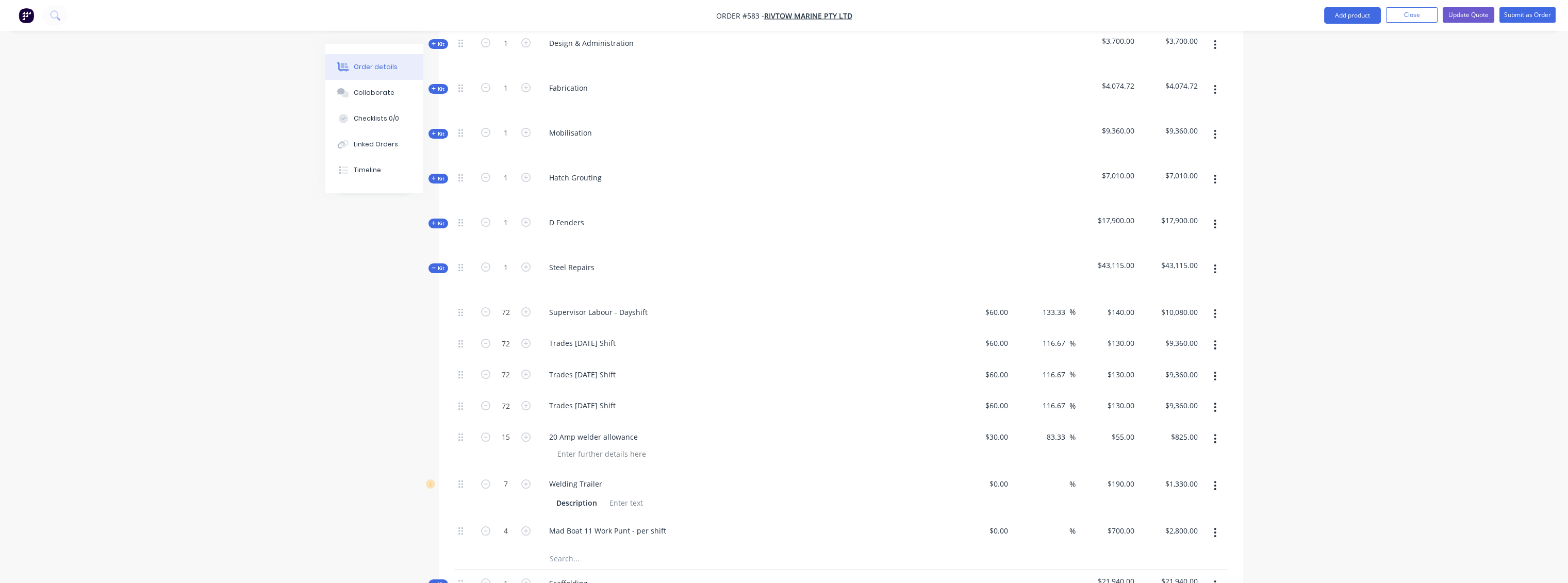
scroll to position [401, 0]
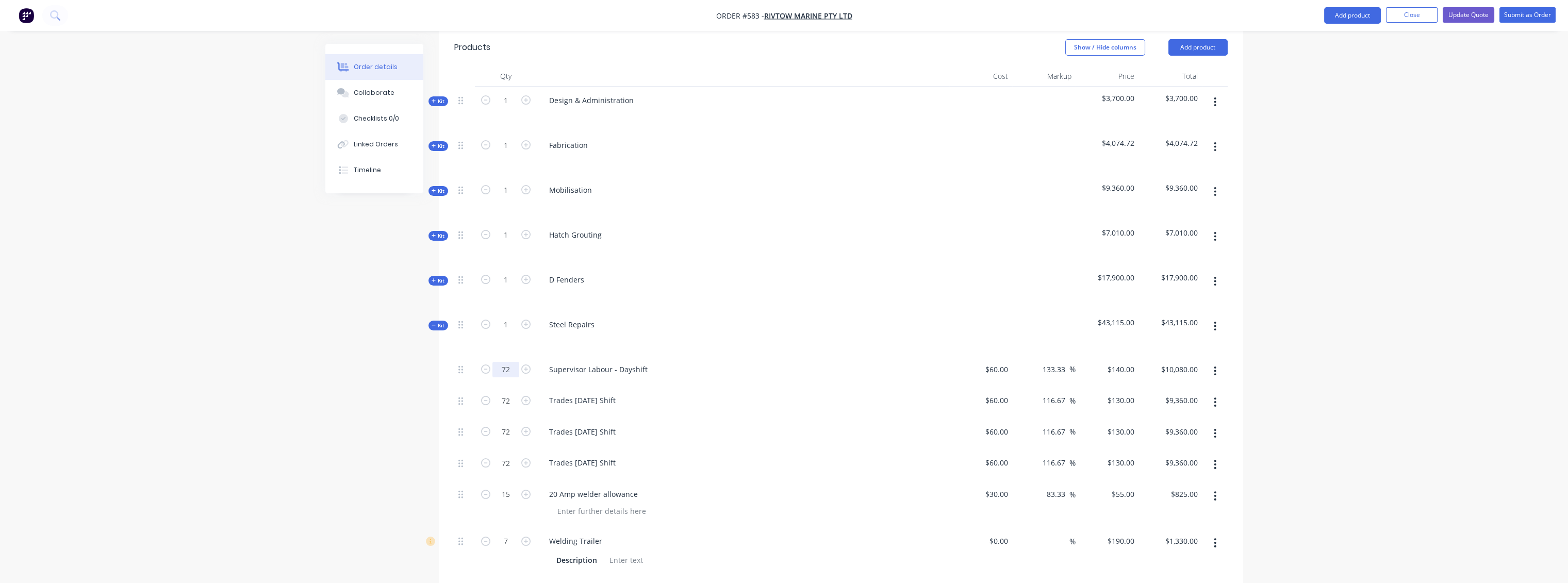
click at [512, 362] on input "72" at bounding box center [506, 369] width 27 height 15
type input "108"
type input "$15,120.00"
click at [511, 362] on input "72" at bounding box center [506, 369] width 27 height 15
type input "108"
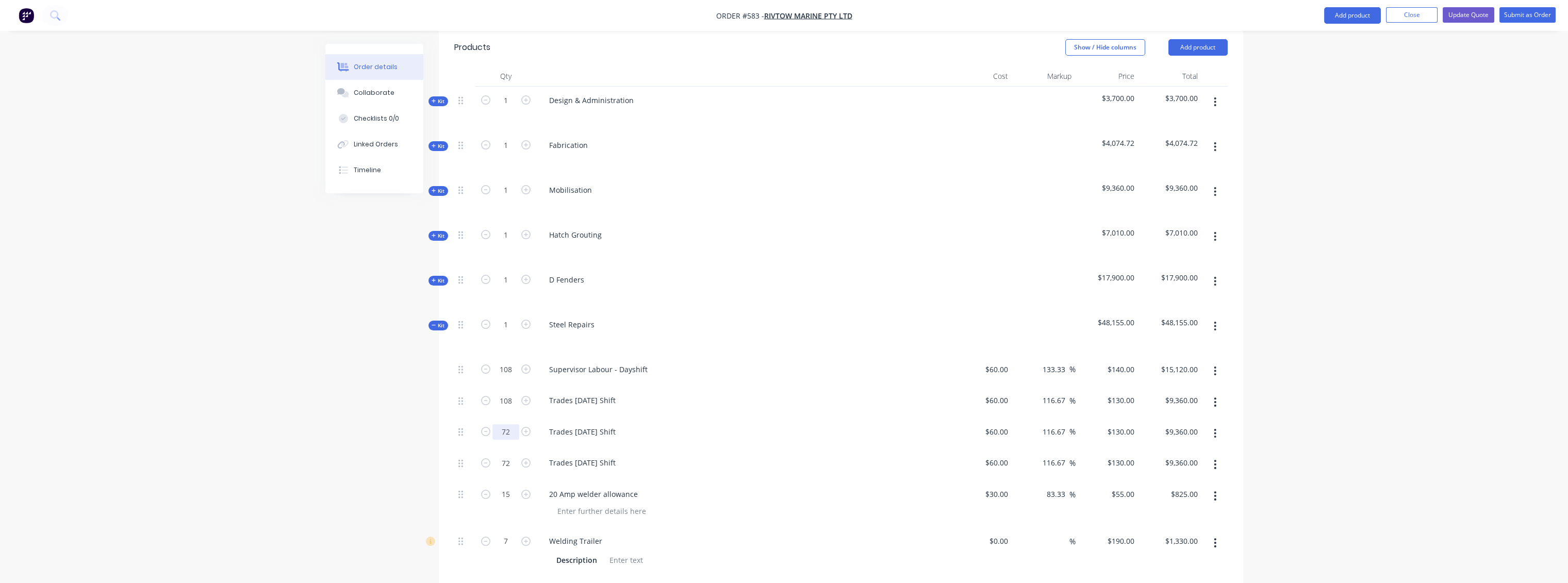
type input "$14,040.00"
click at [509, 378] on input "72" at bounding box center [506, 369] width 27 height 15
type input "108"
type input "$14,040.00"
click at [511, 378] on input "72" at bounding box center [506, 369] width 27 height 15
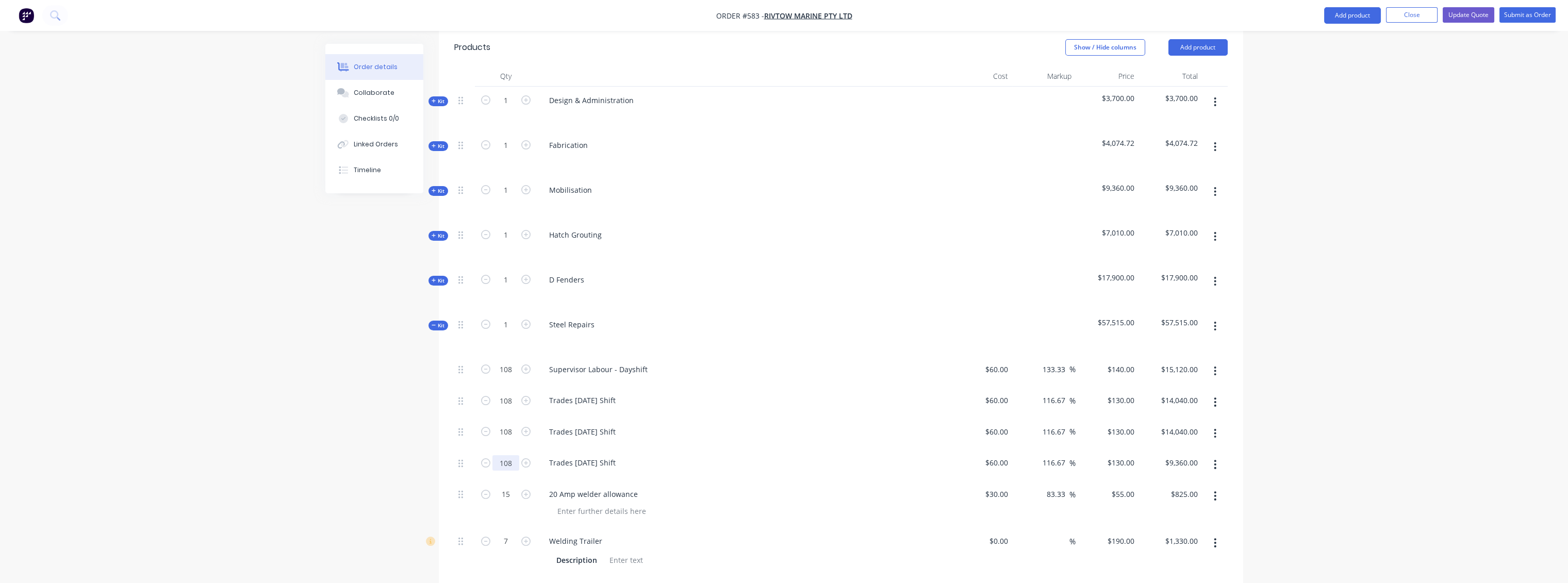
type input "108"
type input "$14,040.00"
click at [655, 455] on div "Trades [DATE] Shift" at bounding box center [742, 463] width 404 height 15
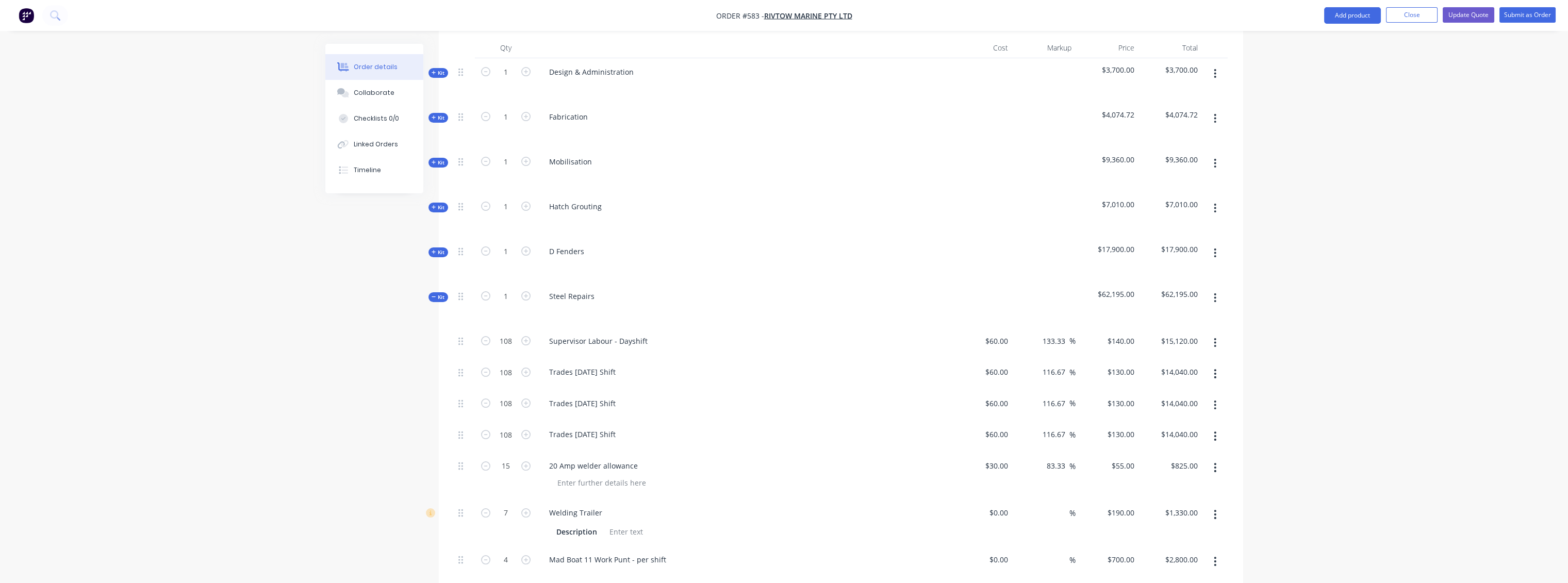
scroll to position [458, 0]
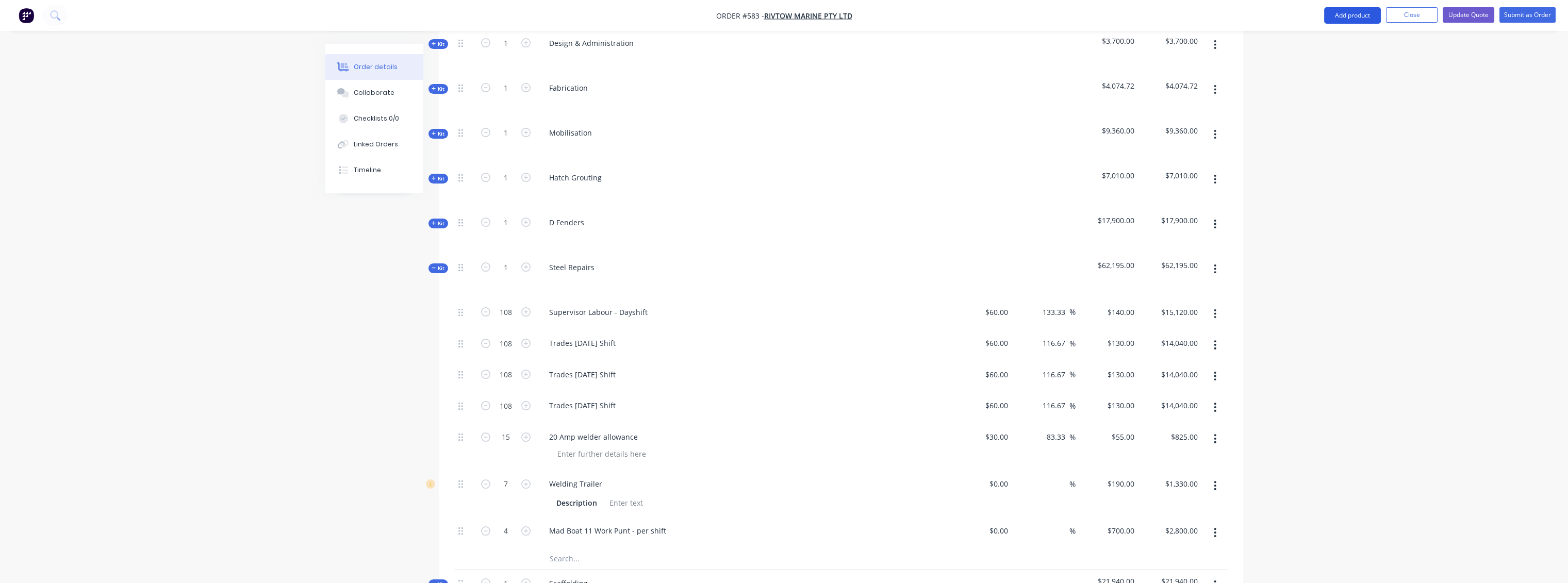
click at [1365, 15] on button "Add product" at bounding box center [1352, 15] width 57 height 17
click at [1338, 164] on div "Notes (Internal)" at bounding box center [1332, 166] width 80 height 15
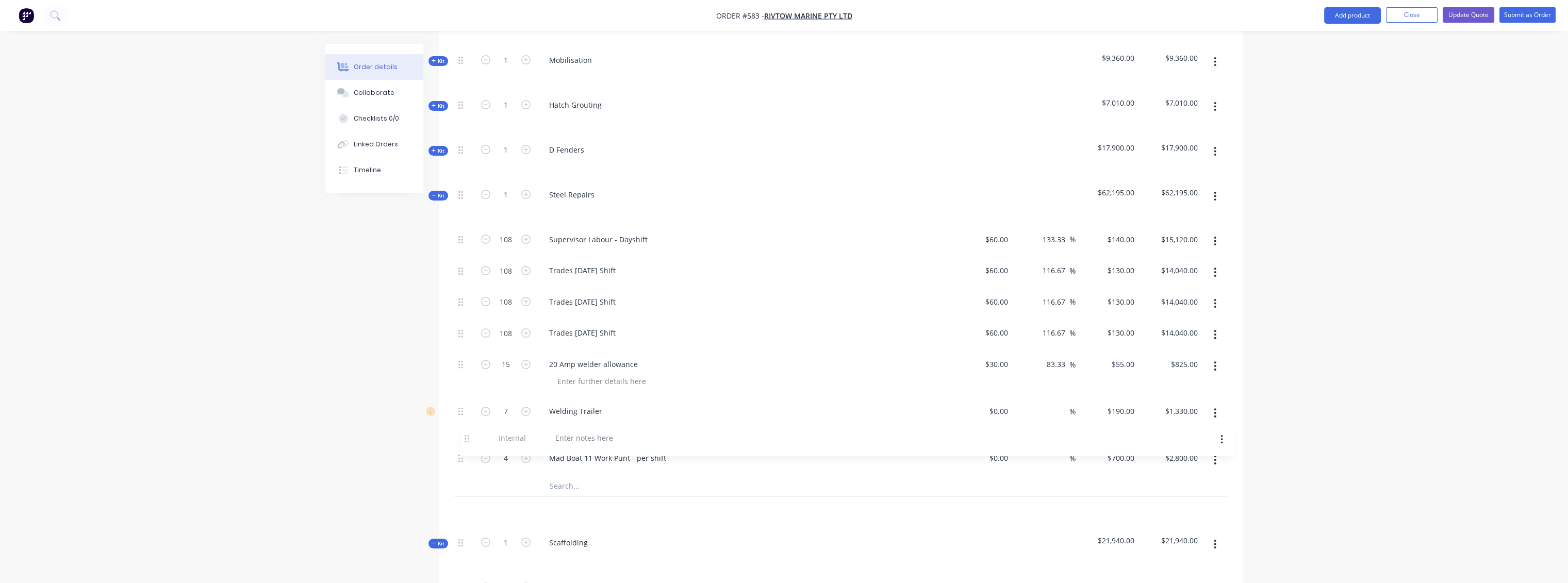
scroll to position [532, 0]
drag, startPoint x: 459, startPoint y: 256, endPoint x: 455, endPoint y: 422, distance: 166.0
click at [588, 501] on div at bounding box center [577, 509] width 74 height 15
click at [892, 449] on div "Mad Boat 11 Work Punt - per shift" at bounding box center [742, 457] width 404 height 15
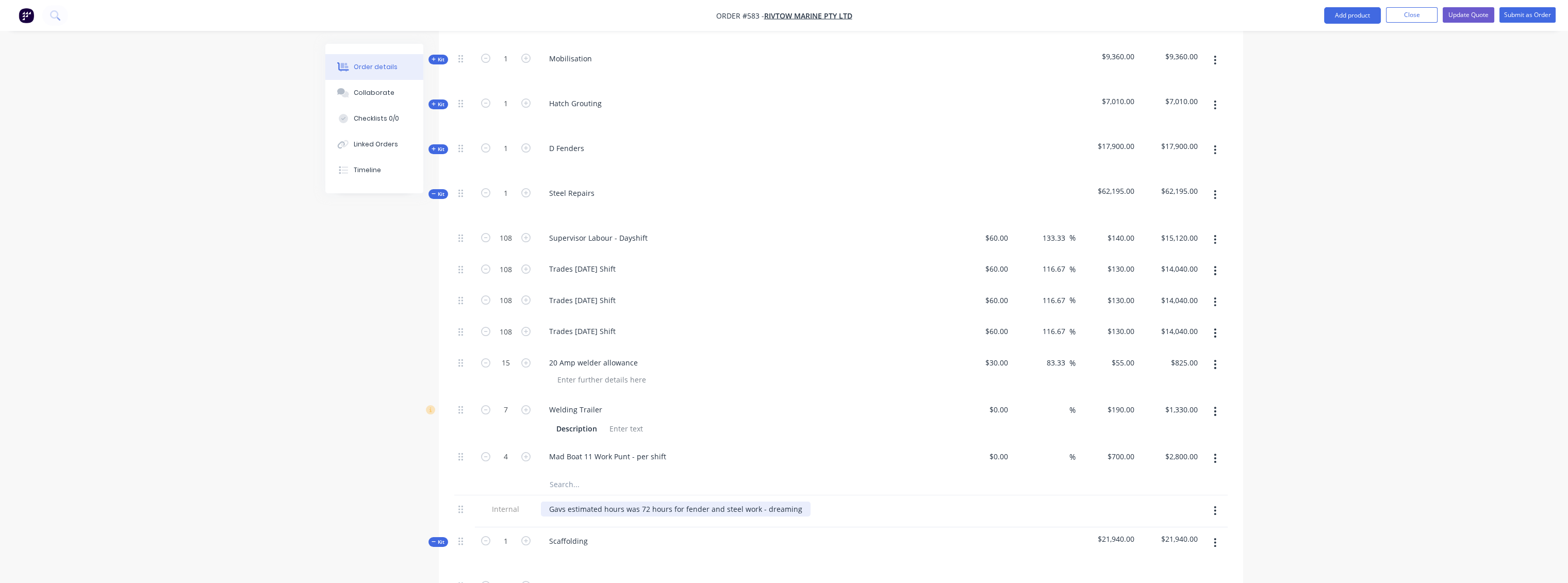
click at [560, 501] on div "Gavs estimated hours was 72 hours for fender and steel work - dreaming" at bounding box center [676, 509] width 270 height 15
click at [750, 449] on div "Mad Boat 11 Work Punt - per shift" at bounding box center [742, 457] width 404 height 15
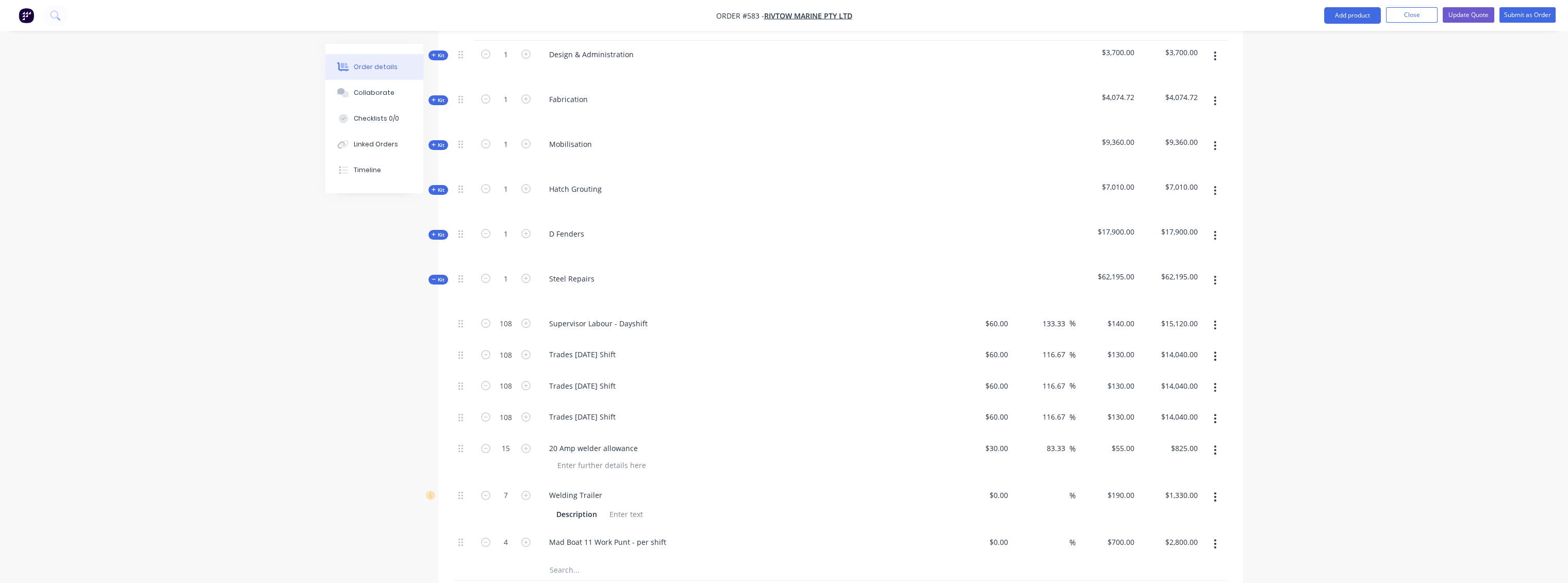
scroll to position [417, 0]
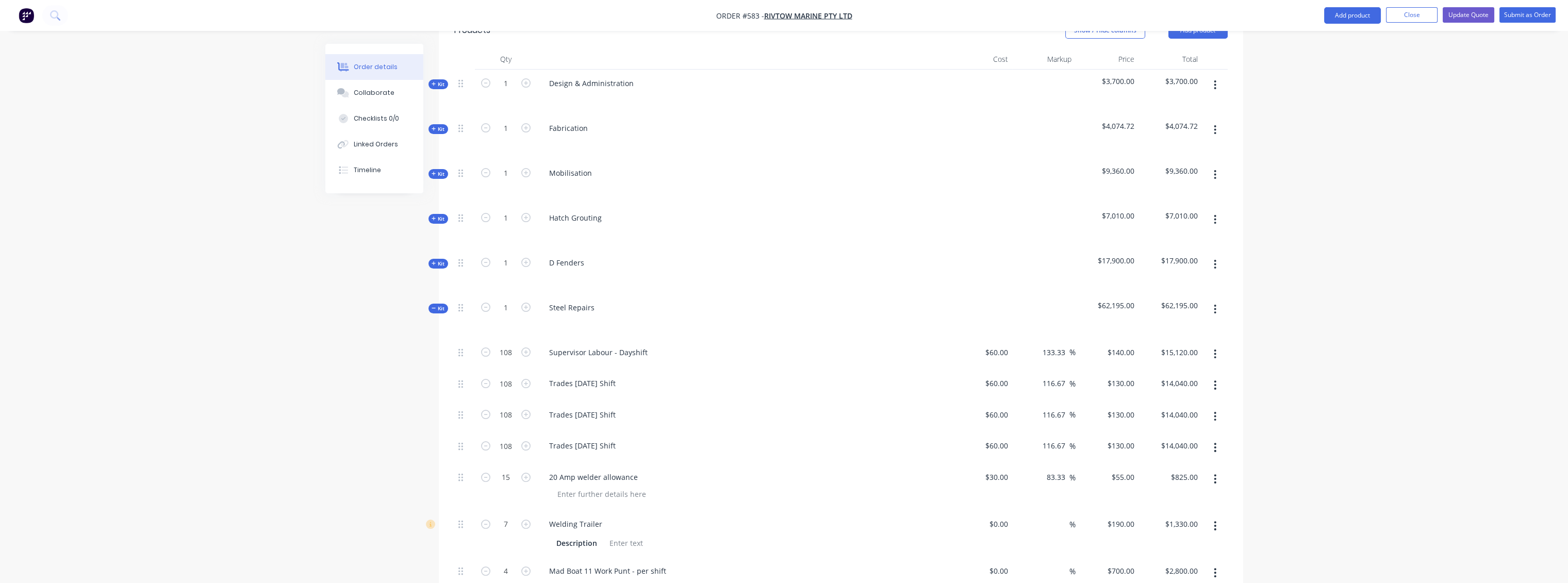
click at [441, 305] on span "Kit" at bounding box center [438, 308] width 13 height 8
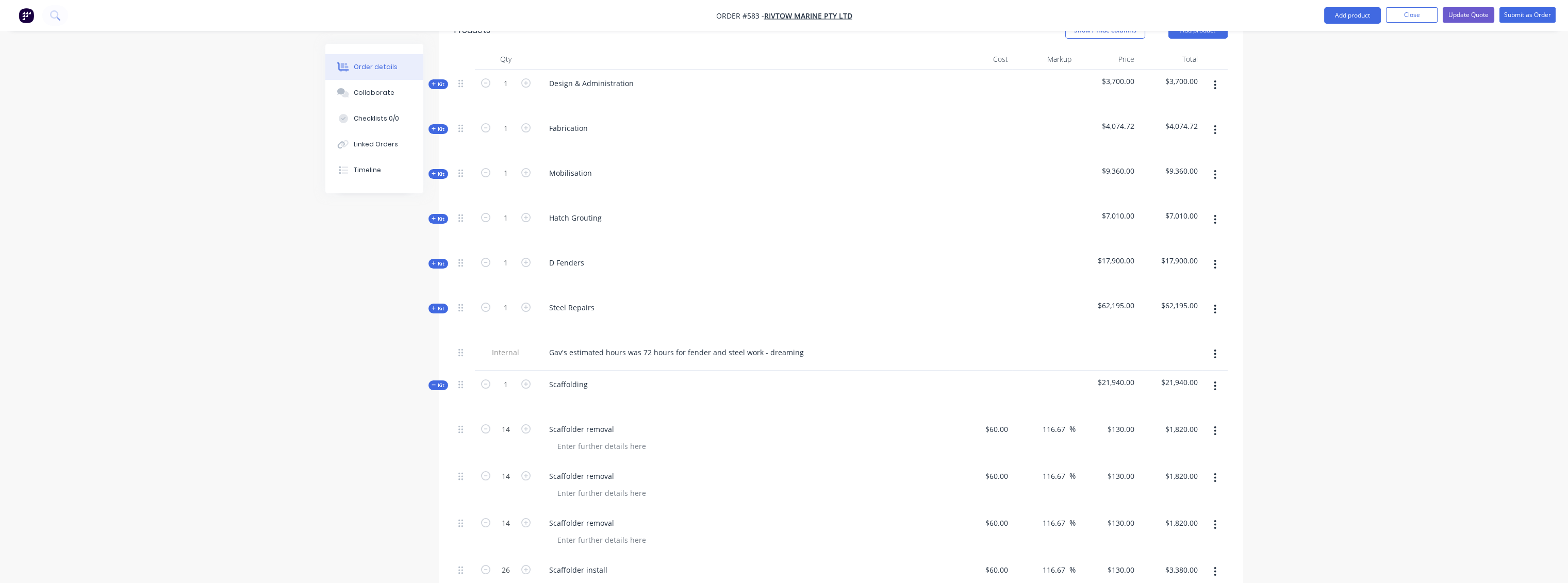
click at [440, 381] on span "Kit" at bounding box center [438, 385] width 13 height 8
click at [440, 427] on span "Kit" at bounding box center [438, 430] width 13 height 8
click at [438, 427] on span "Kit" at bounding box center [438, 430] width 13 height 8
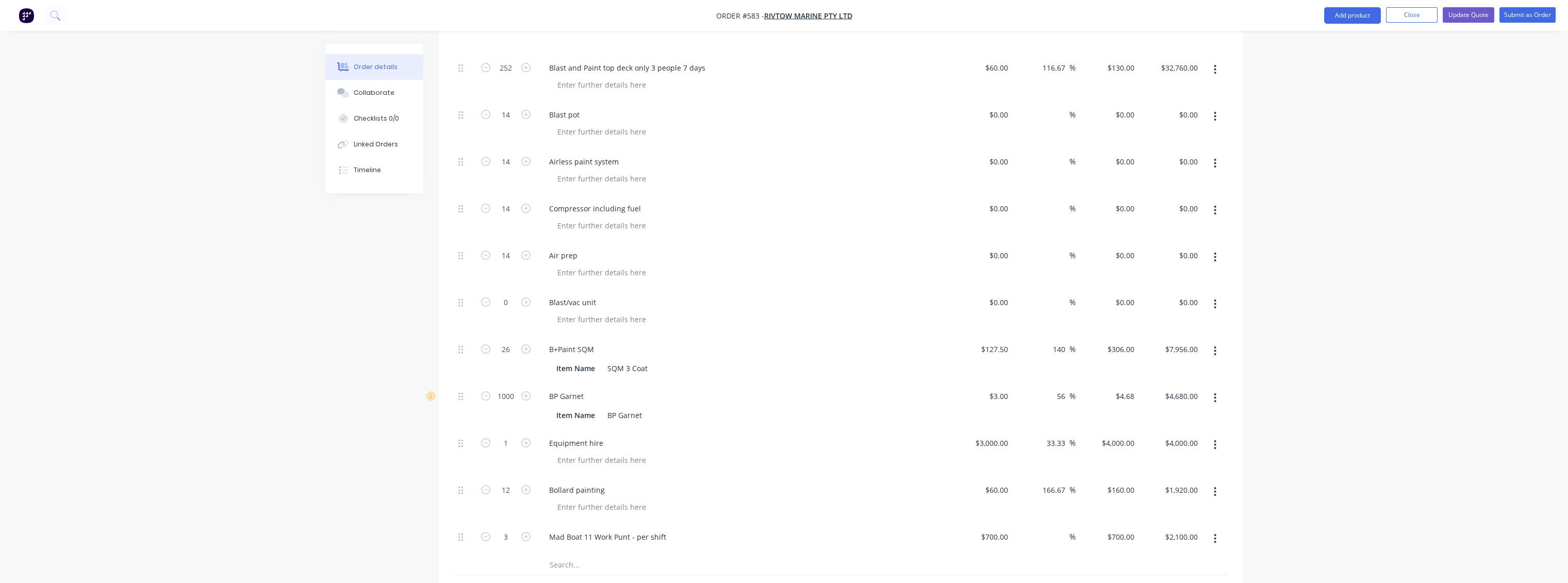
scroll to position [933, 0]
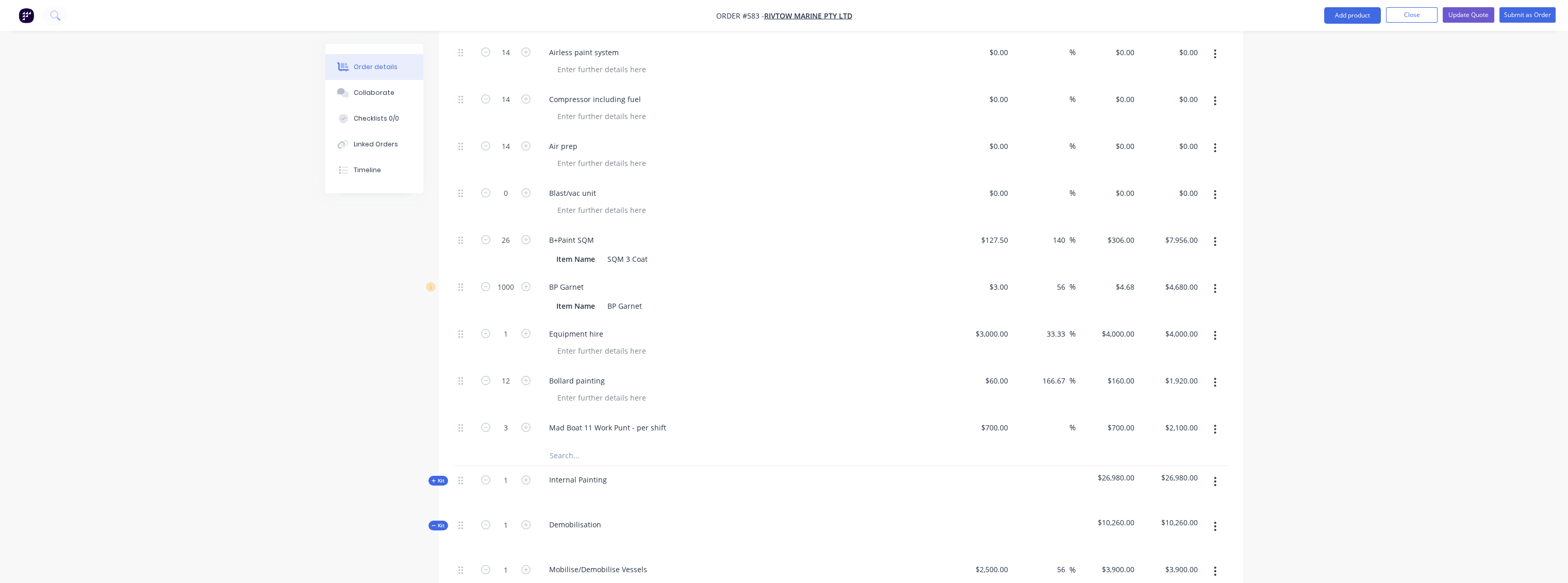
click at [563, 445] on input "text" at bounding box center [652, 455] width 206 height 21
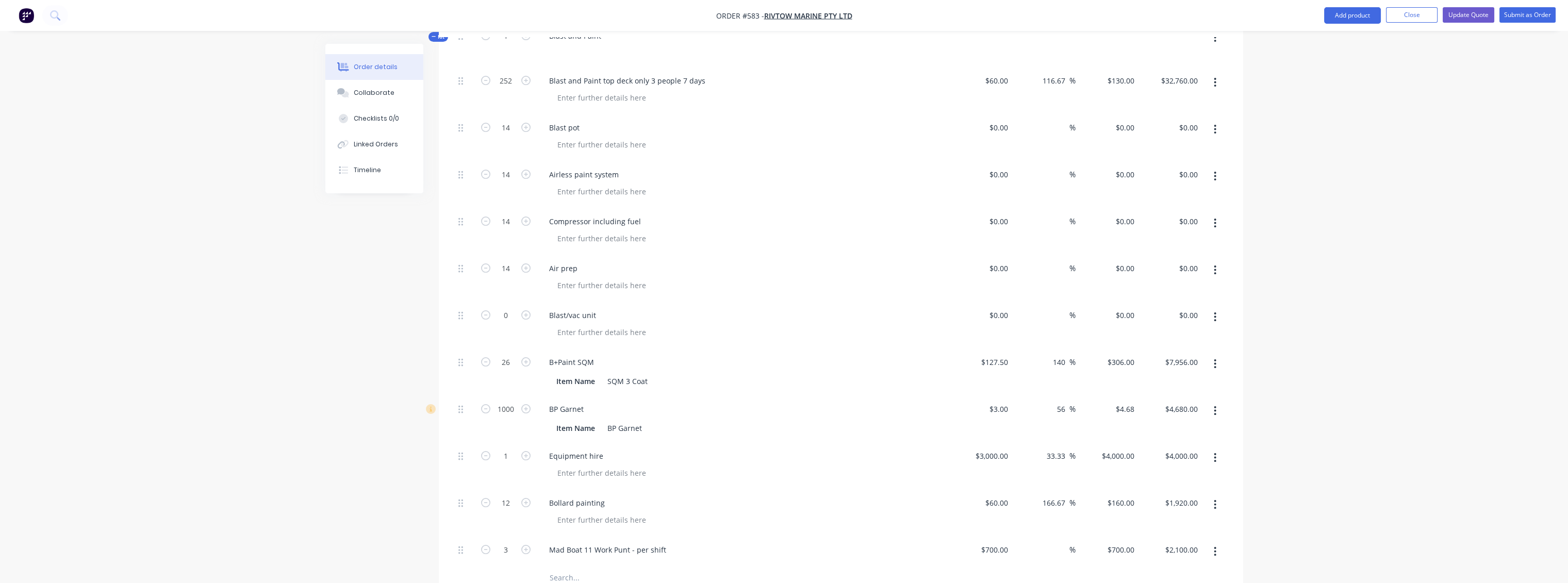
scroll to position [991, 0]
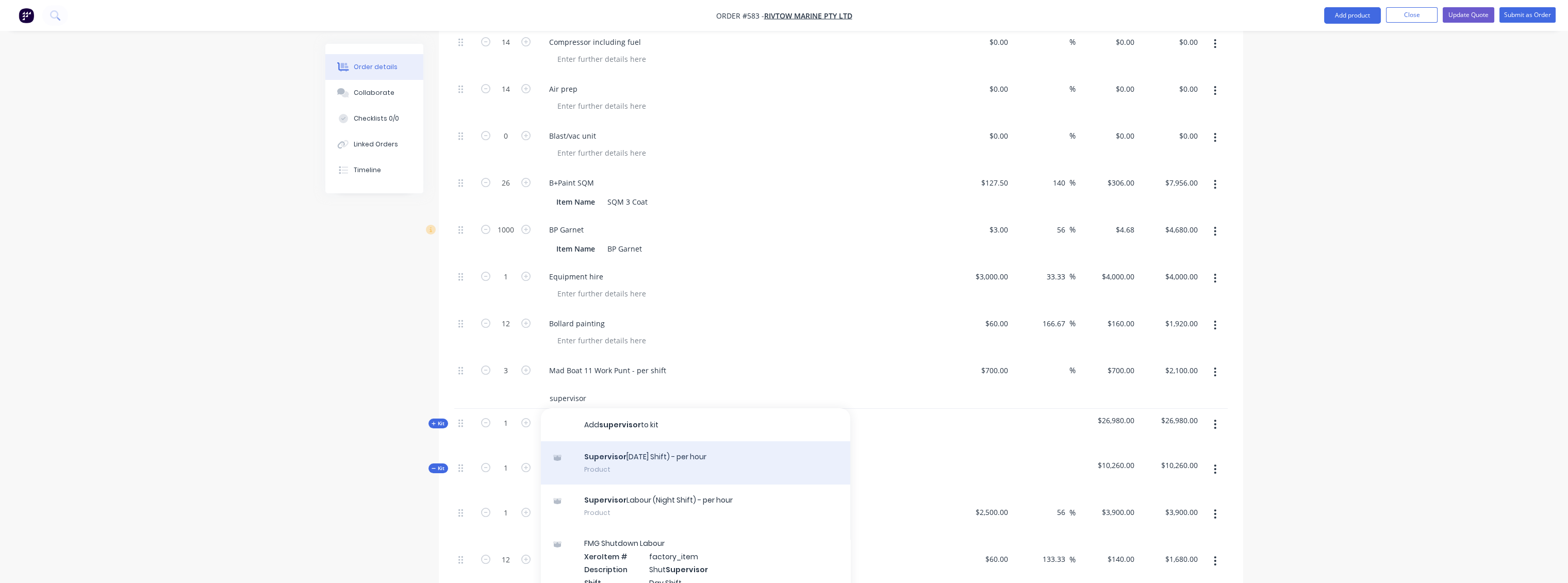
type input "supervisor"
click at [620, 441] on div "Supervisor [DATE] Shift) - per hour Product" at bounding box center [695, 463] width 310 height 44
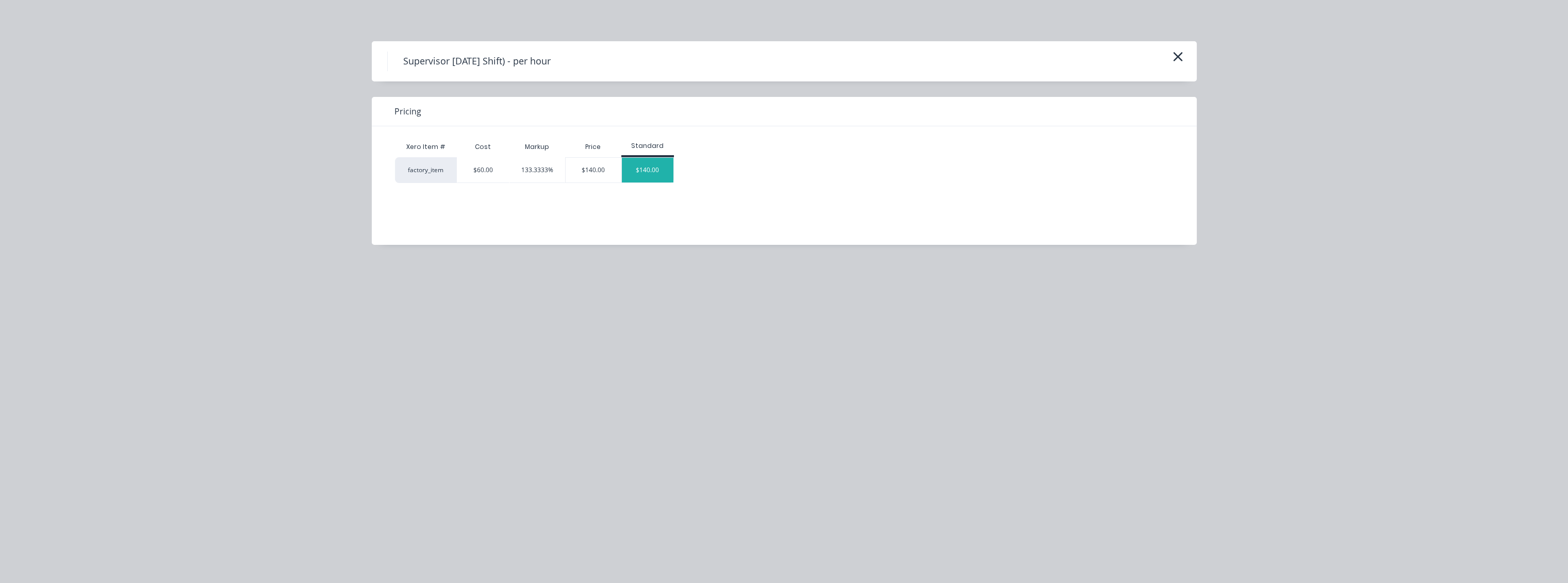
click at [651, 174] on div "$140.00" at bounding box center [647, 170] width 51 height 25
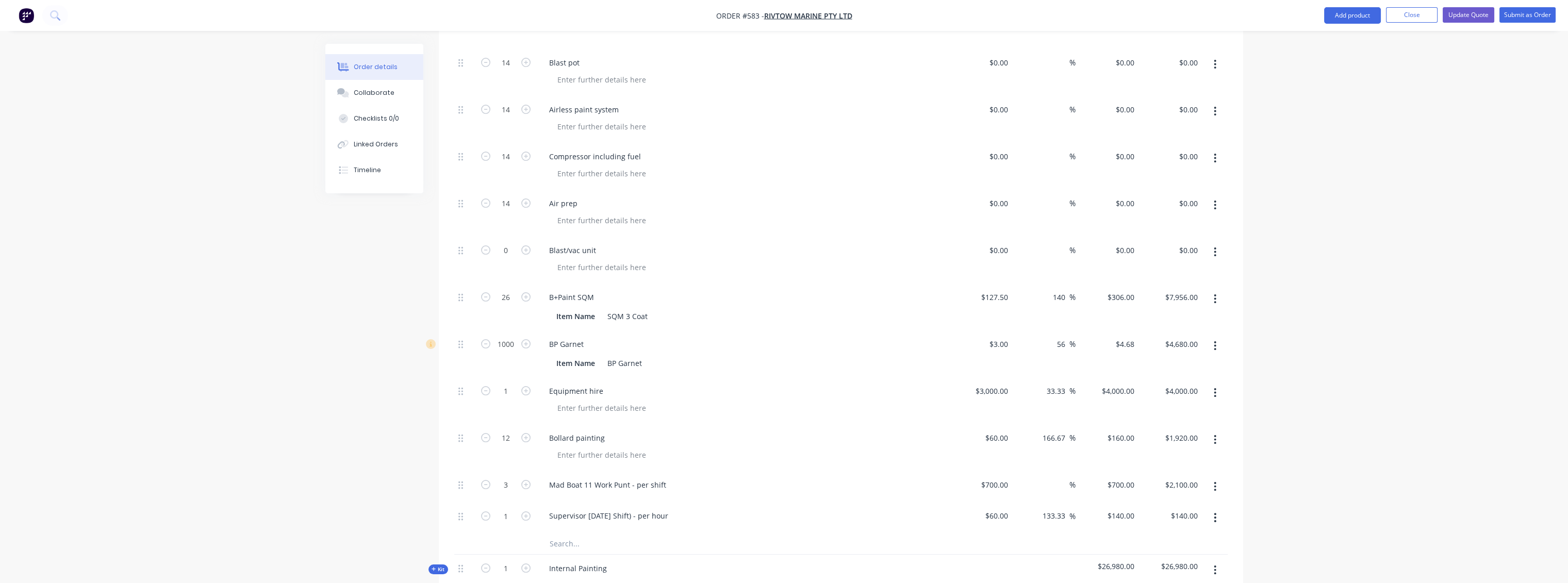
scroll to position [933, 0]
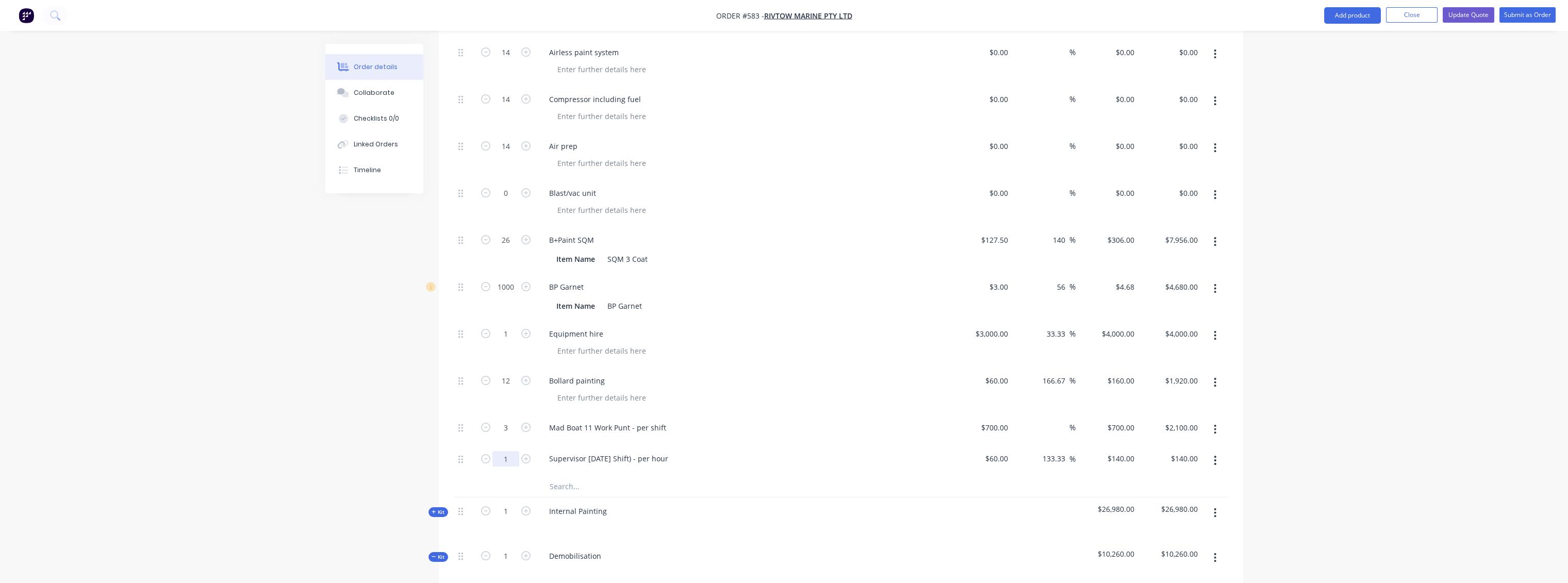
type input "96"
type input "$13,440.00"
click at [843, 476] on div at bounding box center [695, 487] width 310 height 21
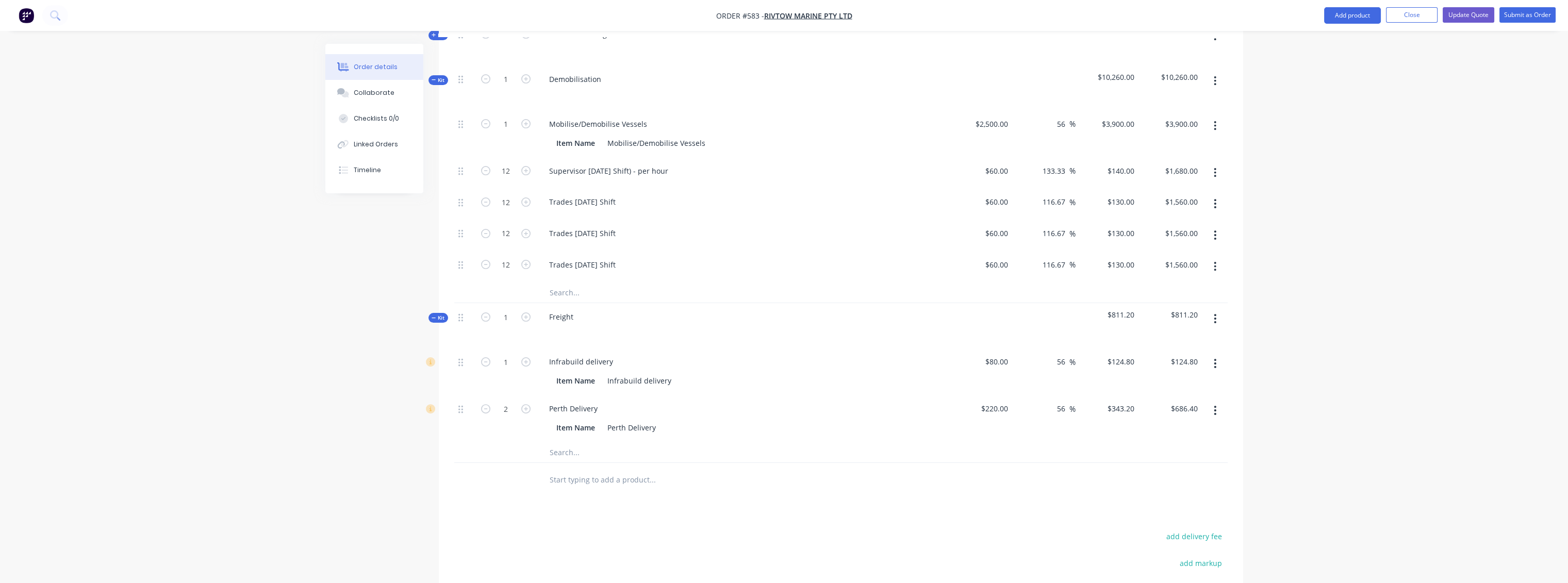
scroll to position [1553, 0]
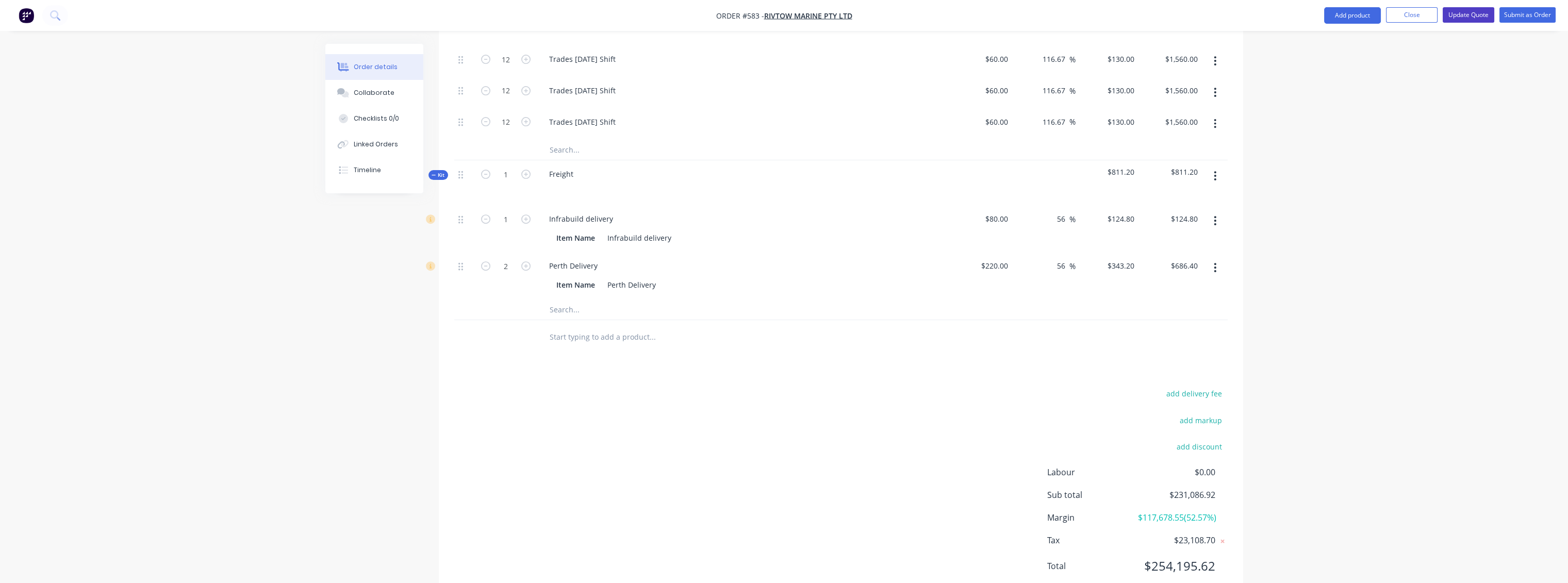
click at [1466, 12] on button "Update Quote" at bounding box center [1469, 15] width 51 height 15
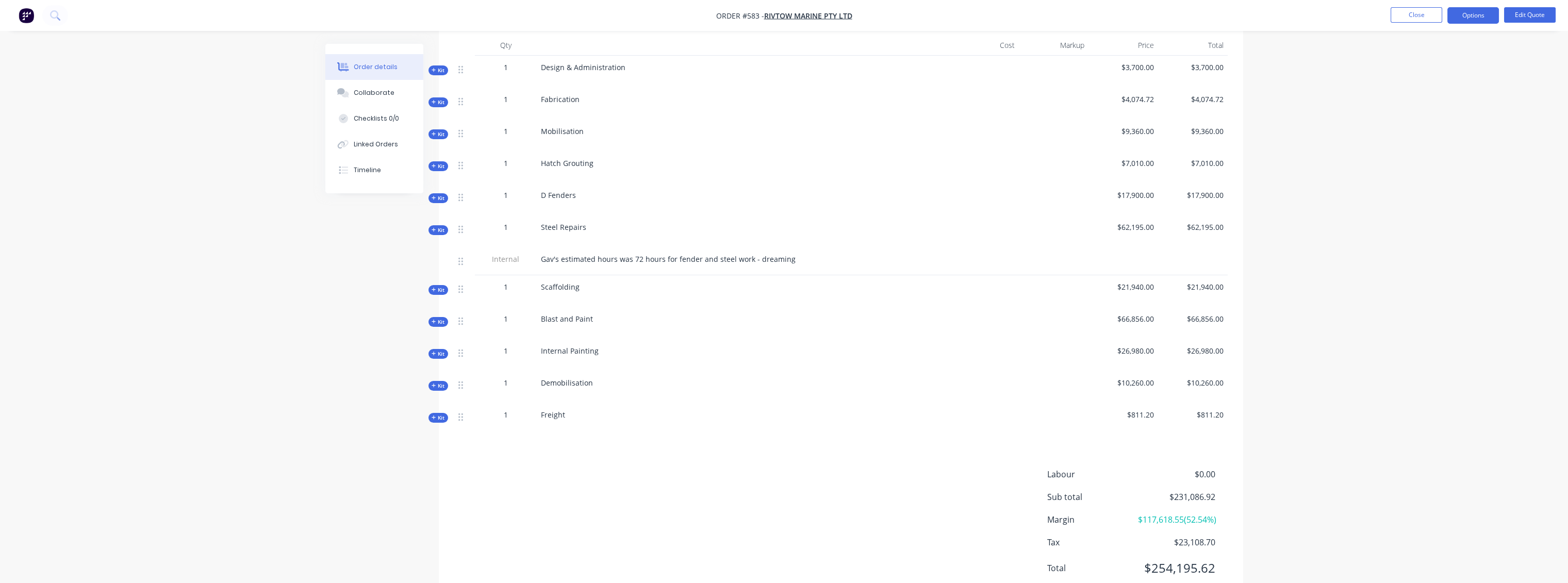
scroll to position [433, 0]
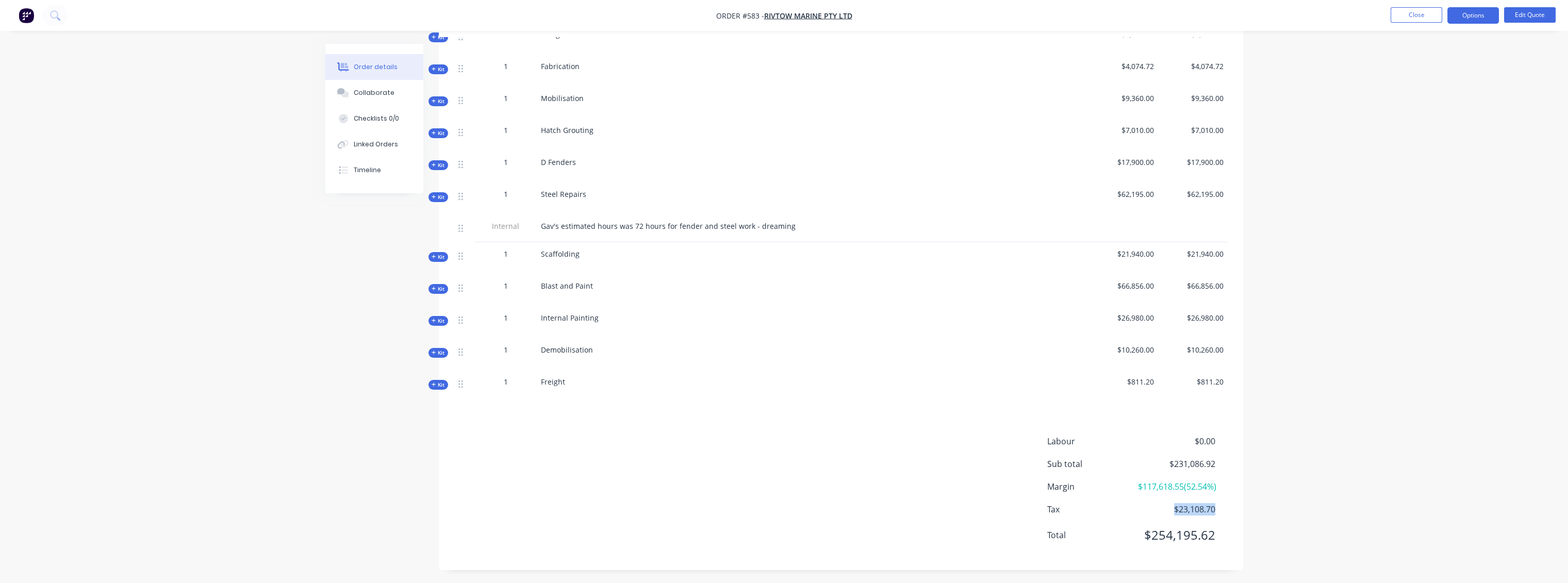
drag, startPoint x: 1216, startPoint y: 506, endPoint x: 1171, endPoint y: 506, distance: 45.0
click at [1171, 506] on div "Tax $23,108.70" at bounding box center [1137, 509] width 180 height 12
click at [1147, 508] on span "$23,108.70" at bounding box center [1176, 509] width 76 height 12
drag, startPoint x: 1214, startPoint y: 488, endPoint x: 1173, endPoint y: 476, distance: 42.7
click at [1177, 481] on span "$117,618.55 ( 52.54 %)" at bounding box center [1176, 487] width 77 height 12
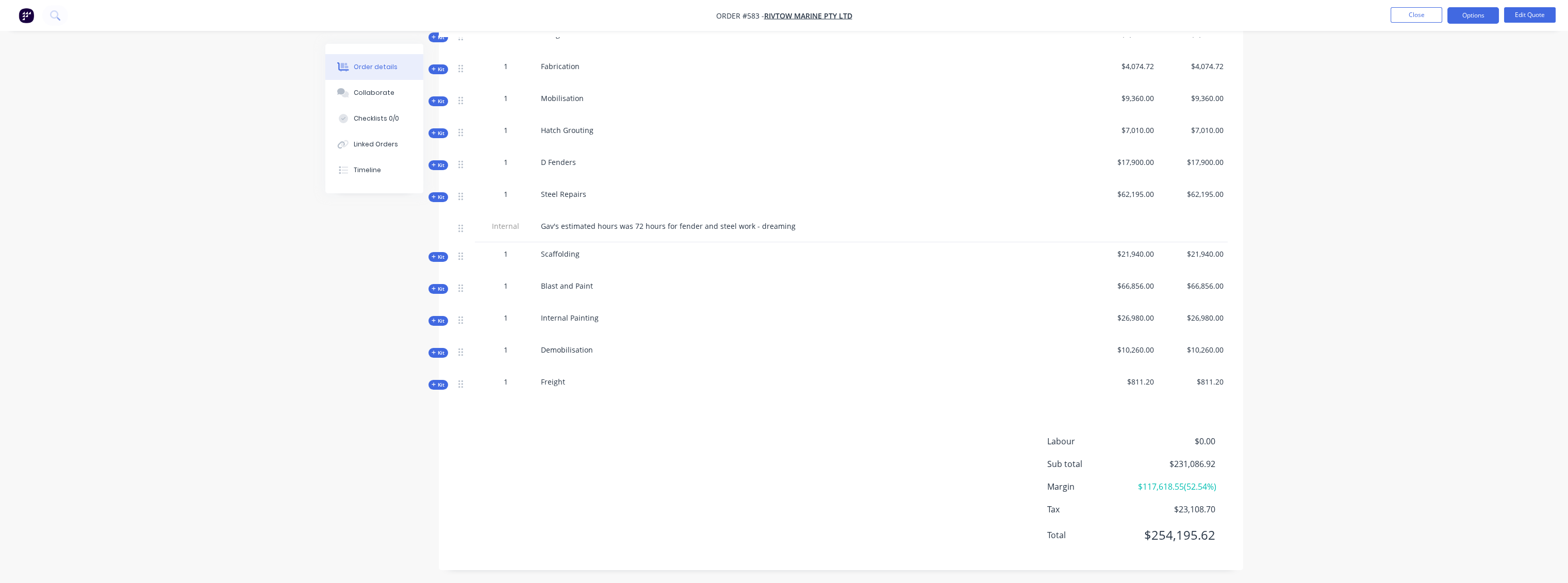
click at [1170, 481] on span "$117,618.55 ( 52.54 %)" at bounding box center [1176, 487] width 77 height 12
drag, startPoint x: 1166, startPoint y: 471, endPoint x: 1192, endPoint y: 479, distance: 27.2
click at [1192, 481] on span "$117,618.55 ( 52.54 %)" at bounding box center [1176, 487] width 77 height 12
click at [1216, 489] on div "Margin $117,618.55 ( 52.54 %)" at bounding box center [1137, 487] width 180 height 12
click at [1217, 487] on div "Margin $117,618.55 ( 52.54 %)" at bounding box center [1137, 487] width 180 height 12
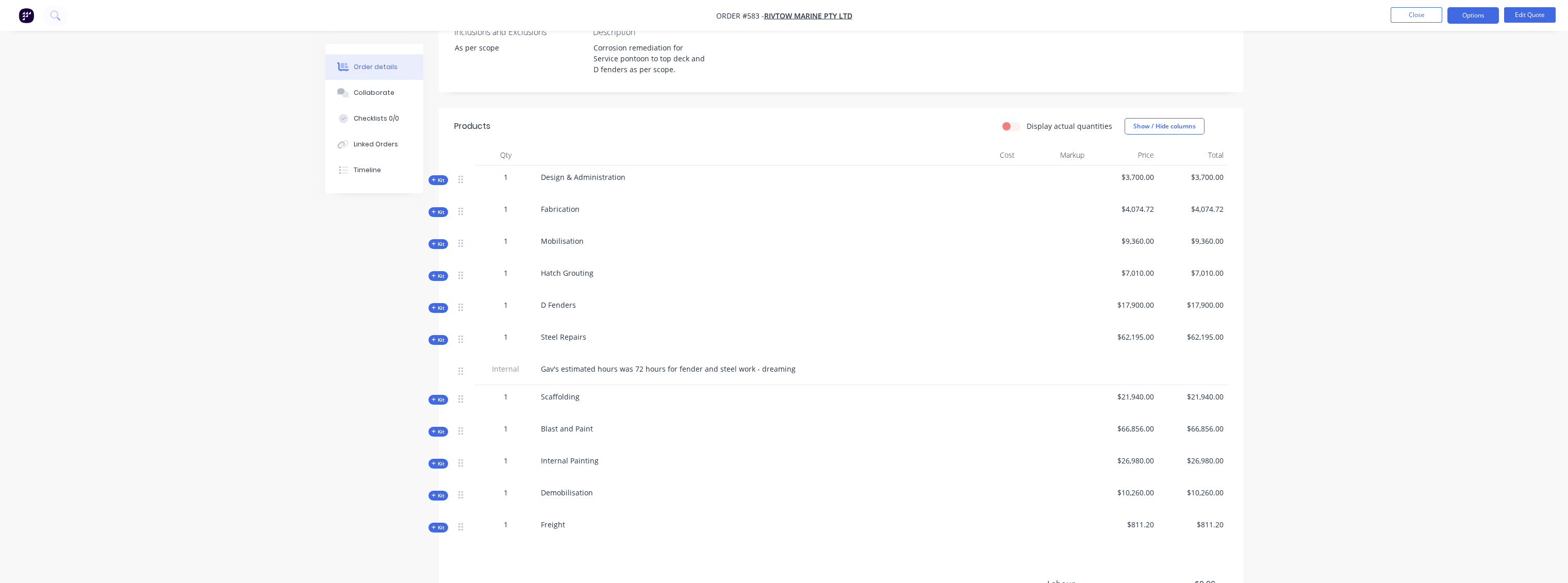
scroll to position [262, 0]
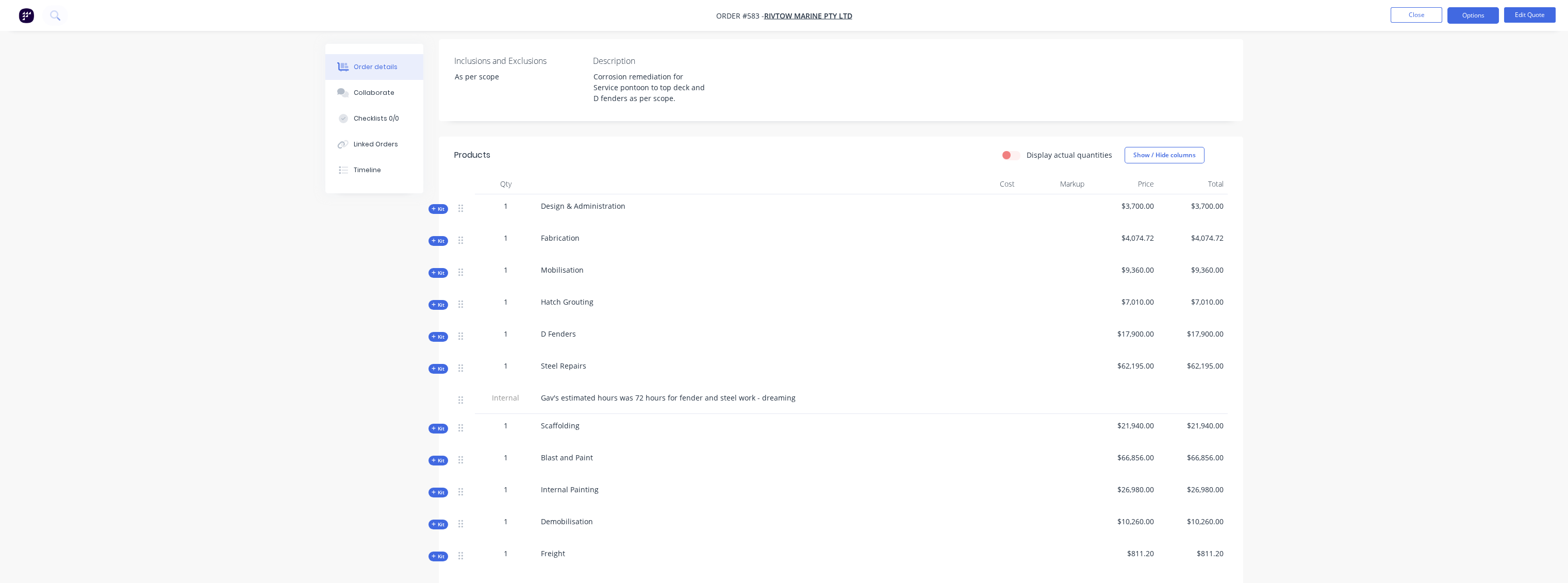
click at [443, 237] on span "Kit" at bounding box center [438, 241] width 13 height 8
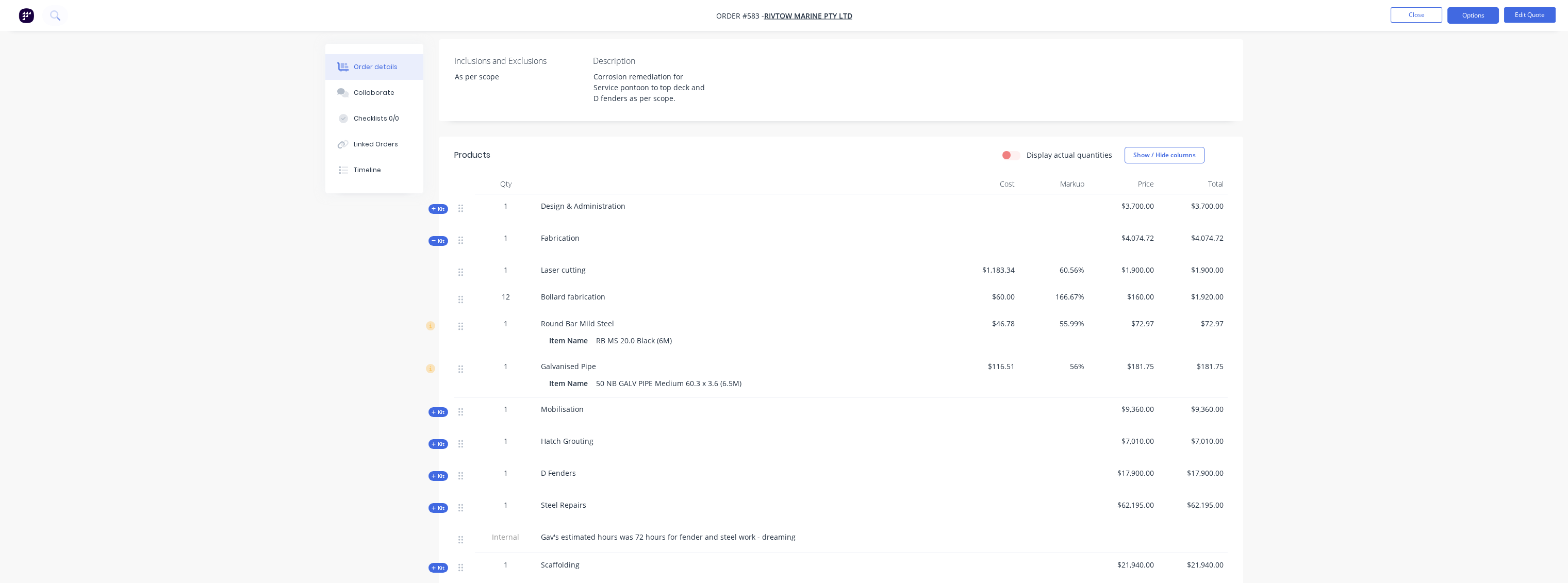
click at [441, 440] on span "Kit" at bounding box center [438, 444] width 13 height 8
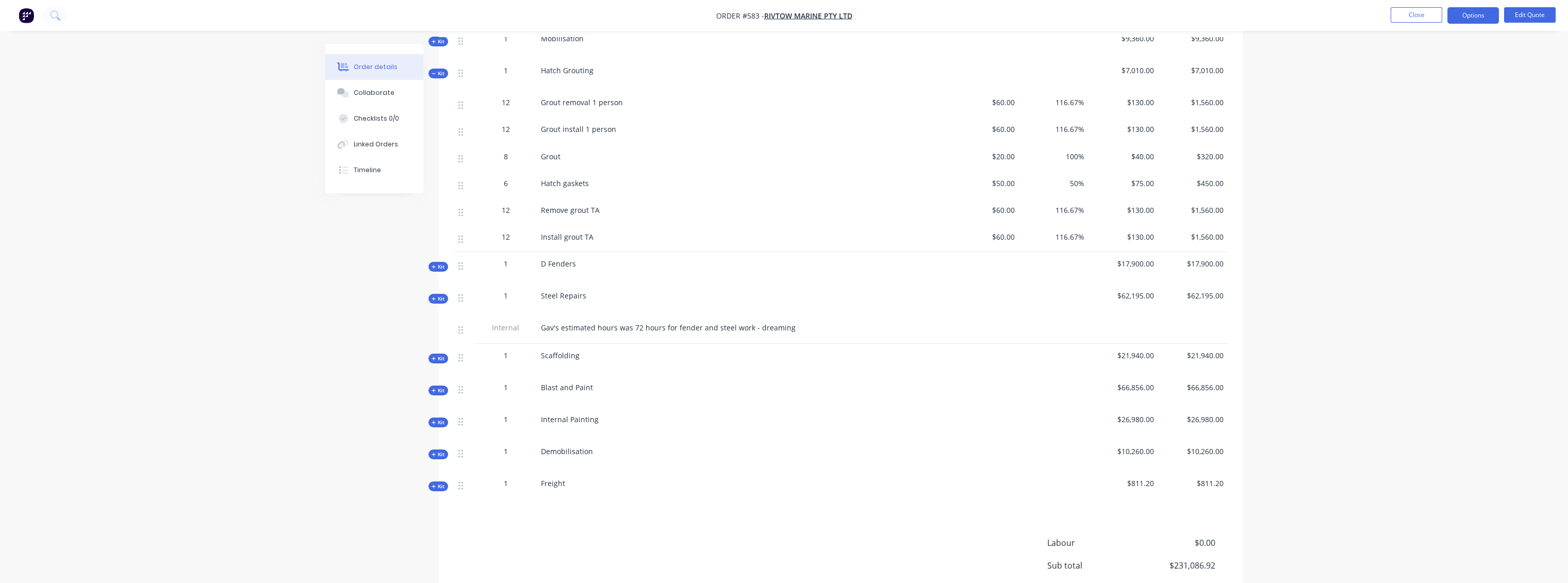
scroll to position [663, 0]
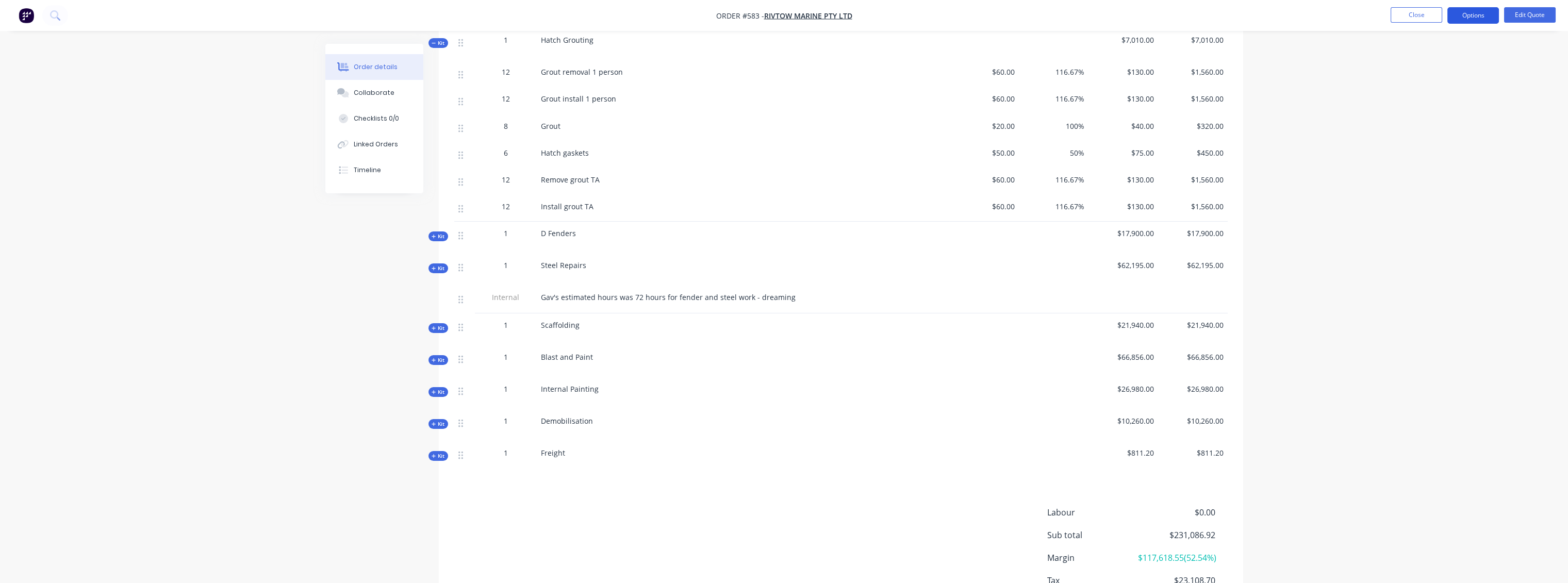
click at [1481, 15] on button "Options" at bounding box center [1473, 15] width 51 height 17
click at [1533, 9] on button "Edit Quote" at bounding box center [1530, 15] width 51 height 15
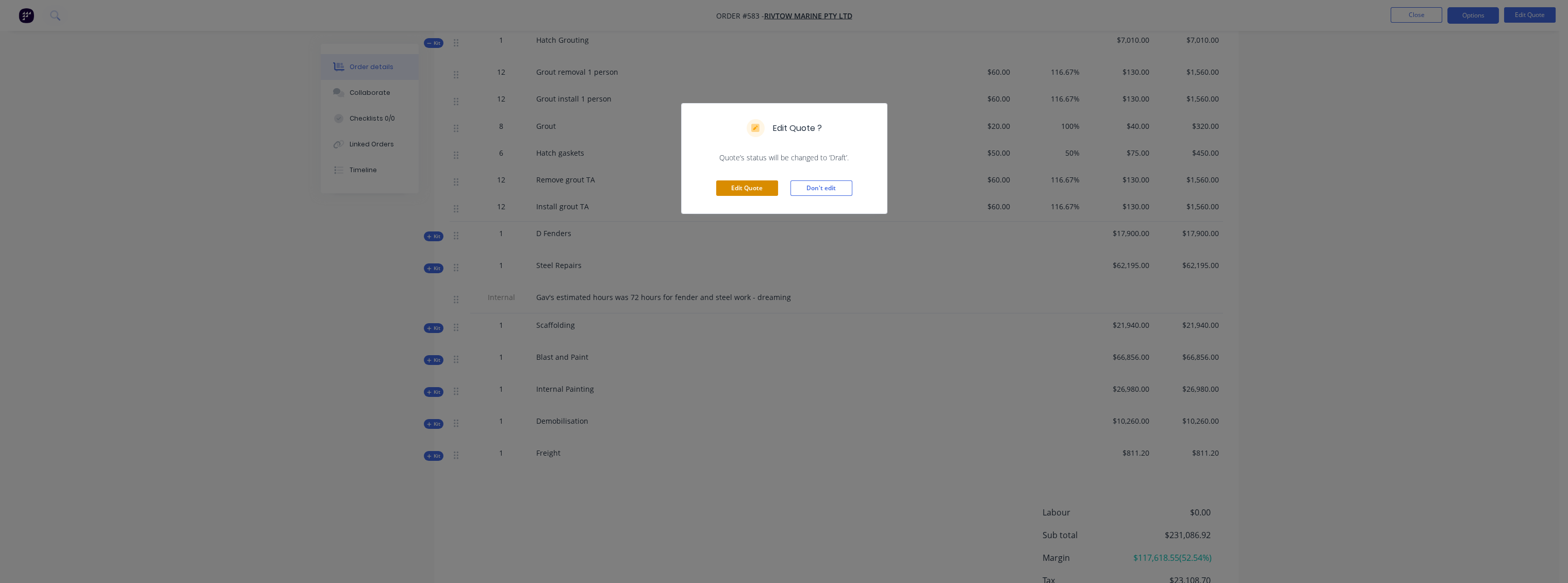
click at [739, 186] on button "Edit Quote" at bounding box center [747, 188] width 62 height 15
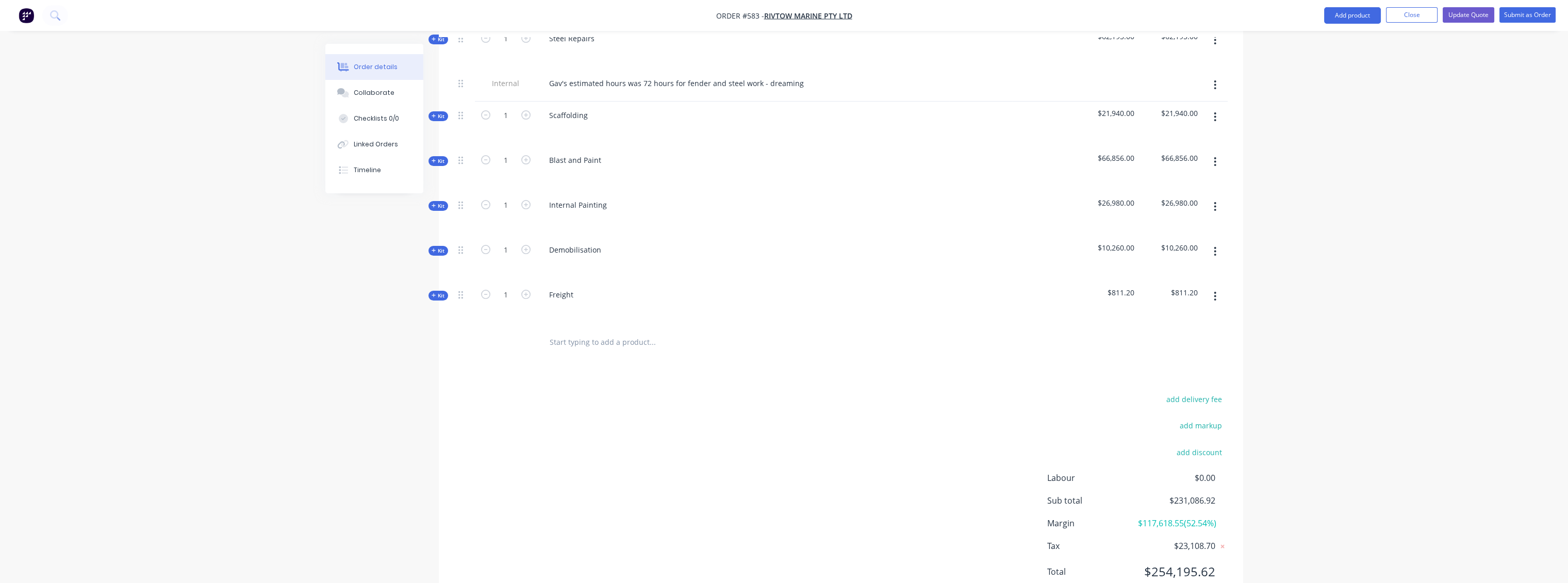
scroll to position [687, 0]
click at [573, 332] on input "text" at bounding box center [652, 342] width 206 height 21
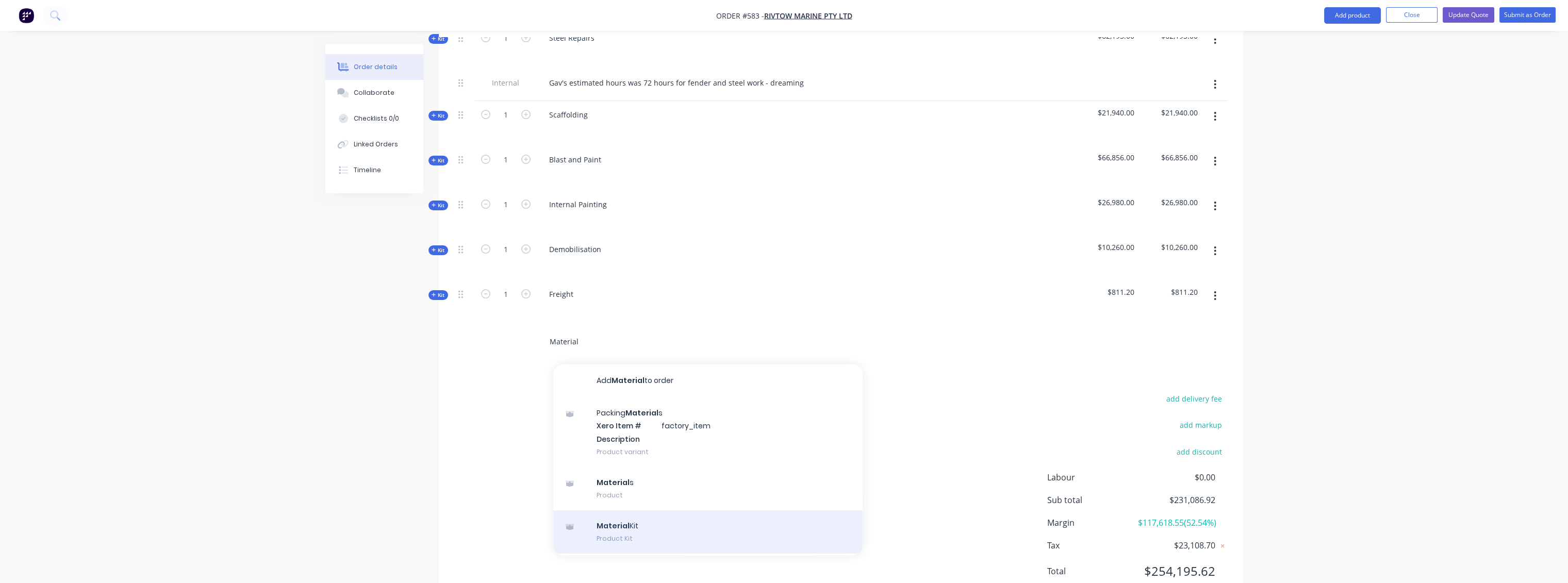
type input "Material"
click at [631, 511] on div "Material Kit Product Kit" at bounding box center [708, 532] width 310 height 44
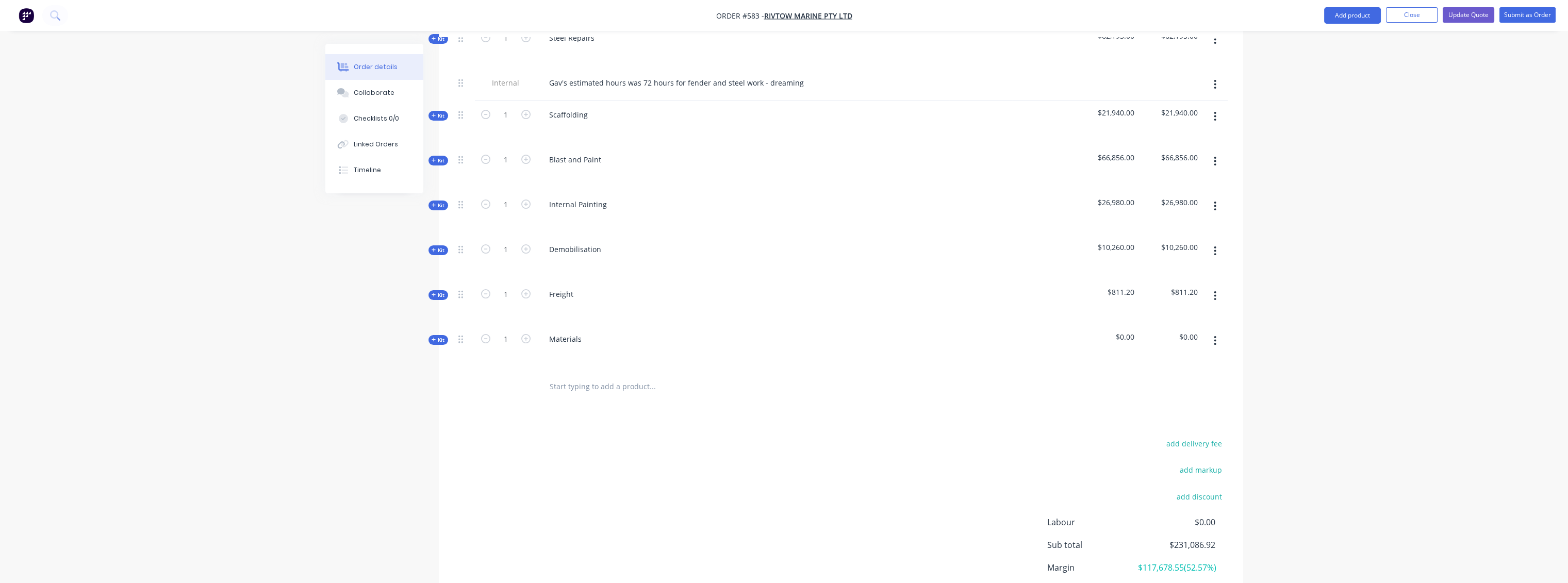
click at [432, 337] on icon at bounding box center [434, 340] width 5 height 5
click at [557, 370] on input "text" at bounding box center [652, 381] width 206 height 21
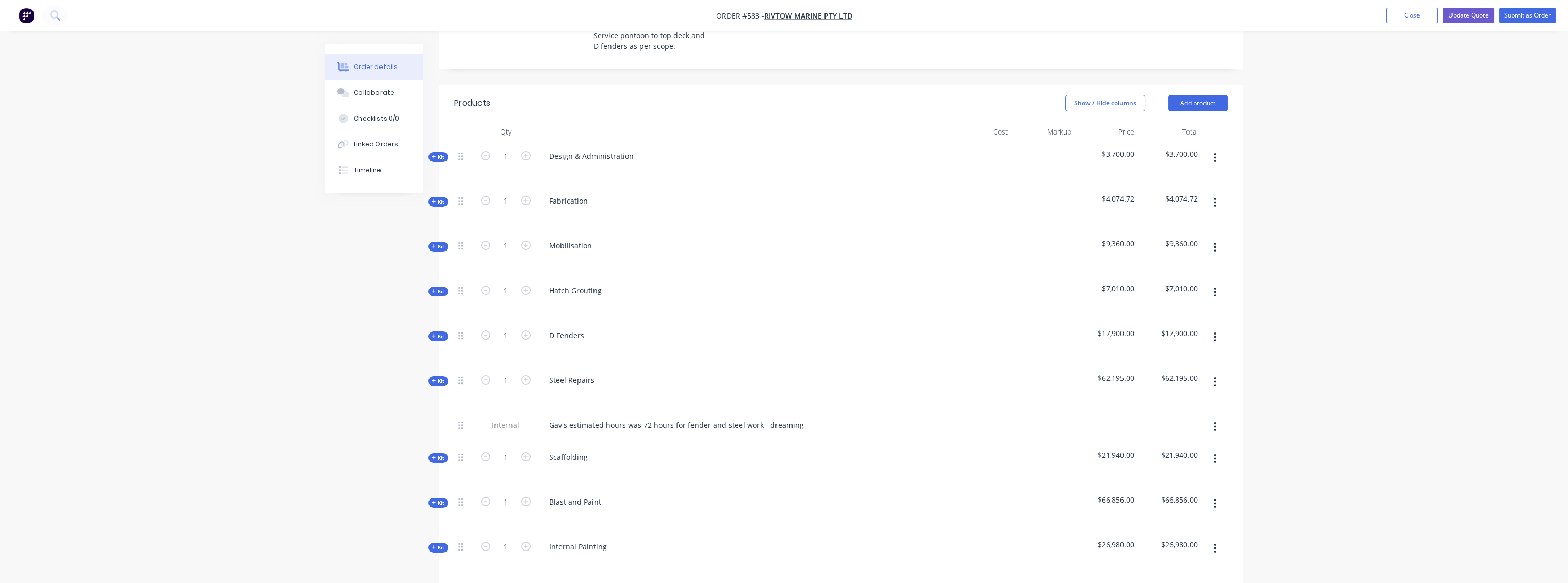
scroll to position [343, 0]
click at [440, 200] on span "Kit" at bounding box center [438, 204] width 13 height 8
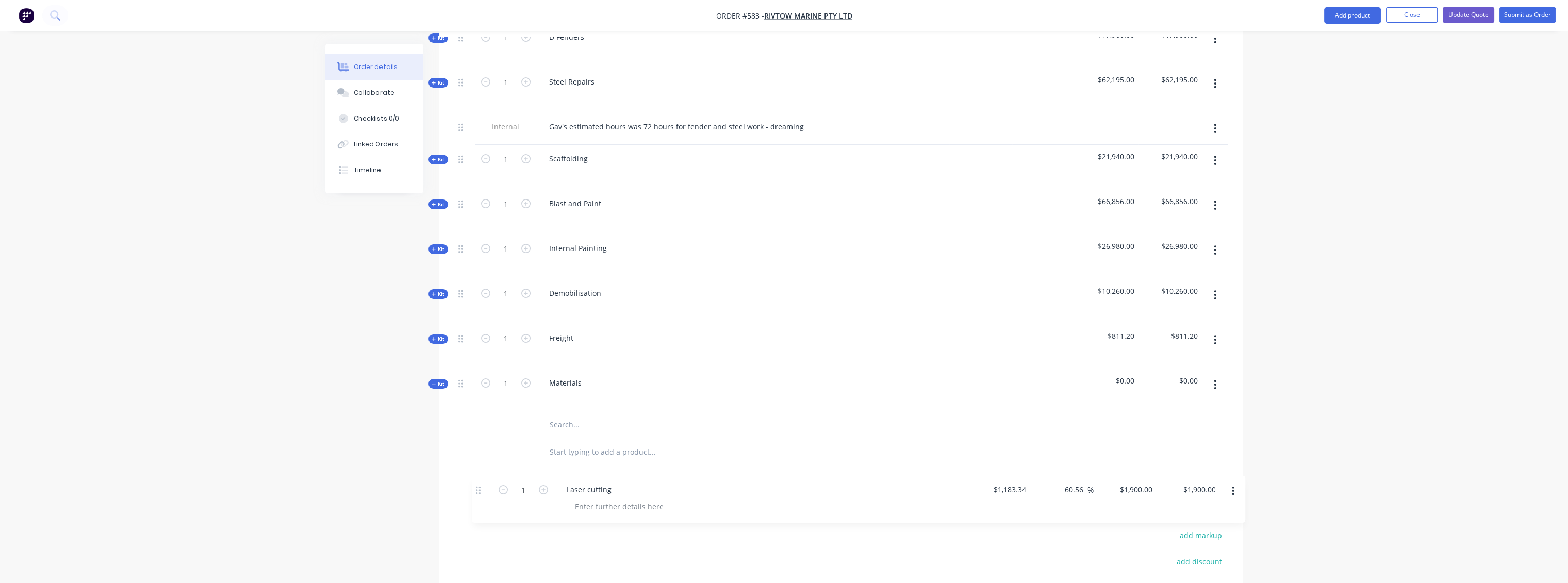
scroll to position [866, 0]
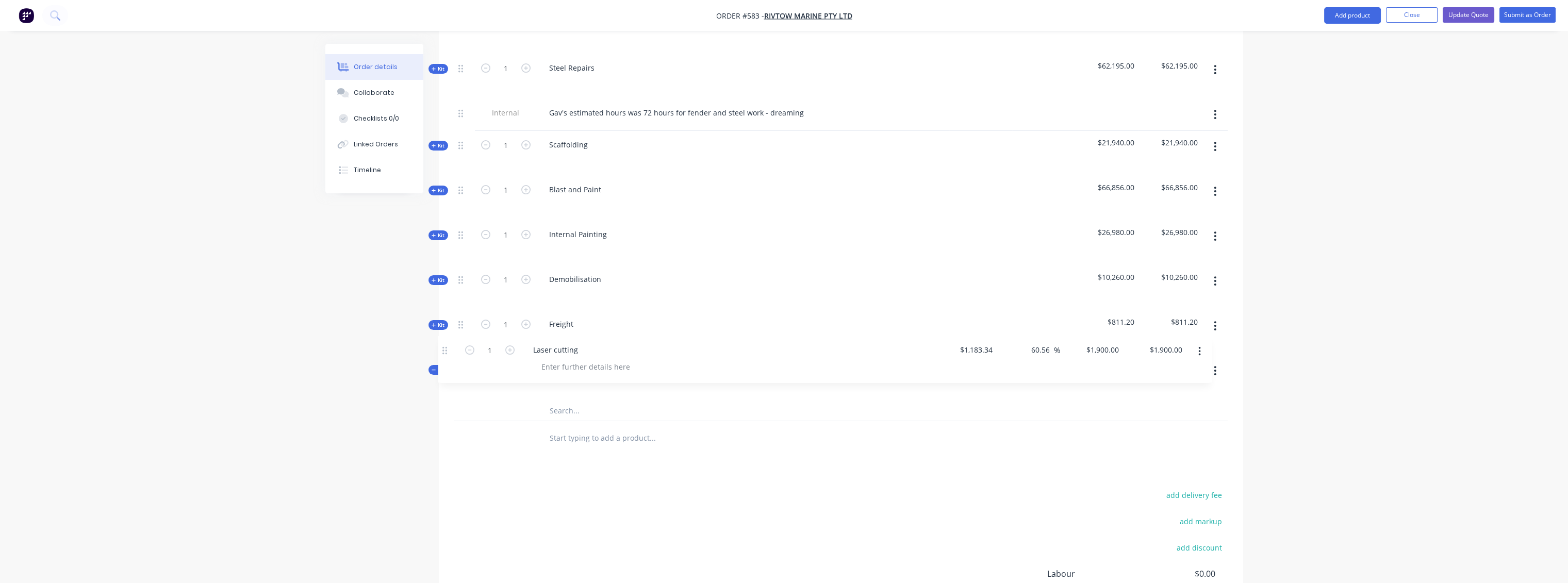
drag, startPoint x: 461, startPoint y: 204, endPoint x: 446, endPoint y: 358, distance: 154.7
click at [446, 358] on div "Qty Cost Markup Price Total Kit 1 Design & Administration $3,700.00 $3,700.00 K…" at bounding box center [841, 28] width 804 height 855
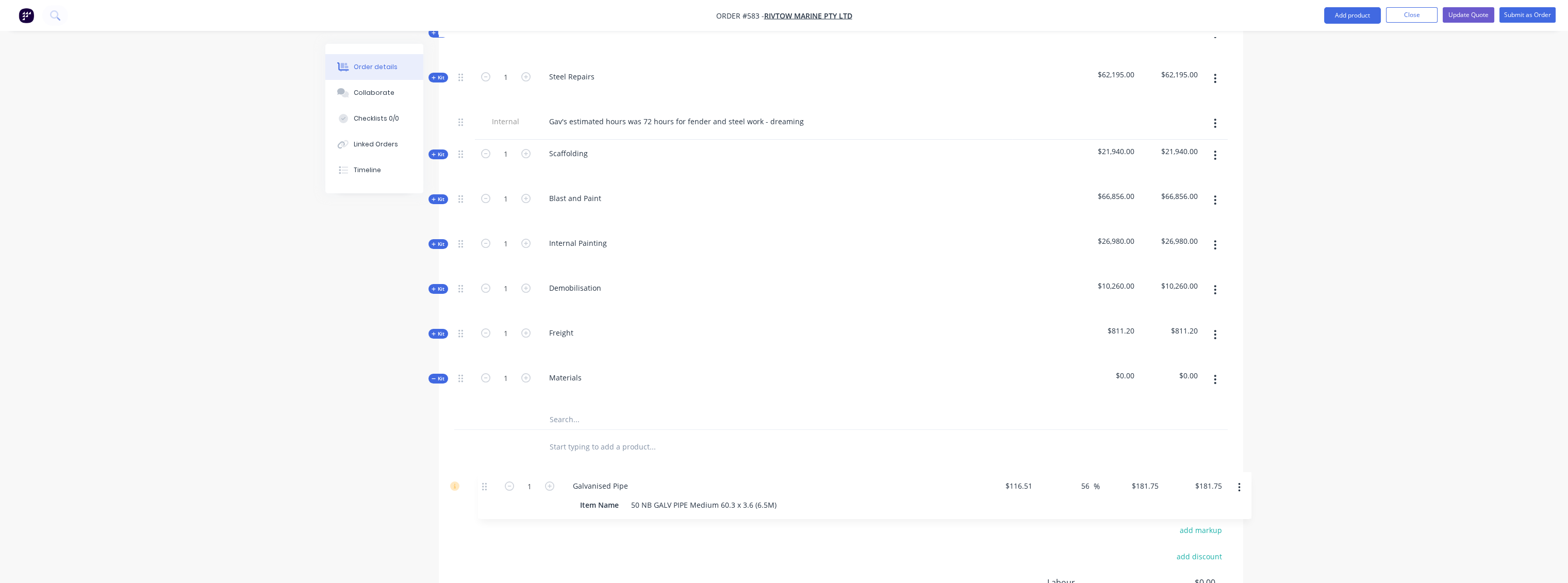
scroll to position [919, 0]
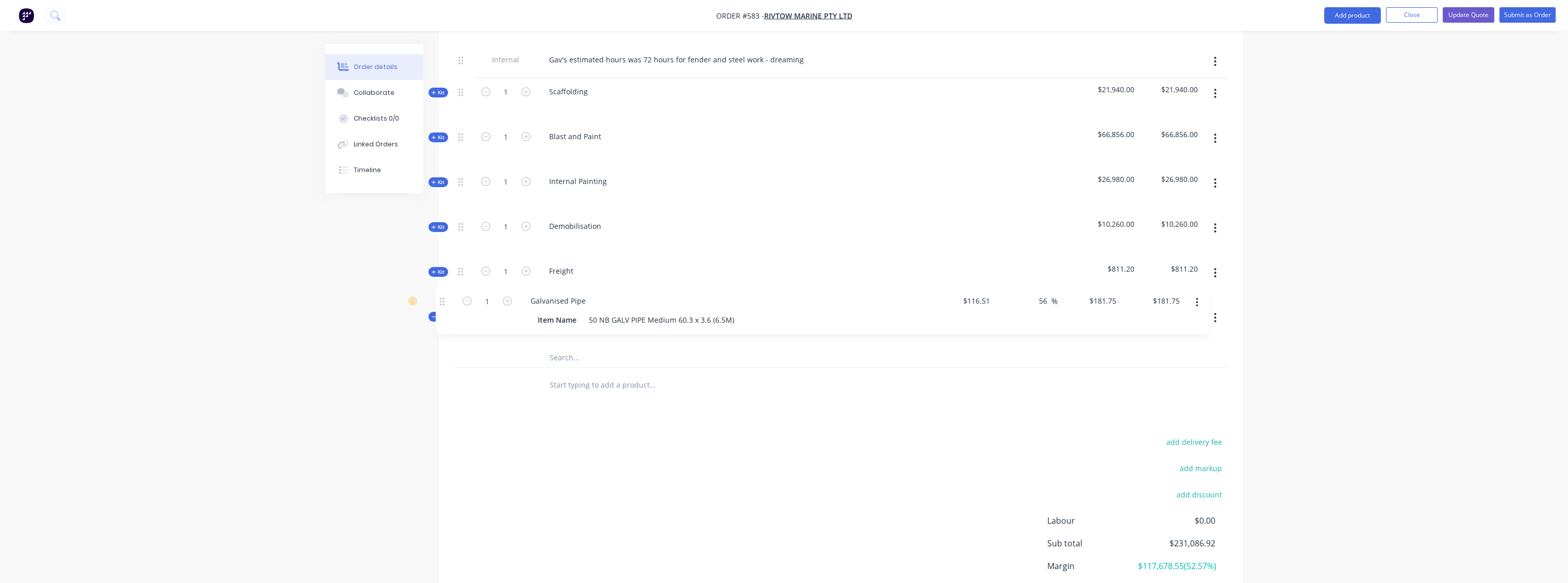
drag, startPoint x: 461, startPoint y: 339, endPoint x: 443, endPoint y: 307, distance: 36.7
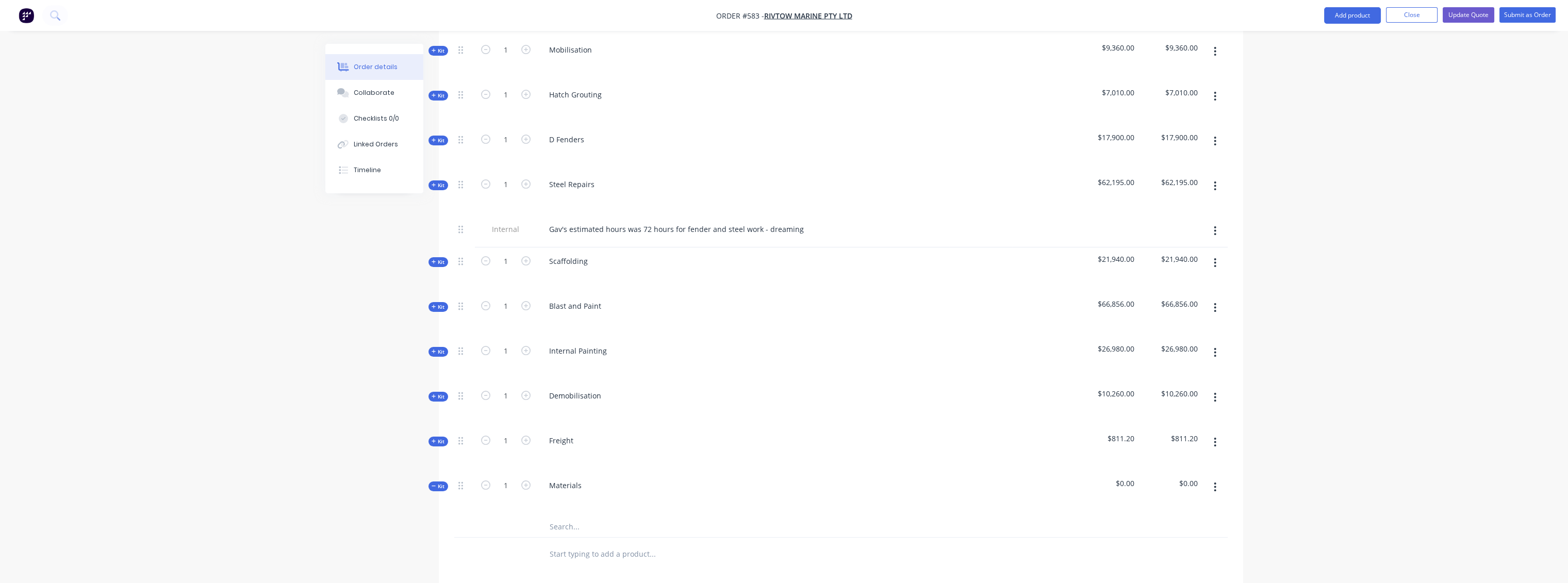
scroll to position [969, 0]
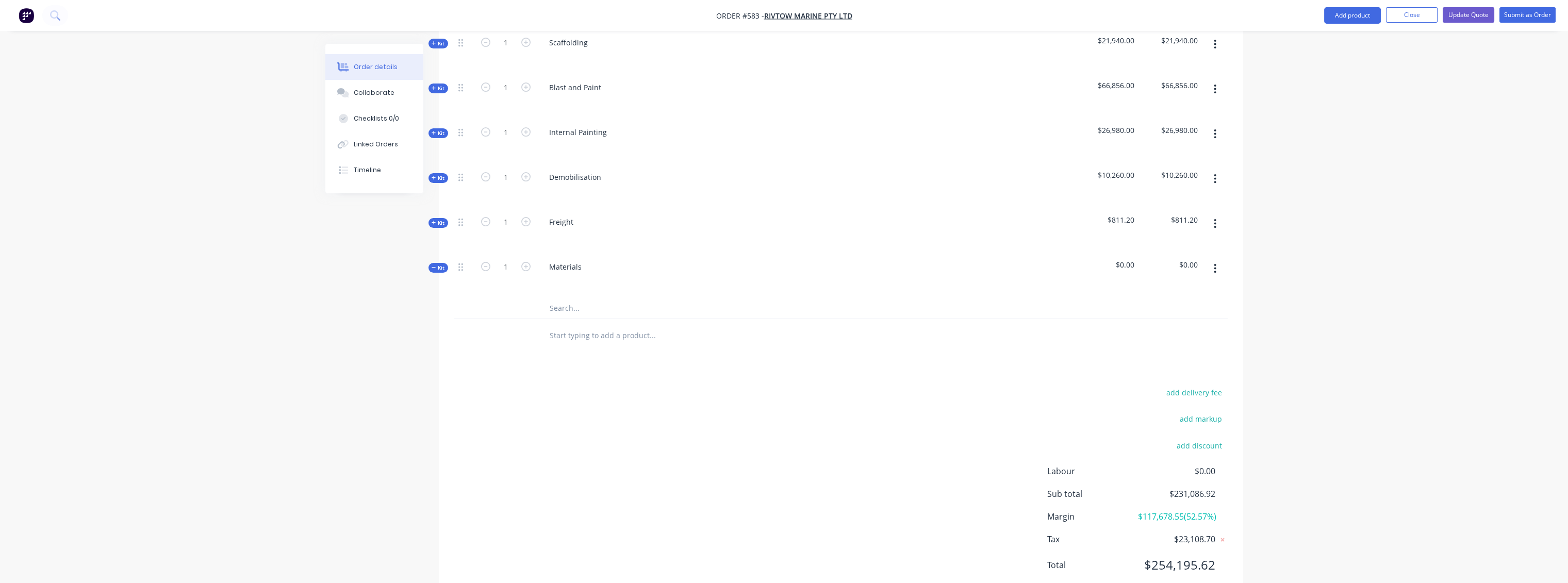
click at [1219, 259] on button "button" at bounding box center [1215, 269] width 25 height 18
click at [1159, 350] on div "Delete" at bounding box center [1179, 357] width 80 height 15
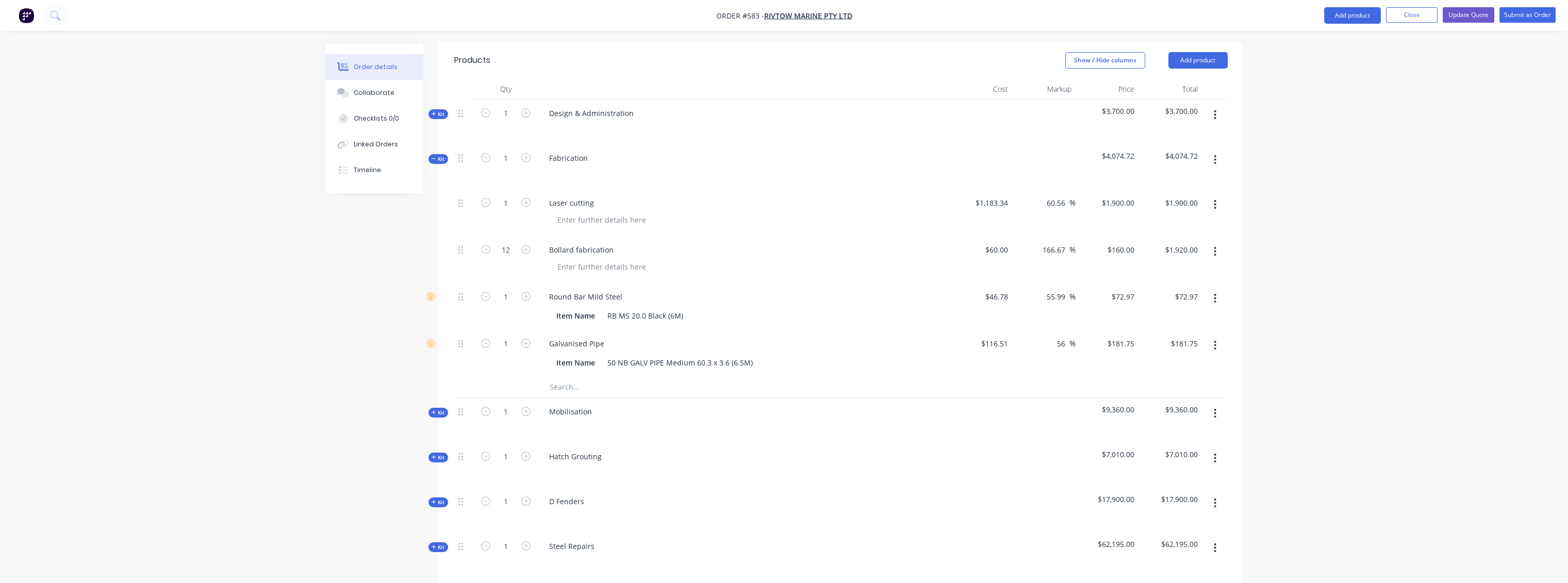
scroll to position [387, 0]
click at [459, 190] on div "1 Laser cutting $1,183.34 $1,183.34 60.56 60.56 % $1,900.00 $1,900.00 $1,900.00…" at bounding box center [841, 284] width 774 height 188
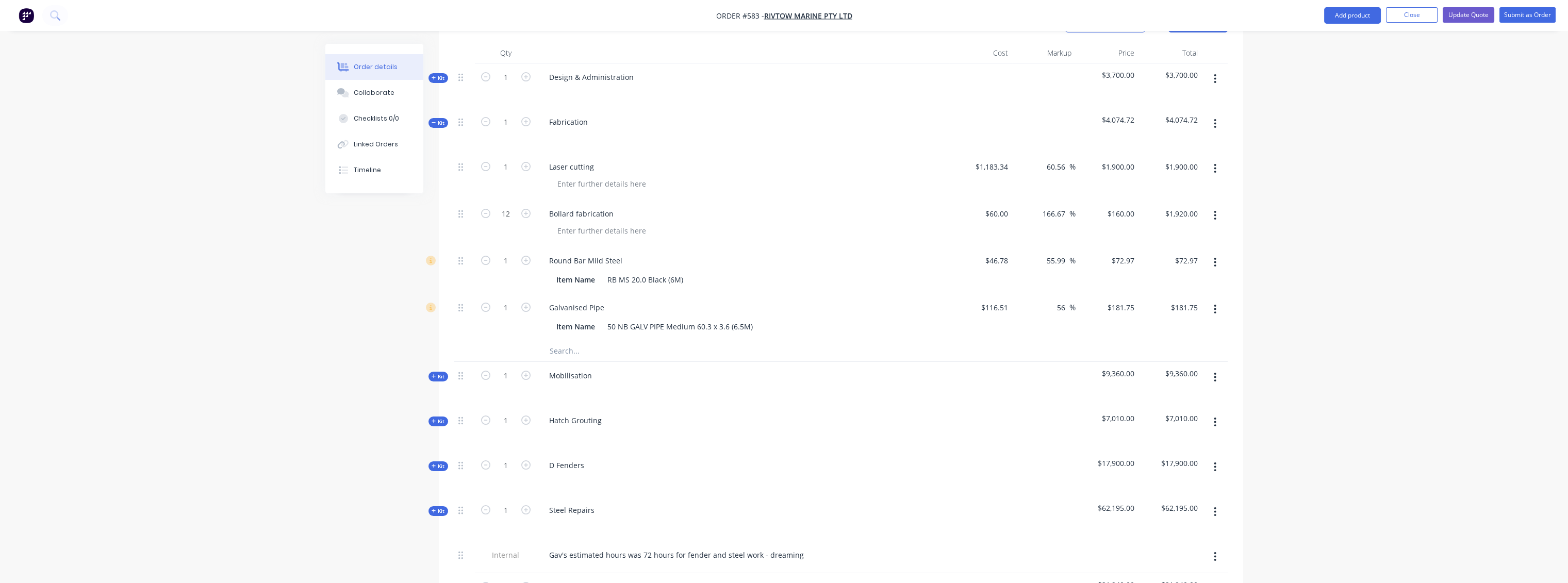
scroll to position [558, 0]
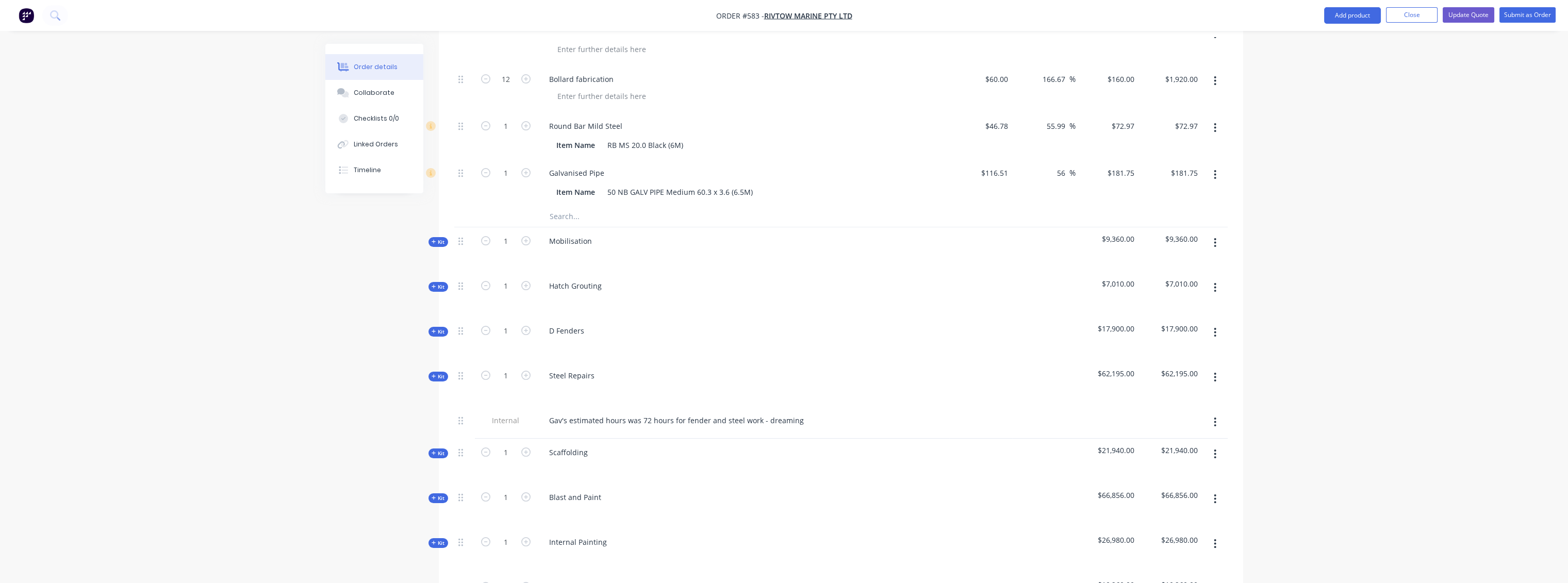
click at [440, 283] on span "Kit" at bounding box center [438, 287] width 13 height 8
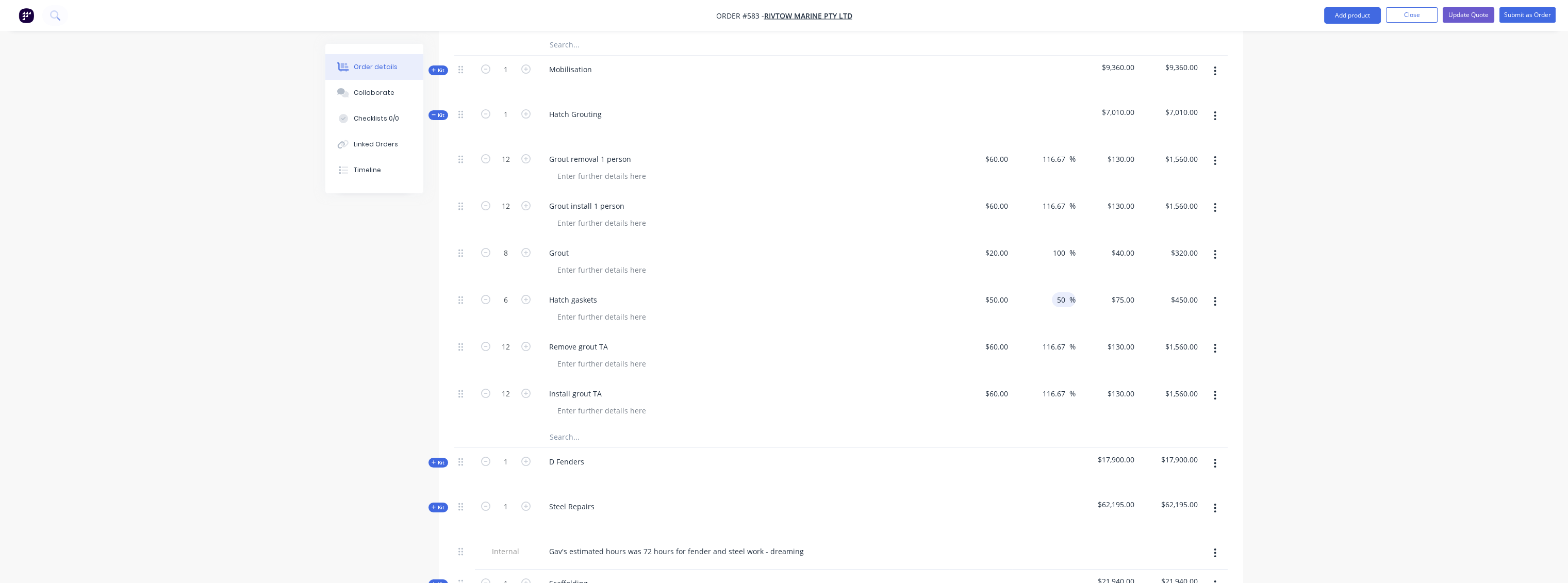
scroll to position [730, 0]
click at [441, 459] on span "Kit" at bounding box center [438, 463] width 13 height 8
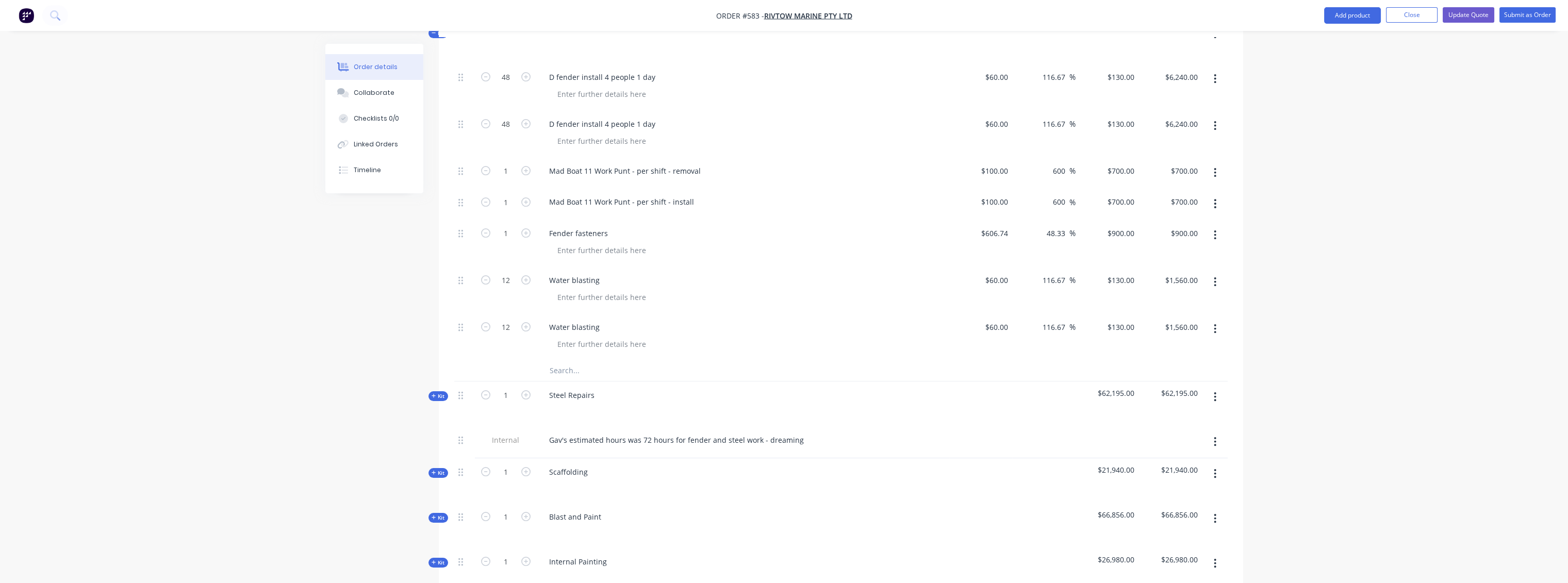
scroll to position [1189, 0]
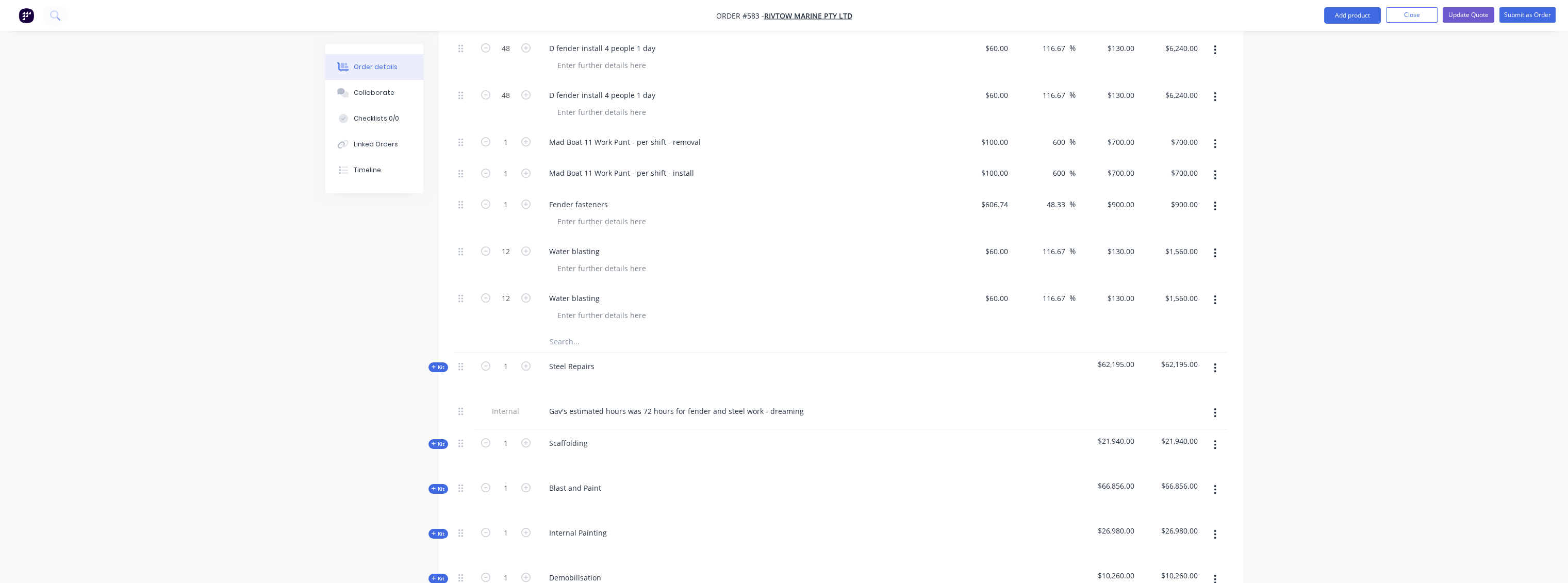
click at [436, 364] on span "Kit" at bounding box center [438, 367] width 13 height 8
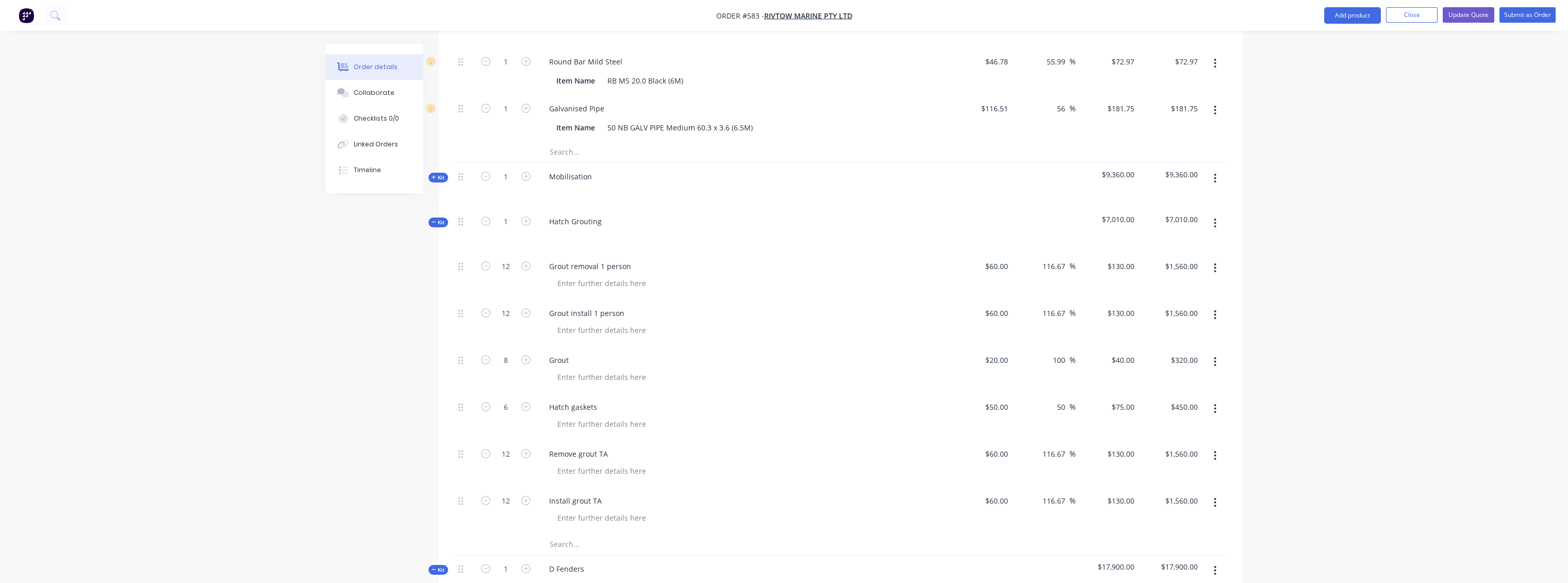
scroll to position [615, 0]
click at [441, 181] on span "Kit" at bounding box center [438, 185] width 13 height 8
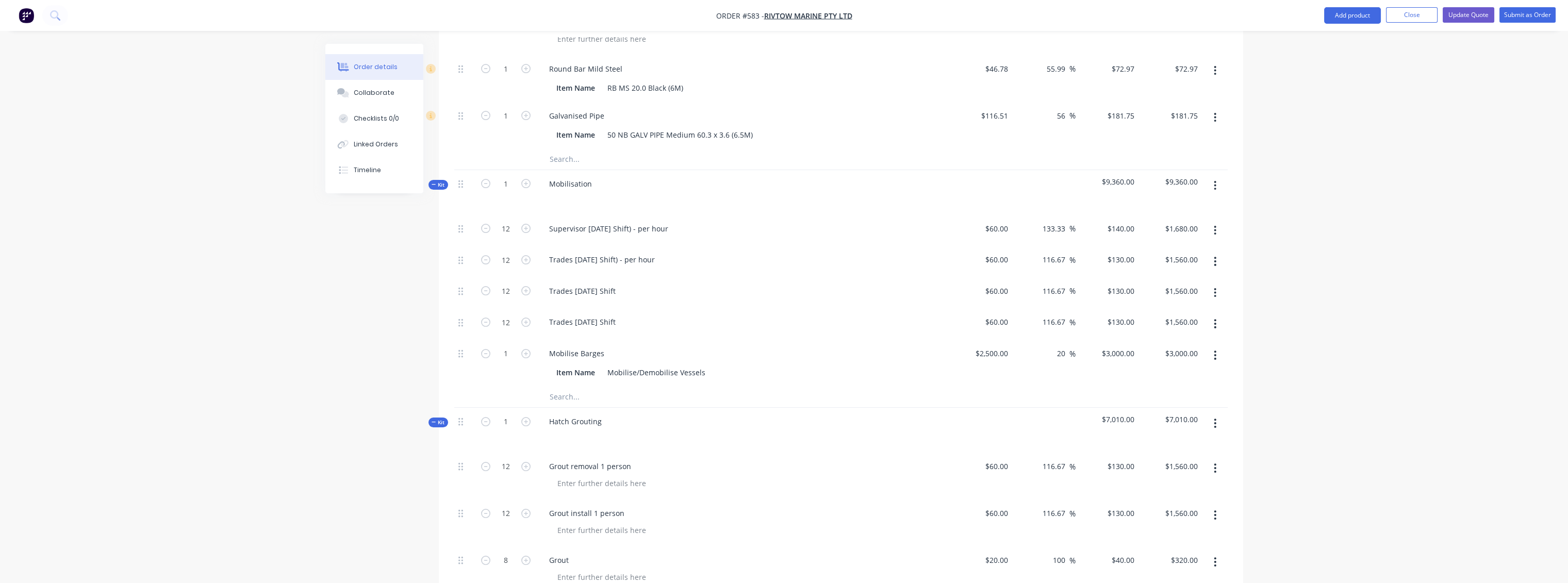
click at [441, 181] on span "Kit" at bounding box center [438, 185] width 13 height 8
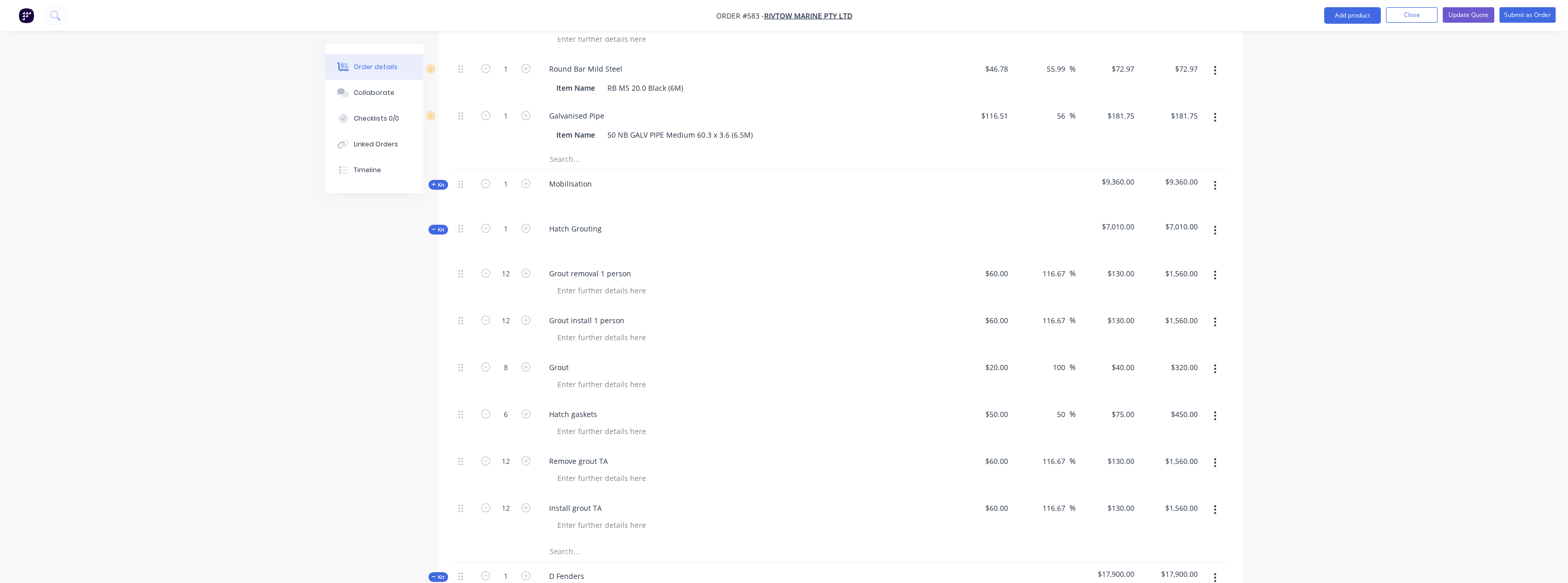
click at [440, 226] on span "Kit" at bounding box center [438, 229] width 13 height 8
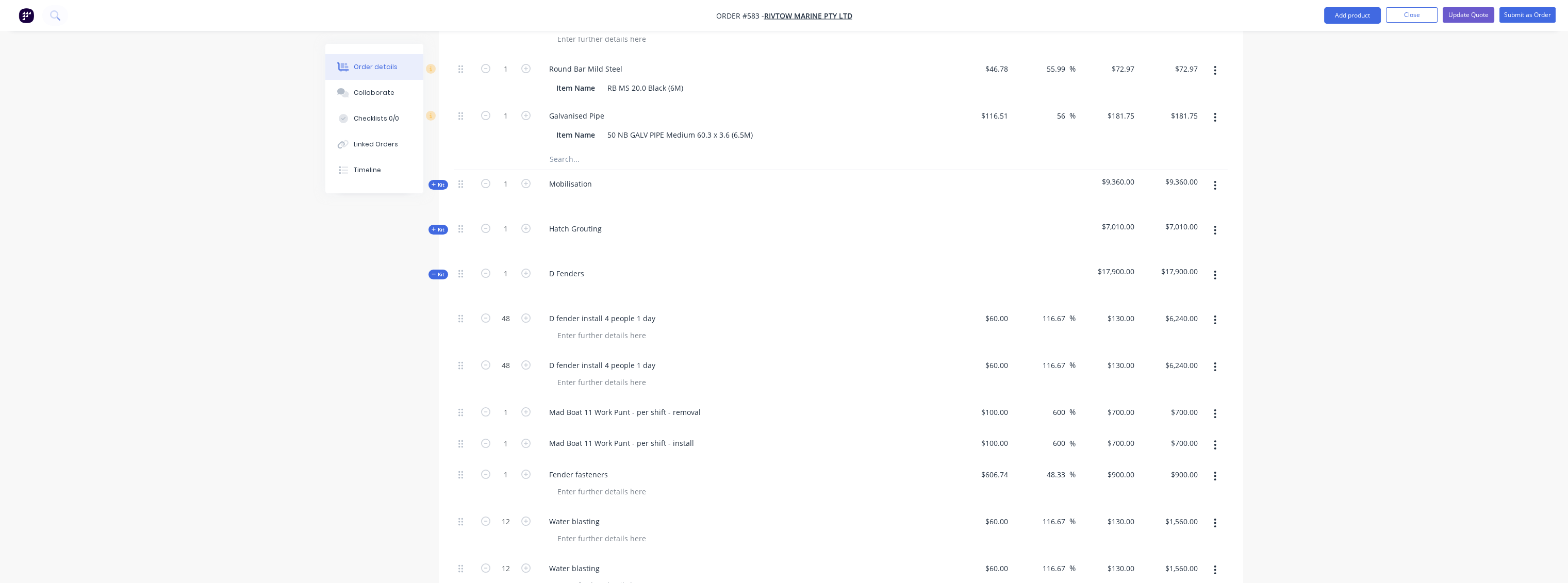
click at [444, 271] on span "Kit" at bounding box center [438, 275] width 13 height 8
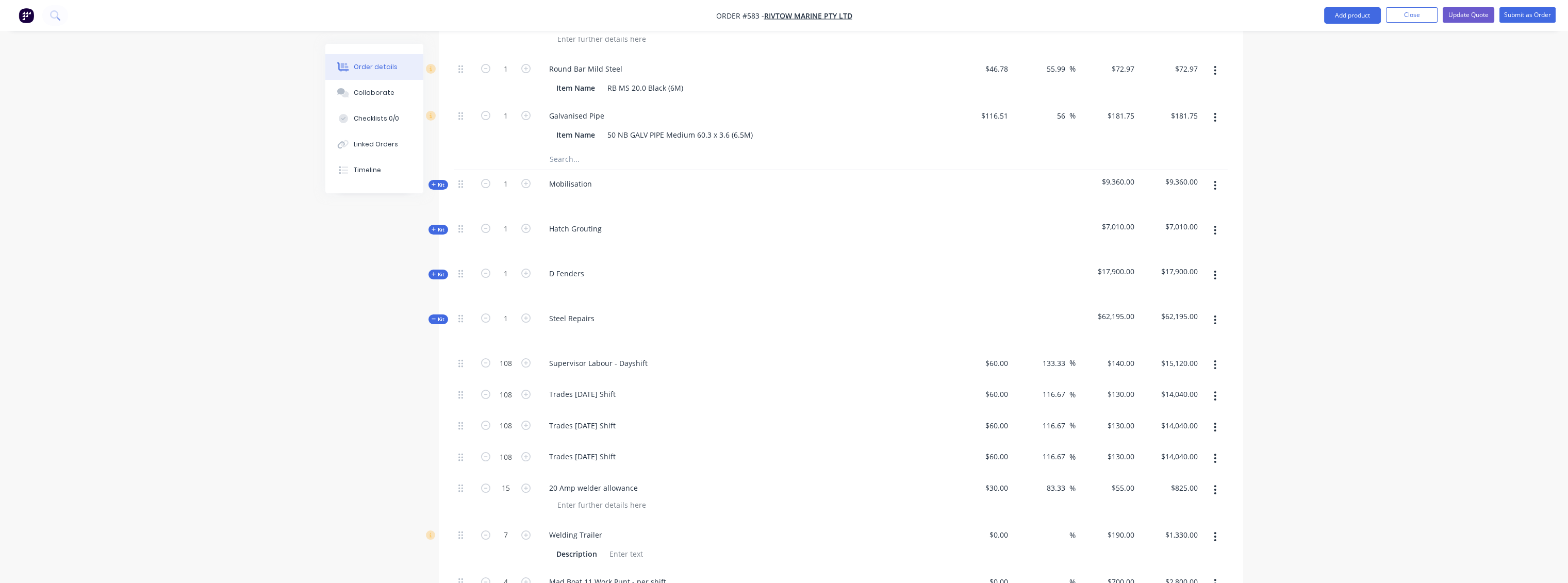
click at [439, 316] on span "Kit" at bounding box center [438, 319] width 13 height 8
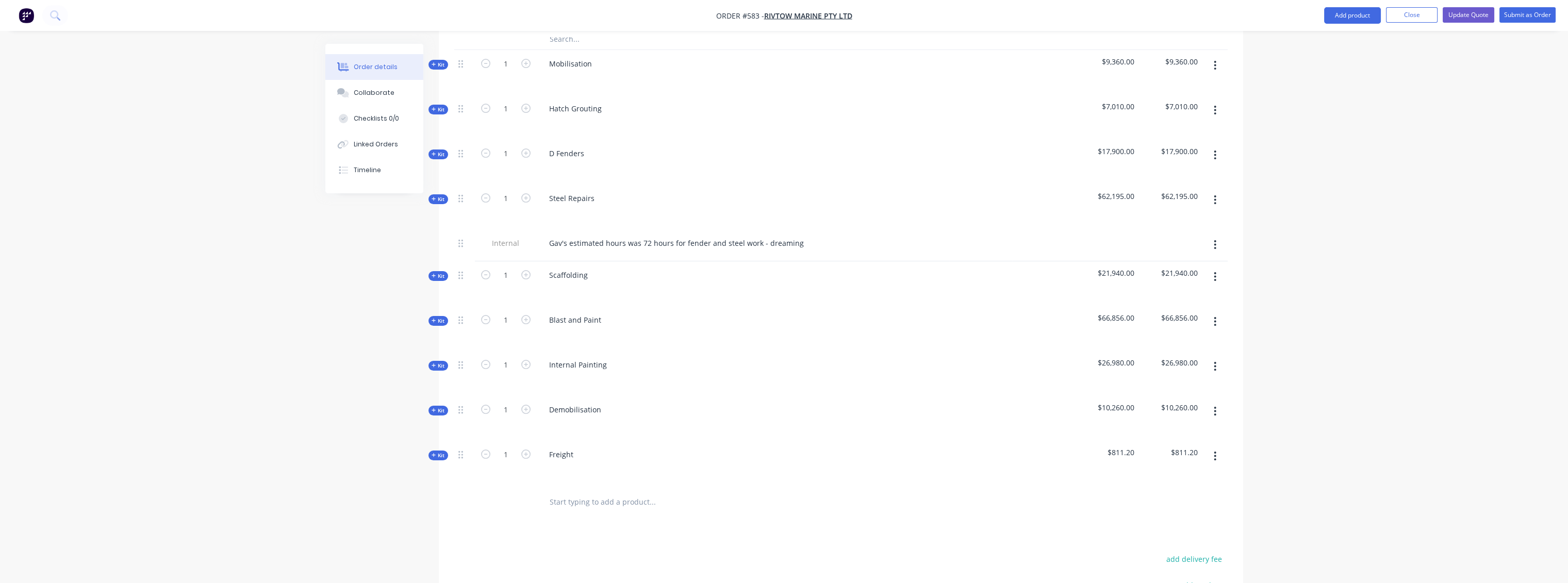
scroll to position [902, 0]
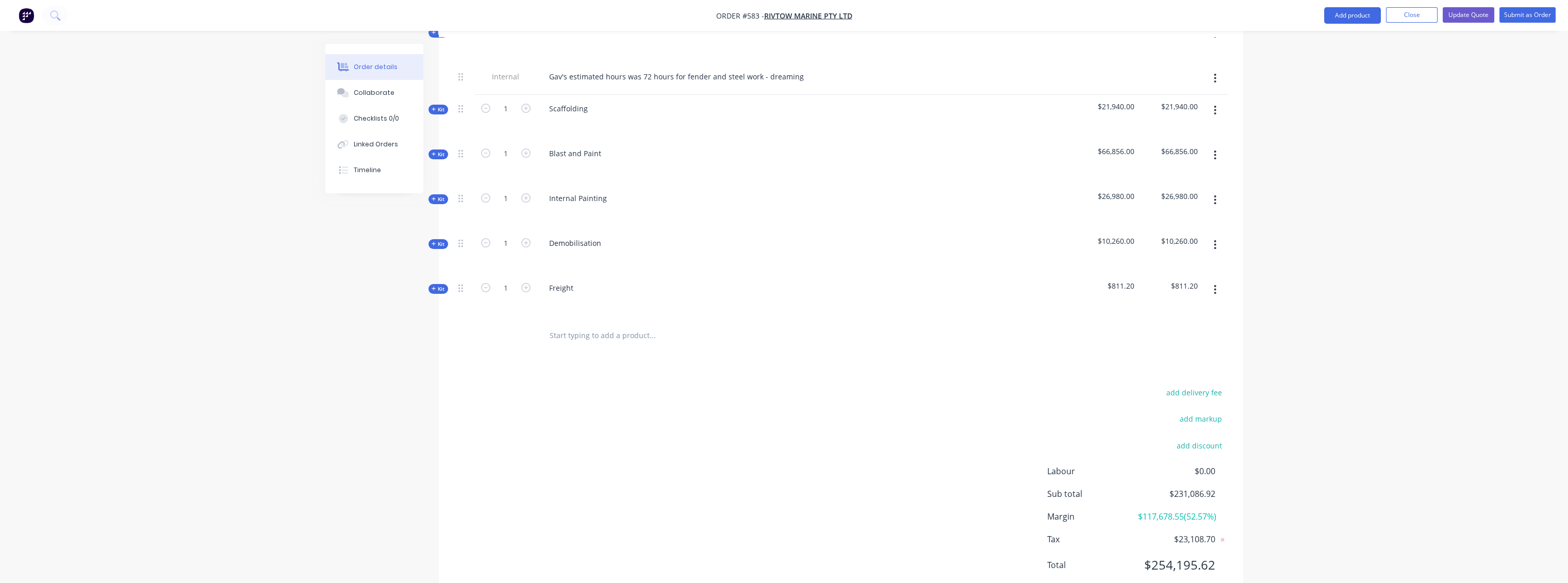
click at [440, 285] on span "Kit" at bounding box center [438, 289] width 13 height 8
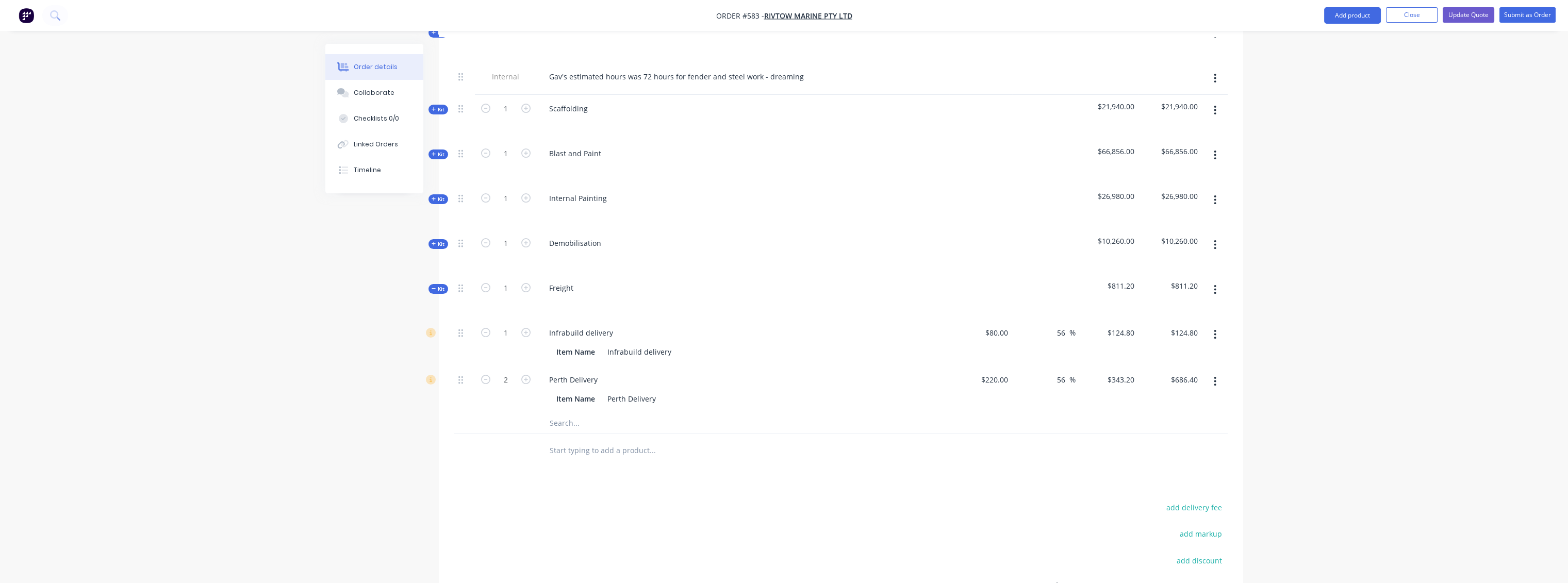
click at [440, 240] on span "Kit" at bounding box center [438, 244] width 13 height 8
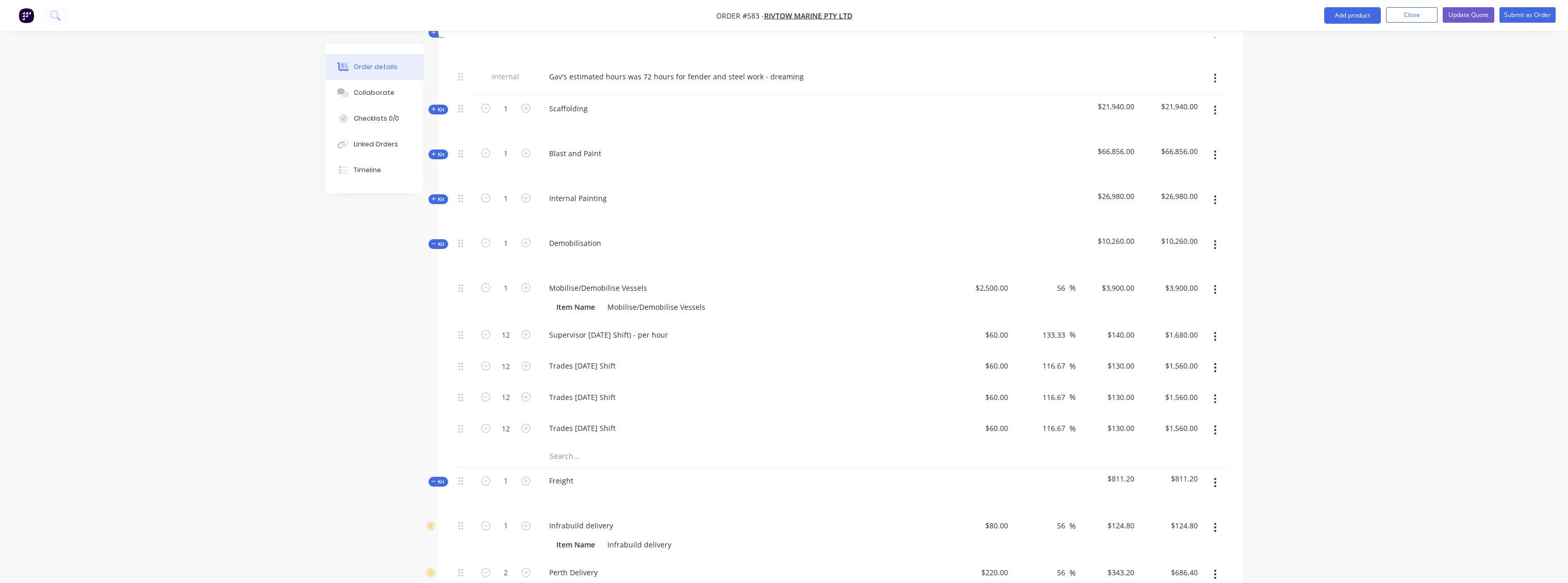
click at [443, 196] on span "Kit" at bounding box center [438, 199] width 13 height 8
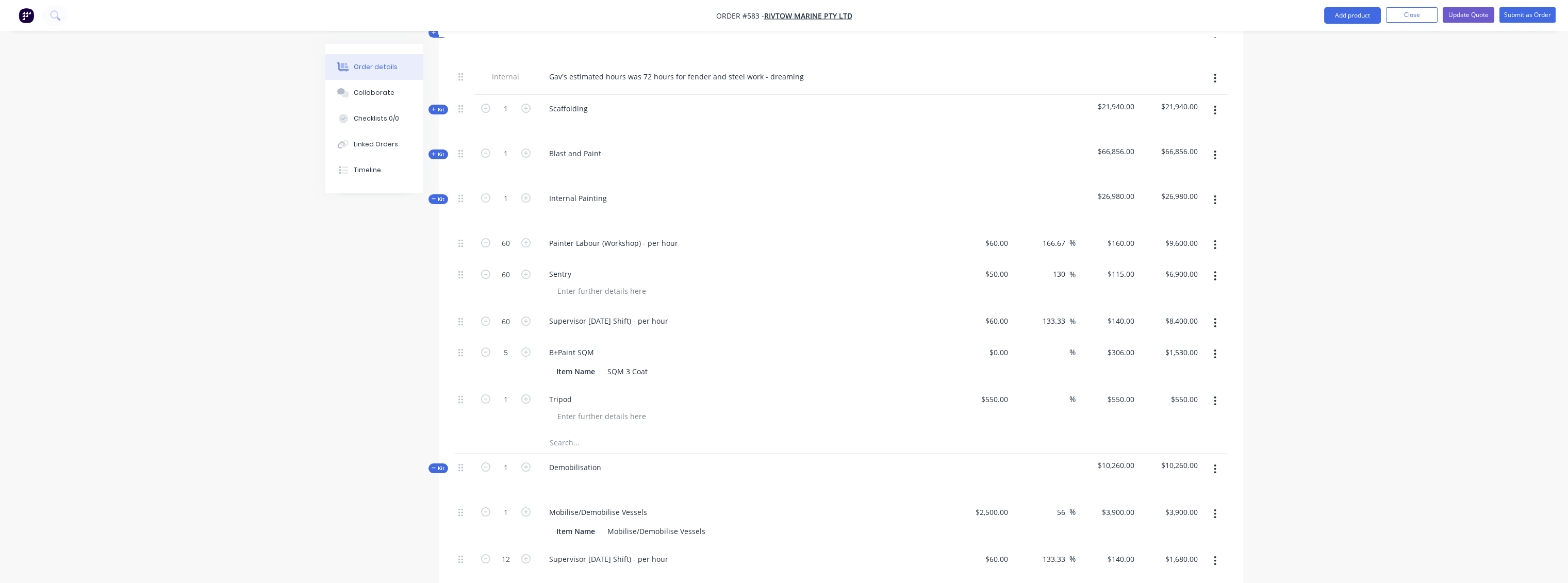
click at [433, 151] on icon at bounding box center [434, 154] width 5 height 5
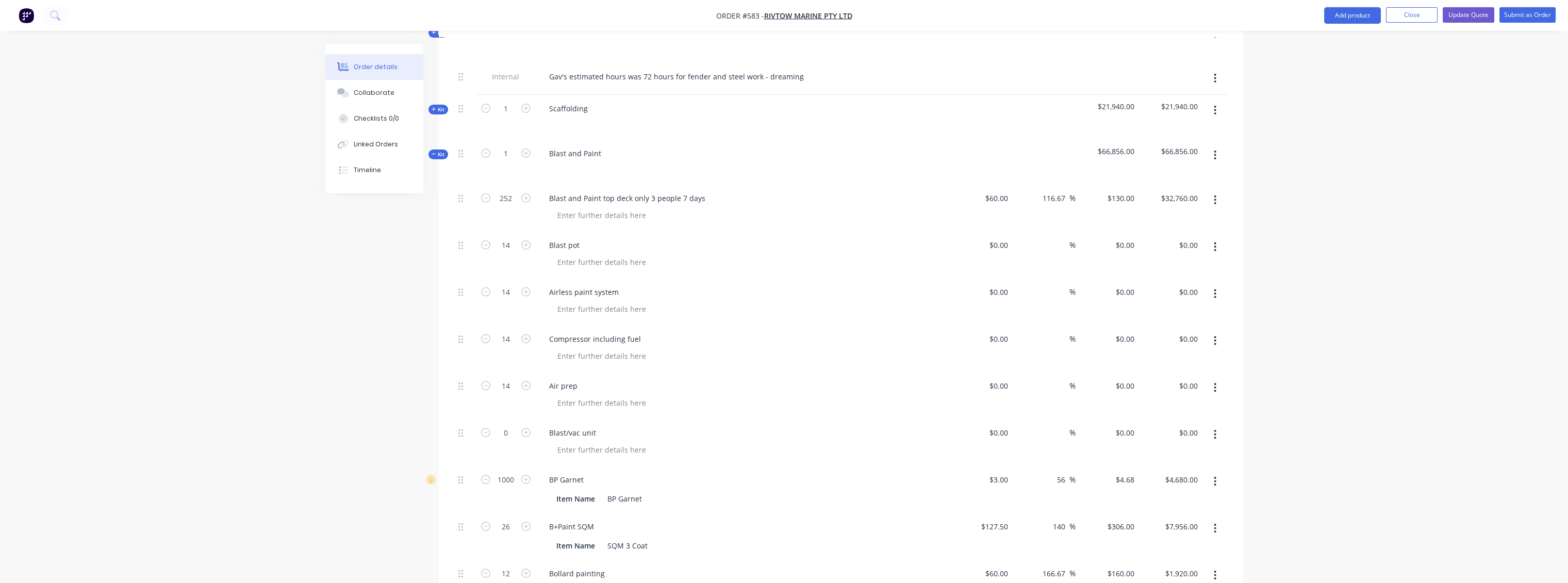
click at [435, 154] on icon at bounding box center [433, 154] width 4 height 1
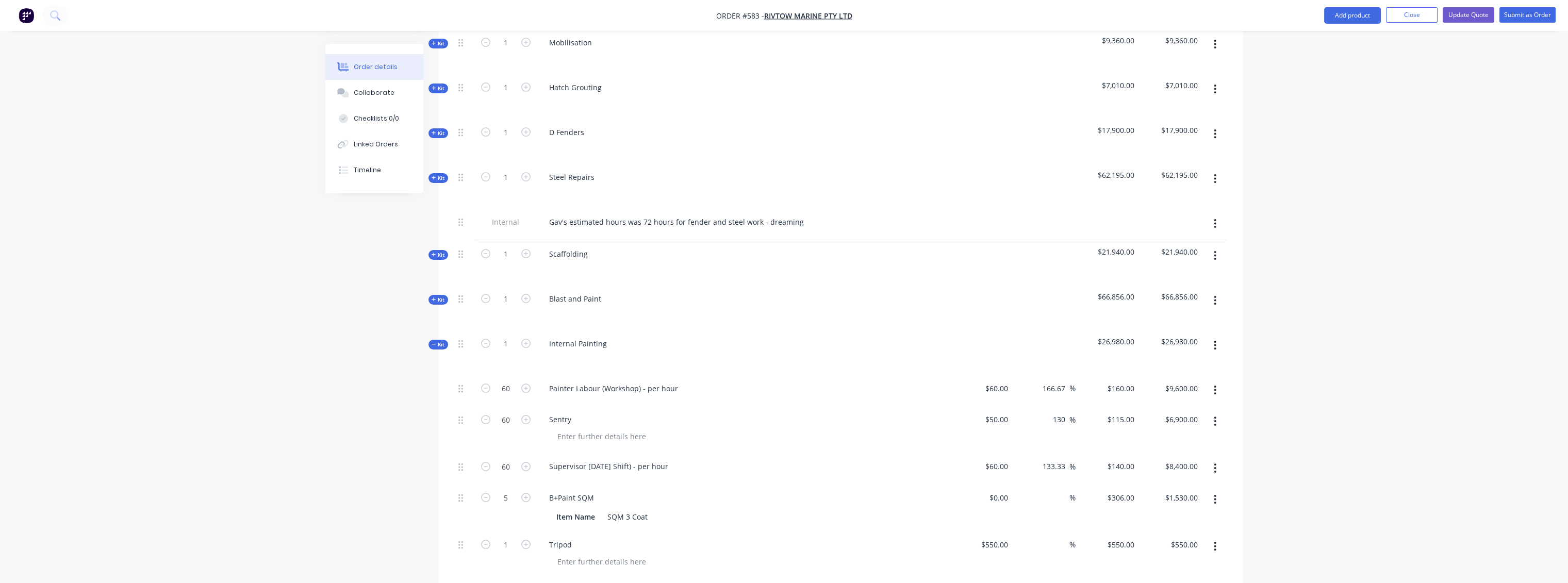
scroll to position [730, 0]
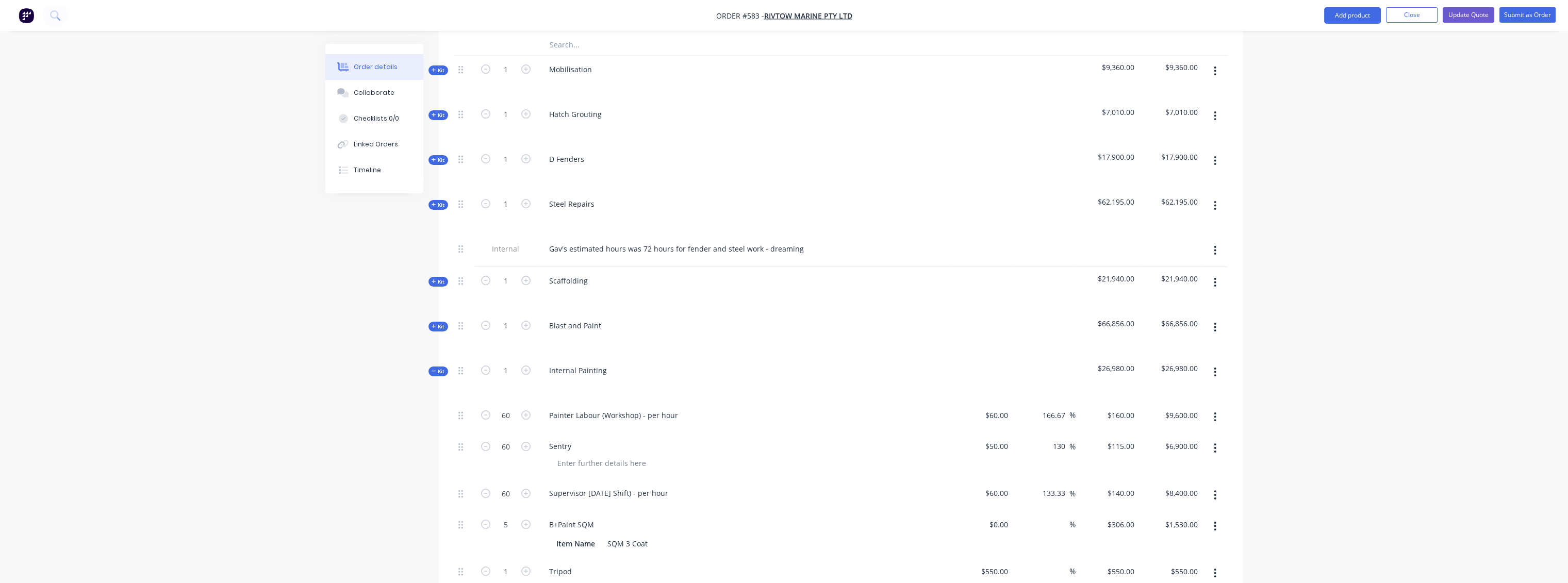
click at [441, 323] on span "Kit" at bounding box center [438, 327] width 13 height 8
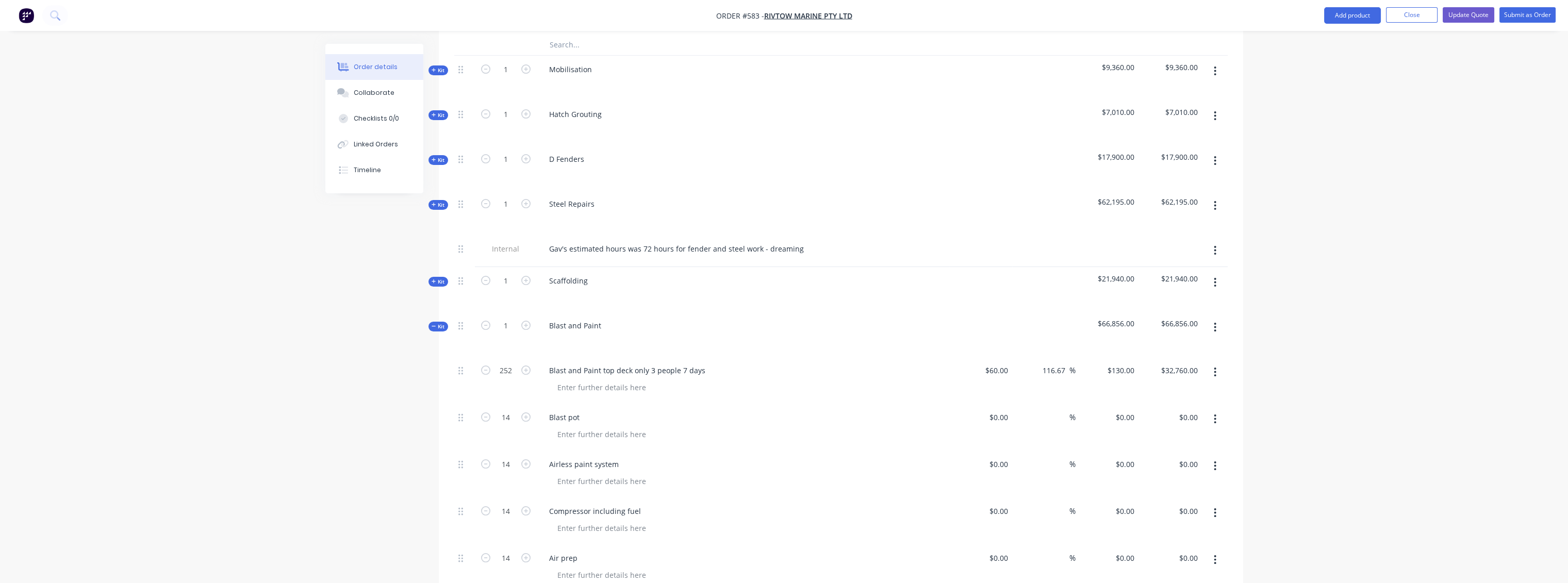
click at [441, 323] on span "Kit" at bounding box center [438, 327] width 13 height 8
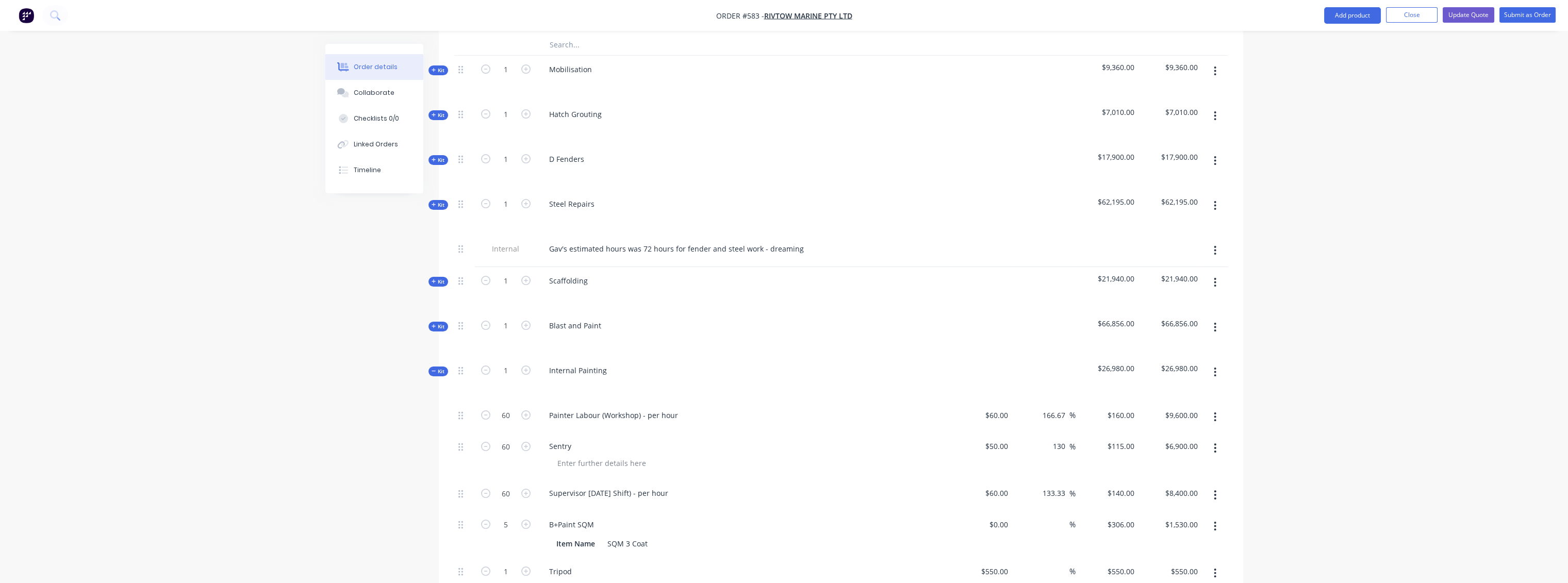
click at [441, 278] on span "Kit" at bounding box center [438, 281] width 13 height 8
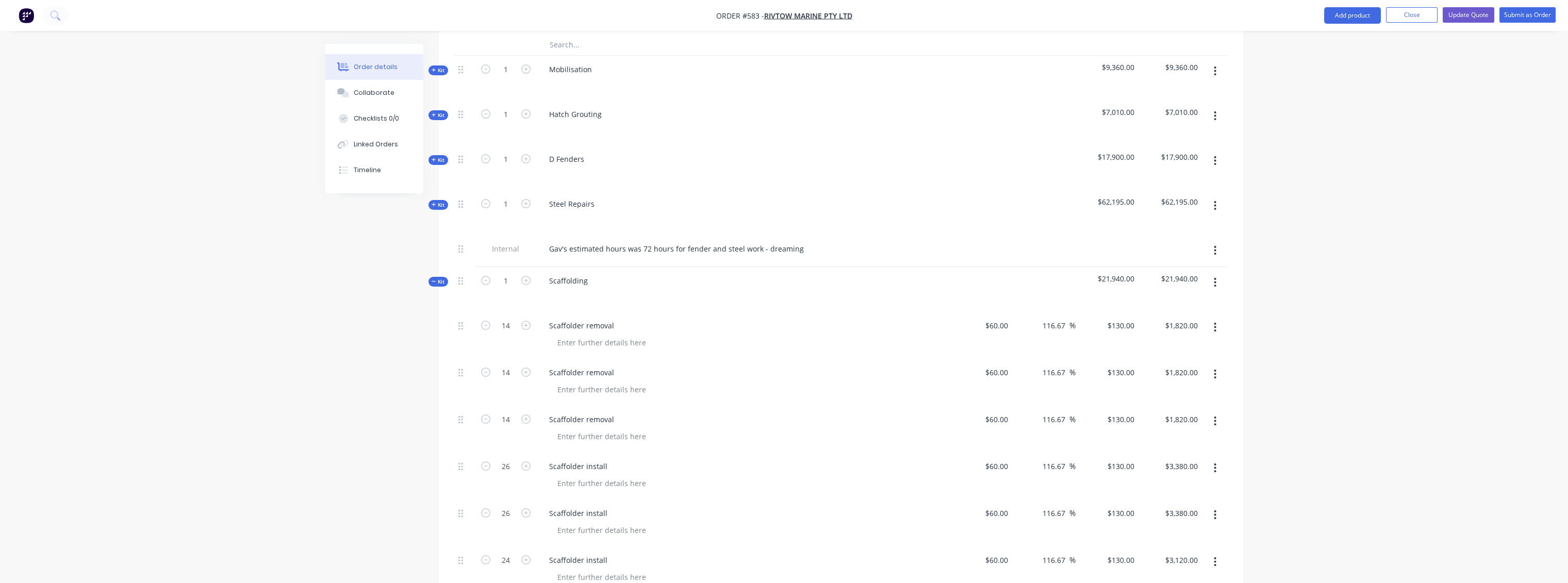
click at [441, 278] on span "Kit" at bounding box center [438, 281] width 13 height 8
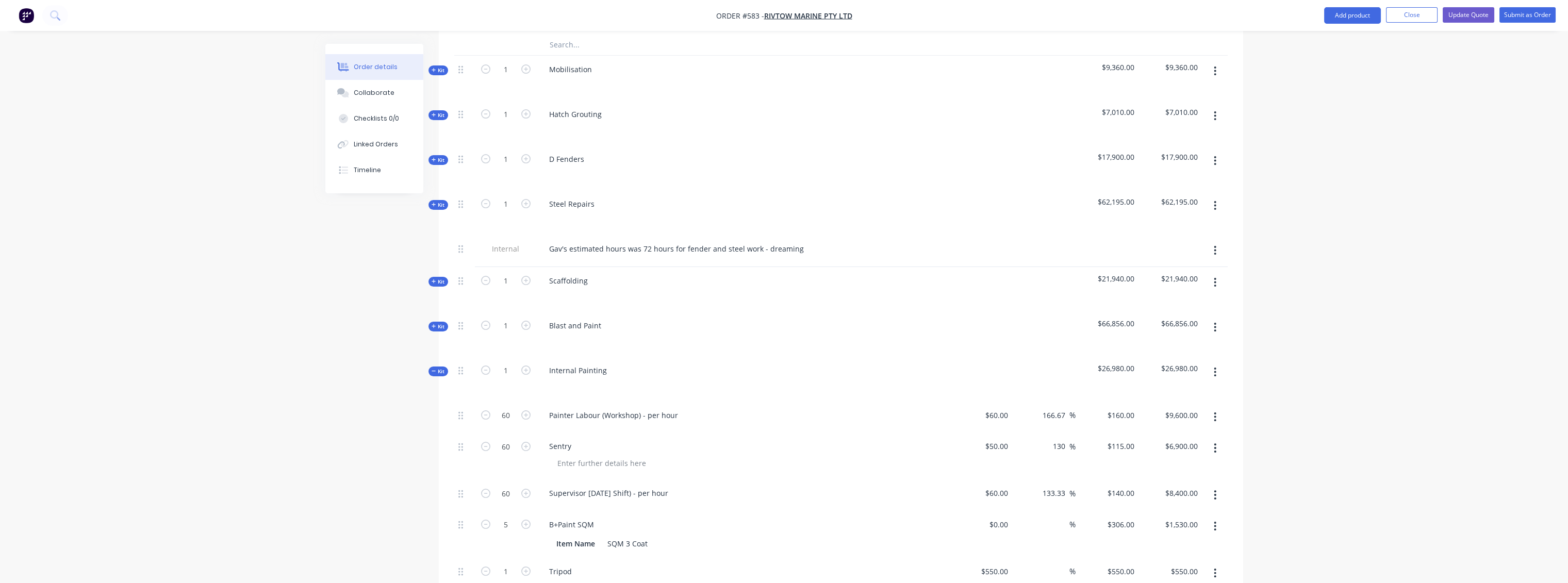
click at [443, 201] on span "Kit" at bounding box center [438, 205] width 13 height 8
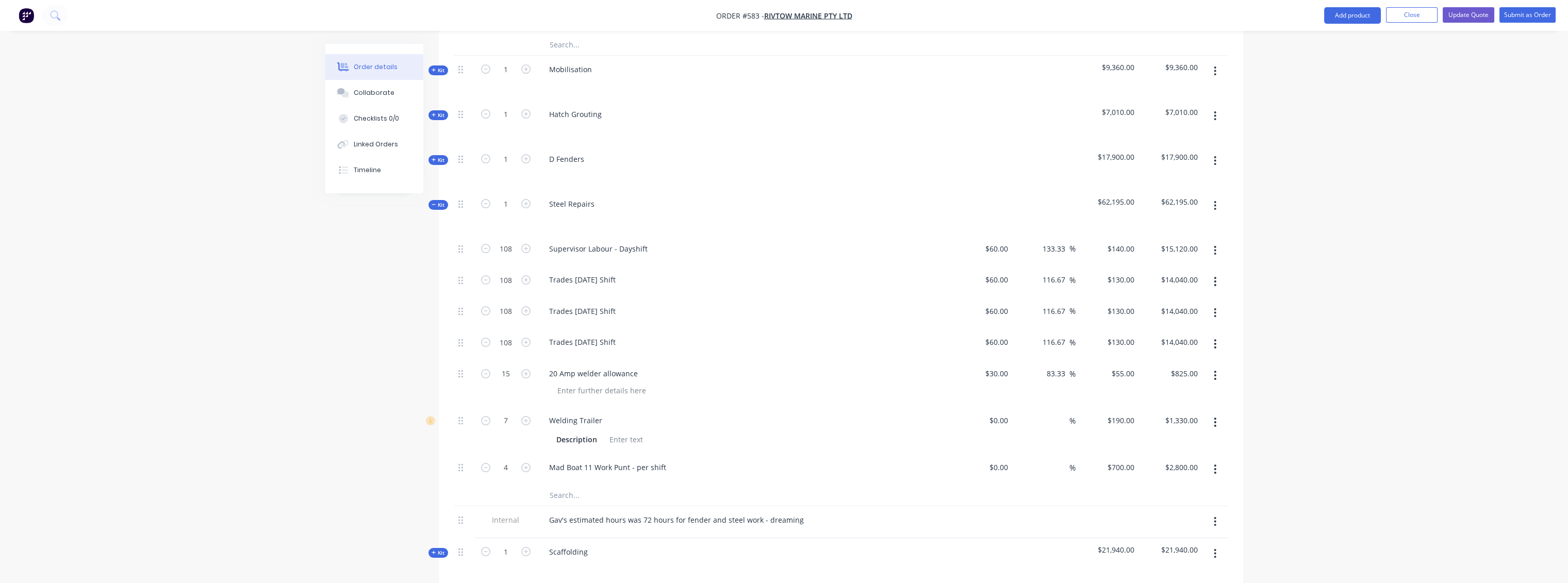
click at [443, 201] on span "Kit" at bounding box center [438, 205] width 13 height 8
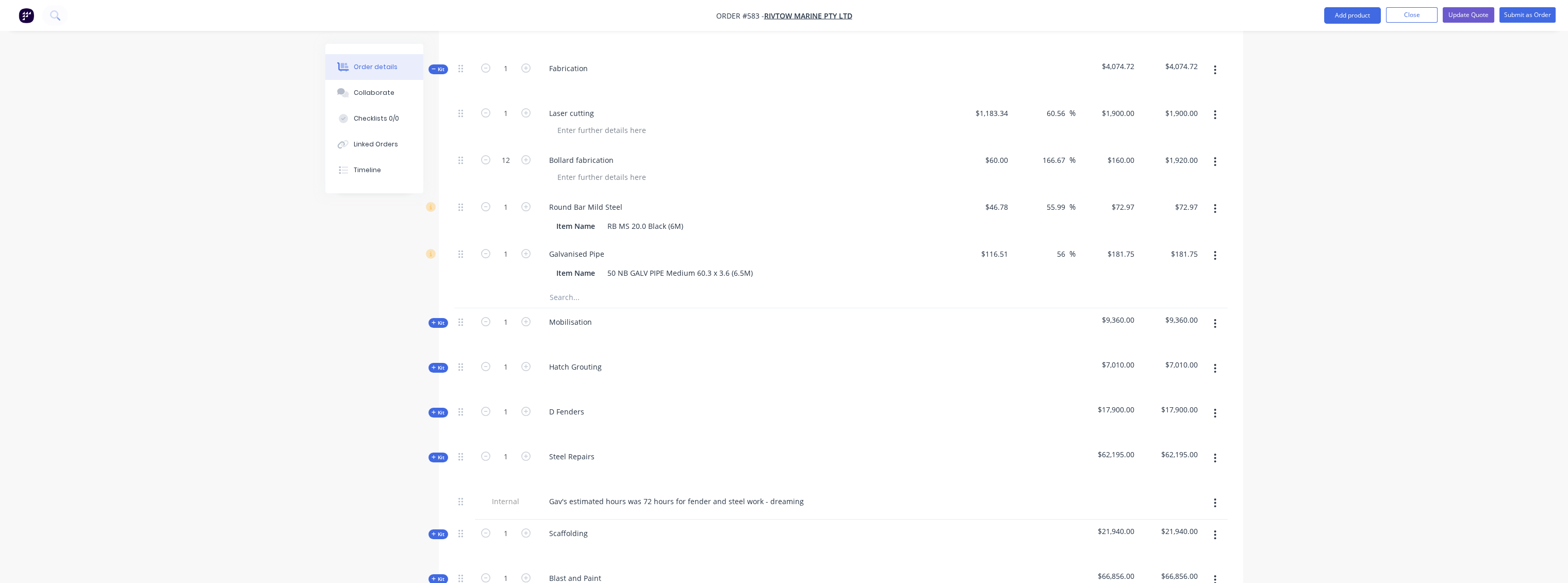
scroll to position [558, 0]
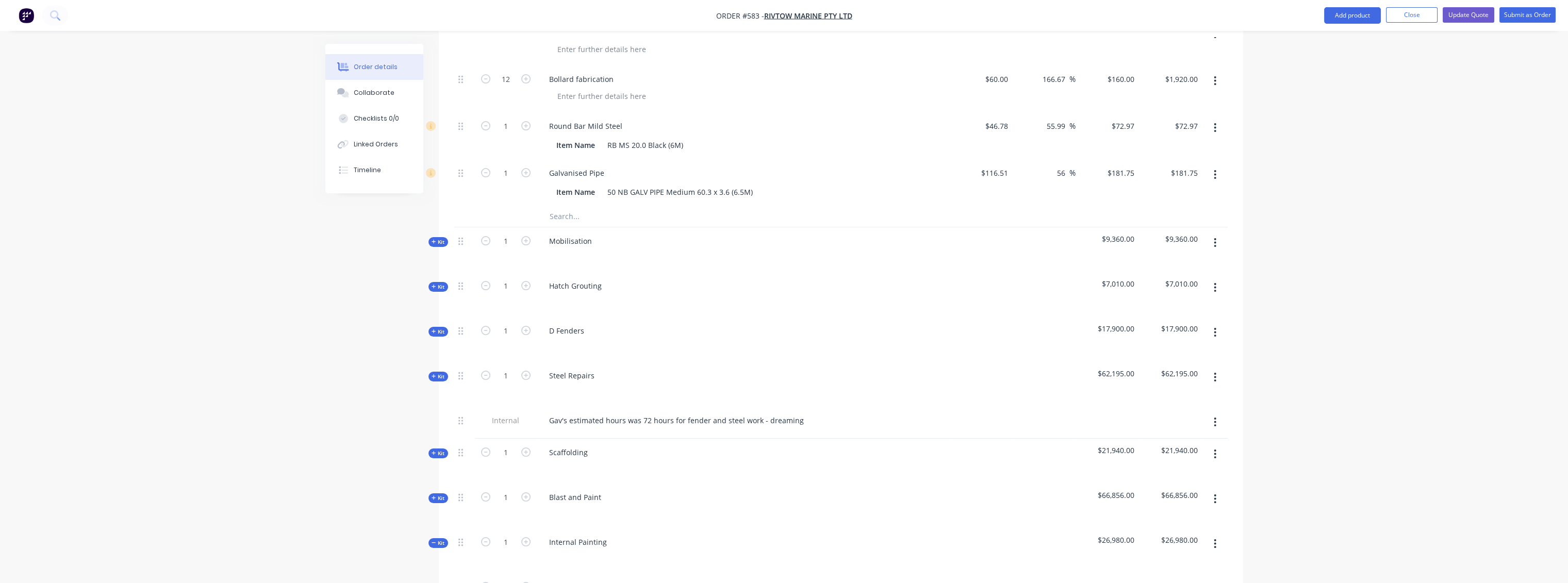
click at [436, 283] on span "Kit" at bounding box center [438, 287] width 13 height 8
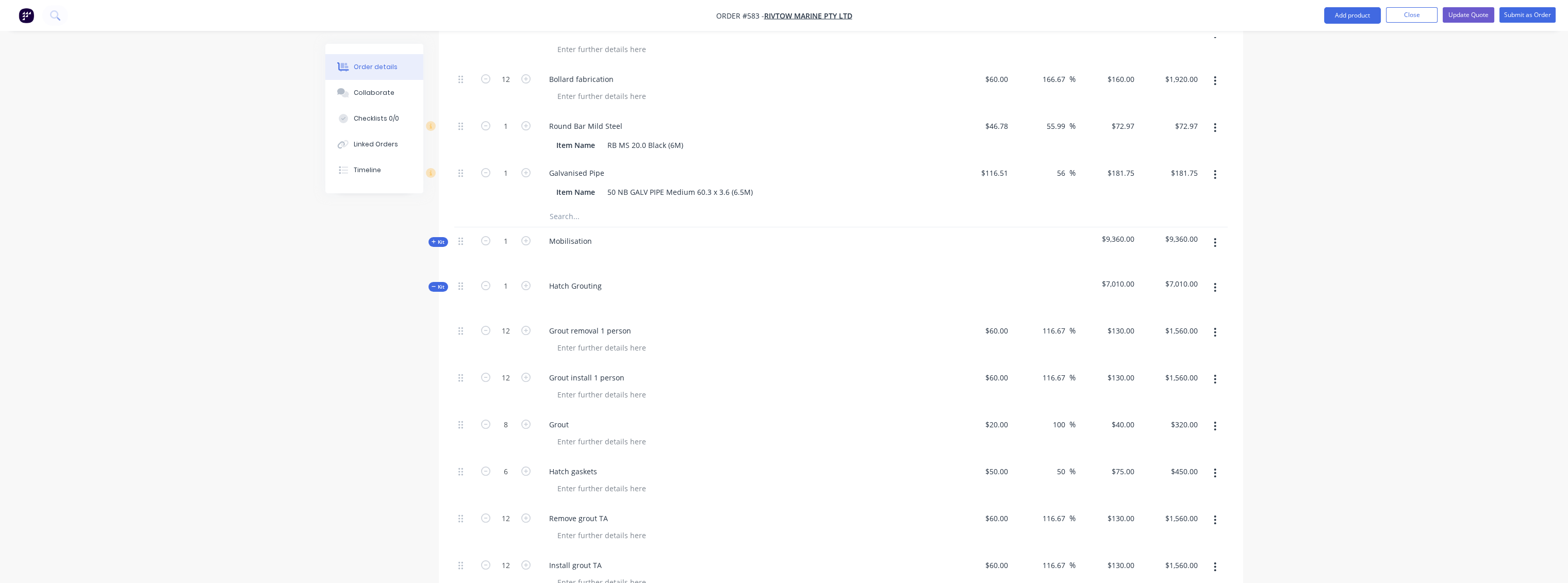
click at [435, 284] on icon at bounding box center [434, 286] width 5 height 5
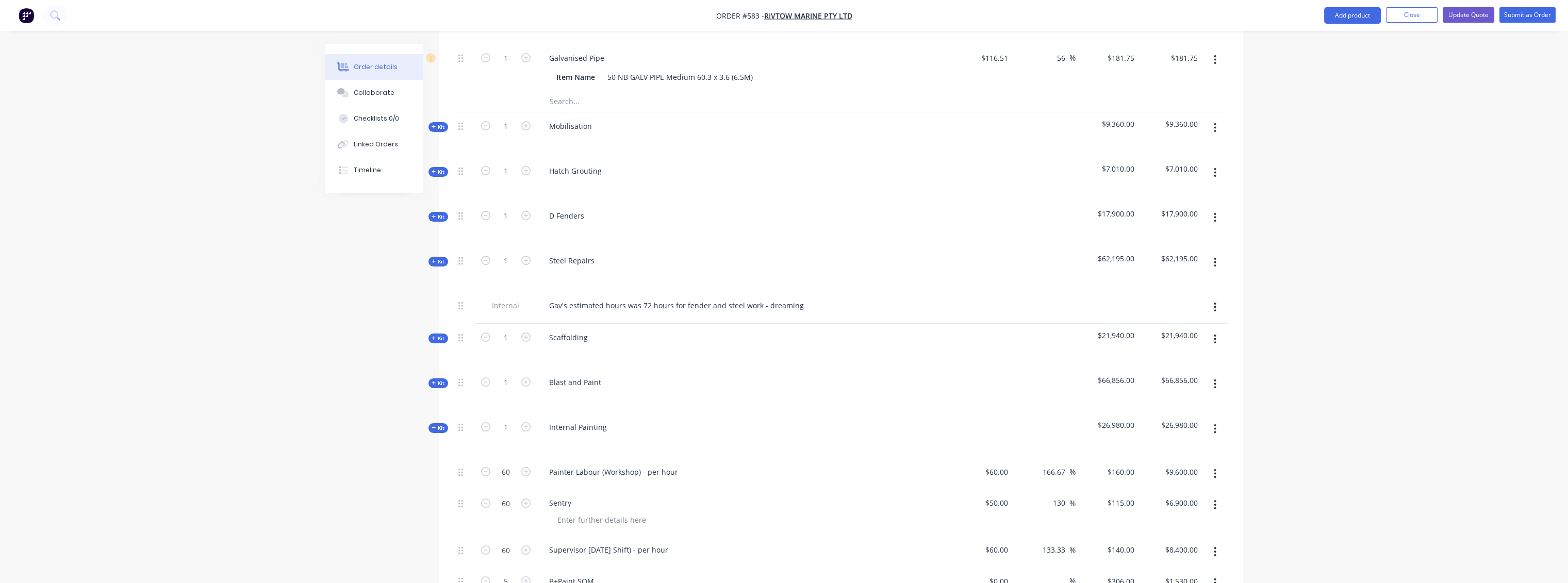
scroll to position [673, 0]
click at [435, 215] on icon at bounding box center [434, 217] width 5 height 5
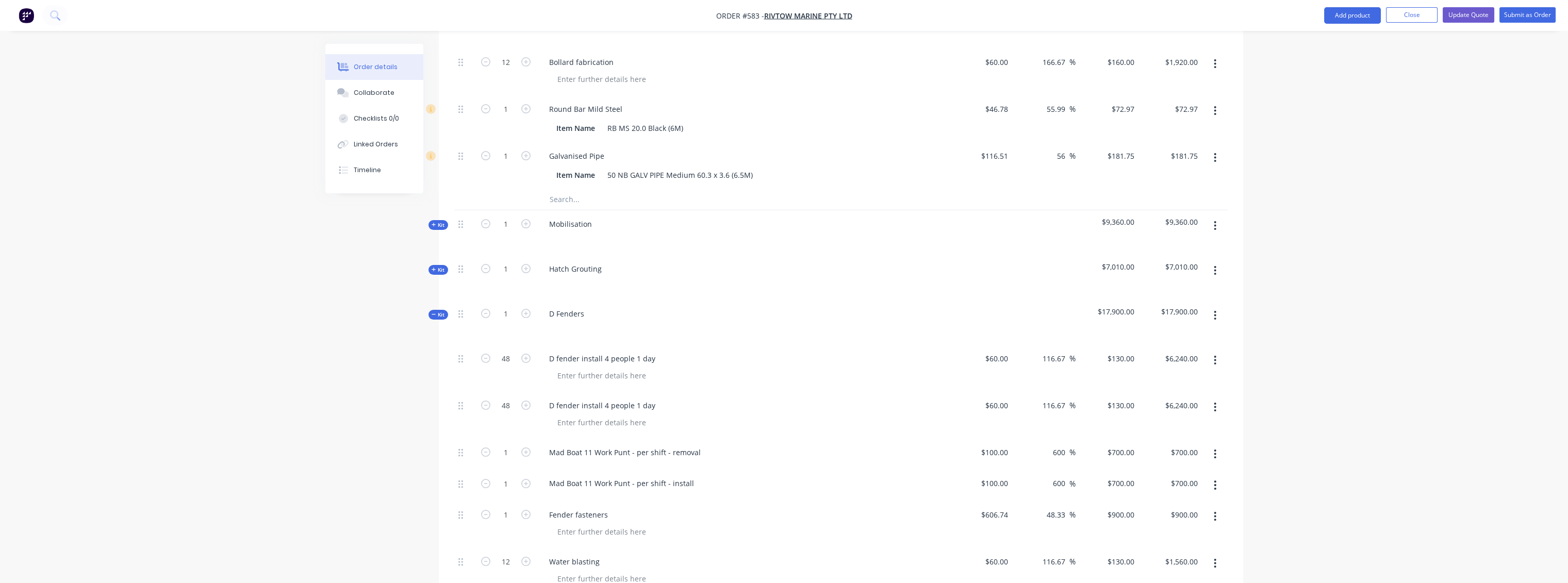
scroll to position [558, 0]
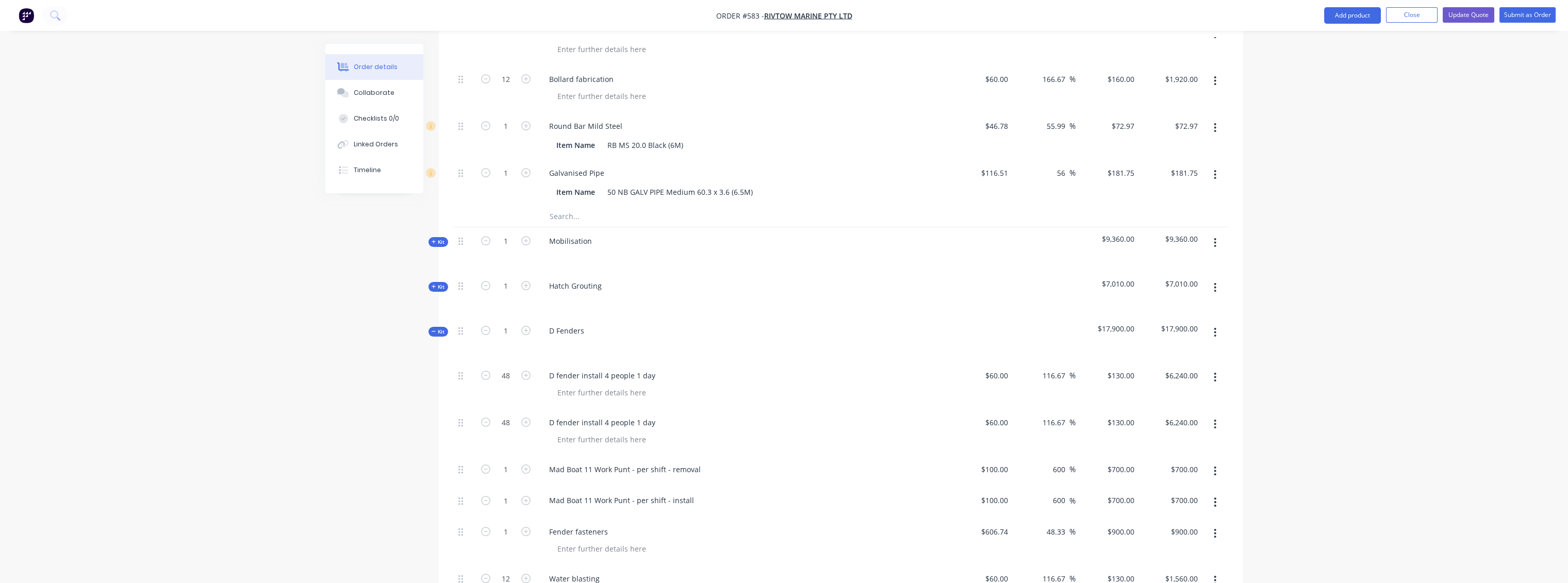
click at [433, 329] on icon at bounding box center [434, 332] width 5 height 5
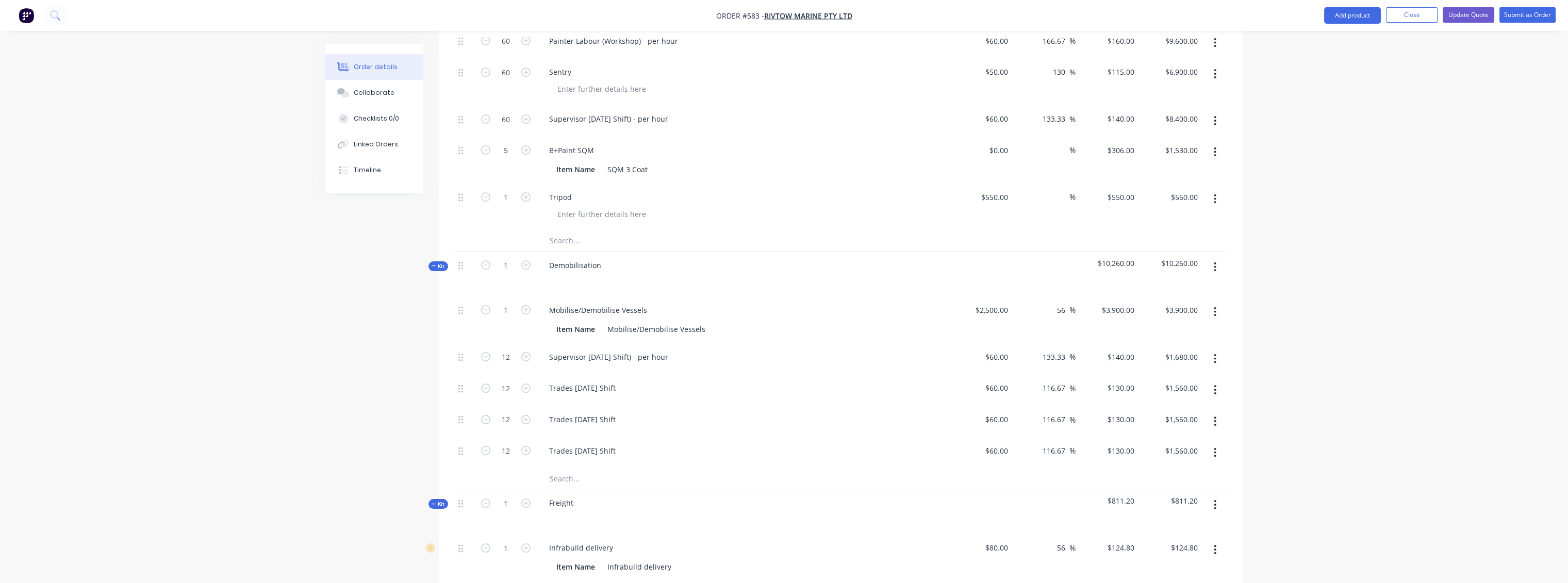
scroll to position [1361, 0]
